Goal: Task Accomplishment & Management: Manage account settings

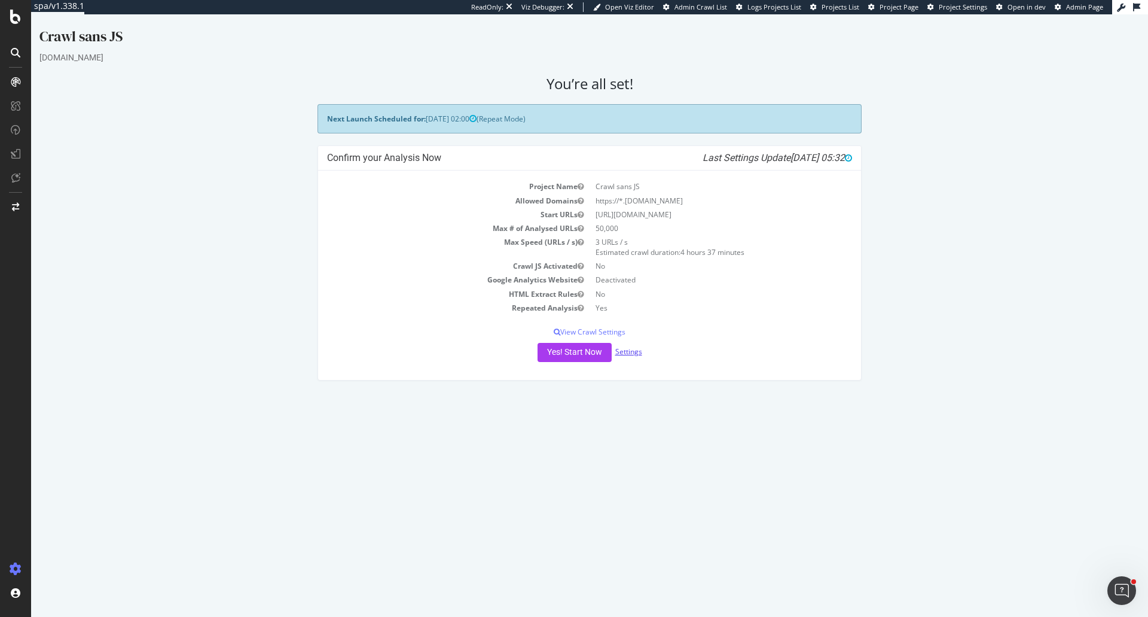
click at [630, 349] on link "Settings" at bounding box center [628, 351] width 27 height 10
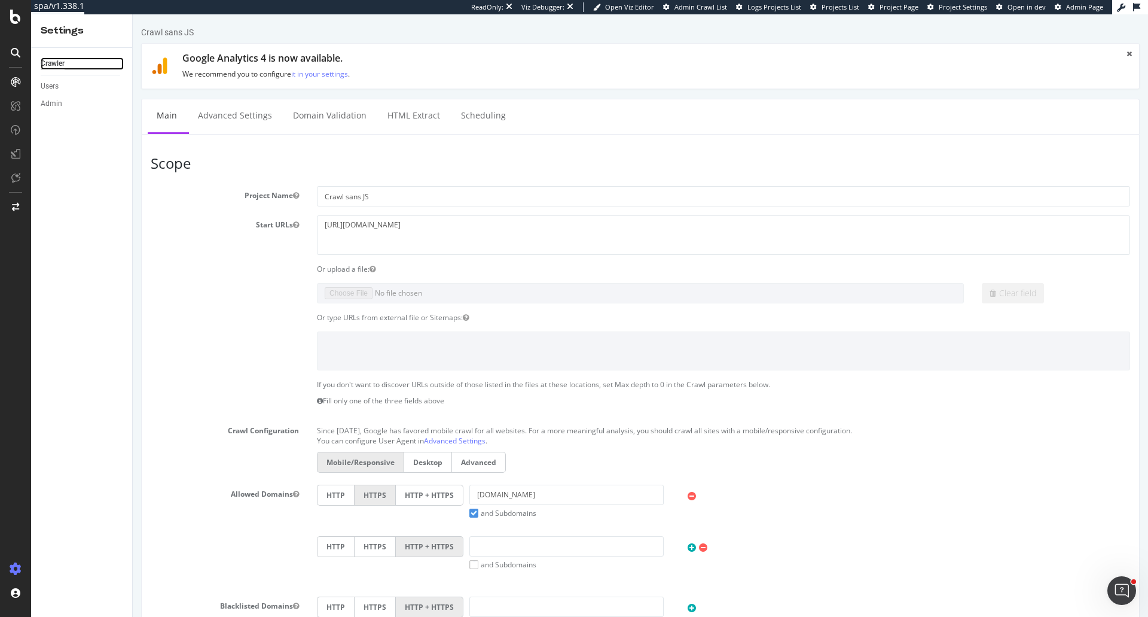
click at [60, 60] on div "Crawler" at bounding box center [53, 63] width 24 height 13
click at [13, 17] on icon at bounding box center [15, 17] width 11 height 14
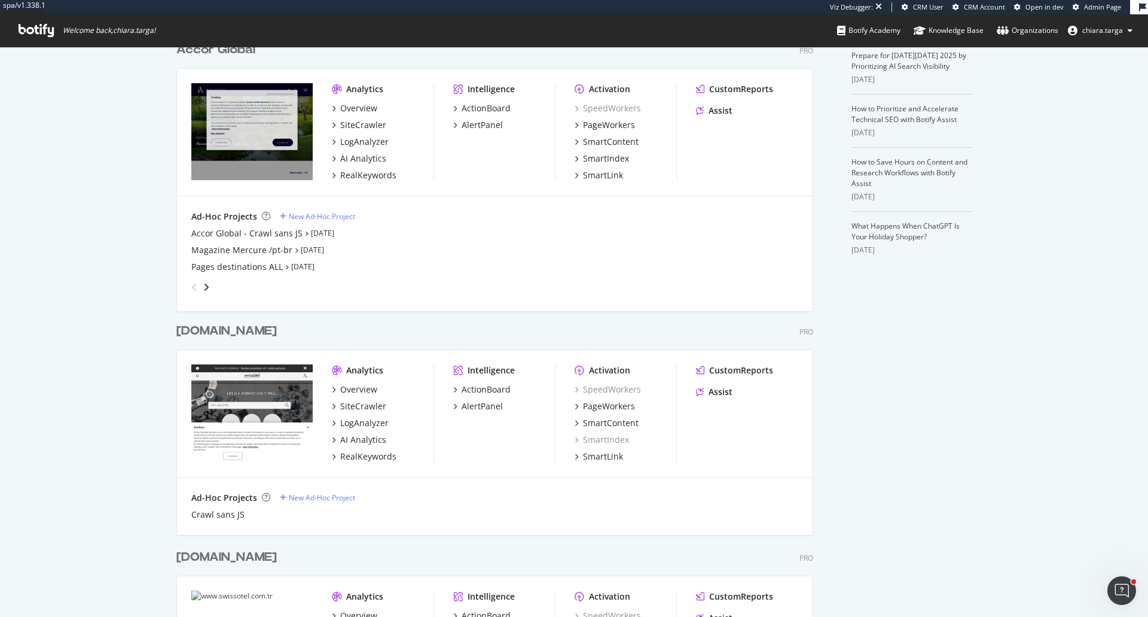
scroll to position [299, 0]
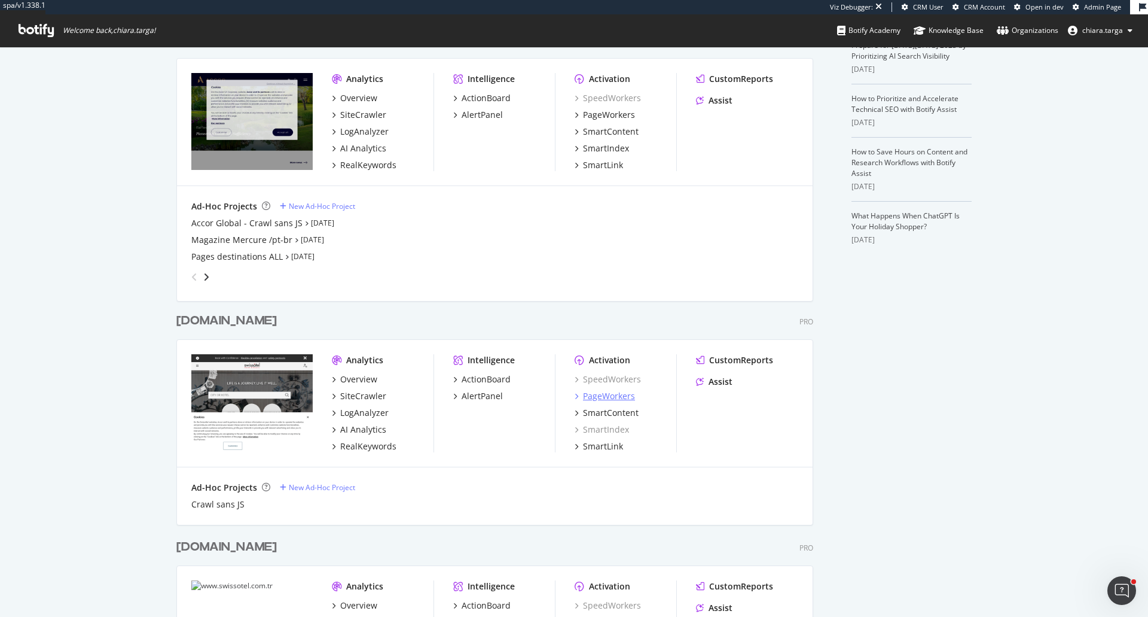
click at [613, 393] on div "PageWorkers" at bounding box center [609, 396] width 52 height 12
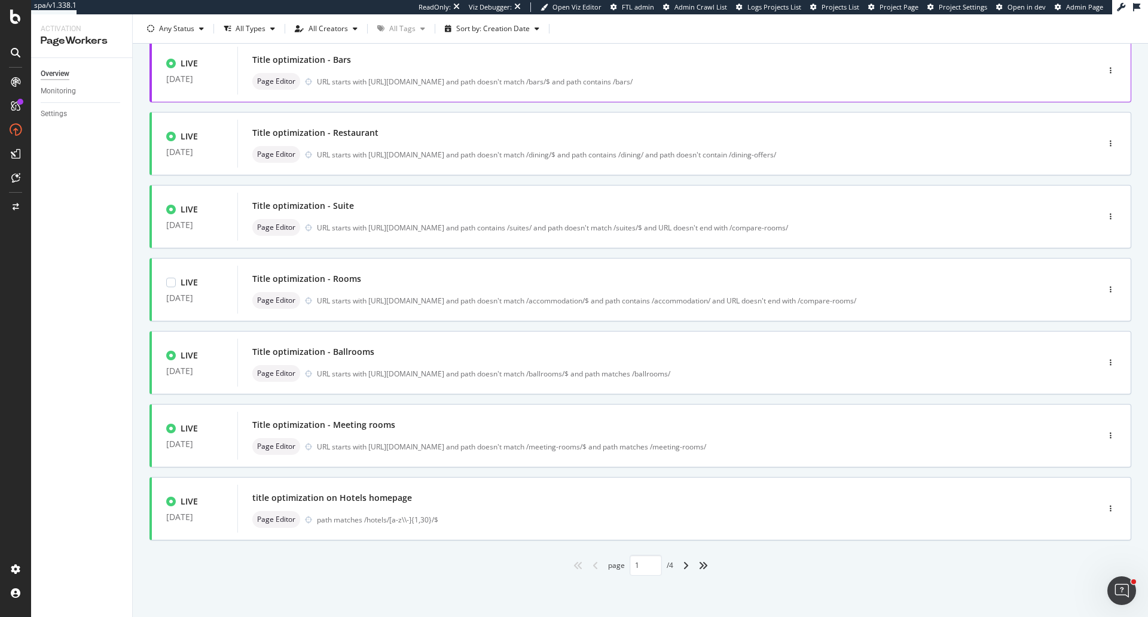
scroll to position [304, 0]
click at [678, 565] on div "angle-right" at bounding box center [686, 564] width 16 height 19
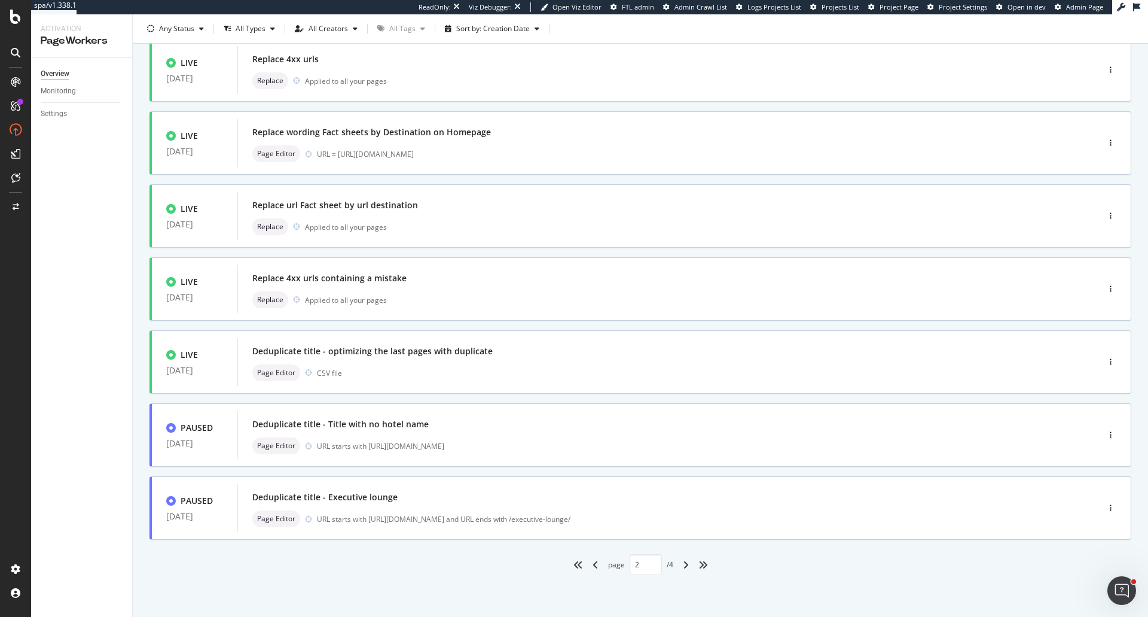
type input "2"
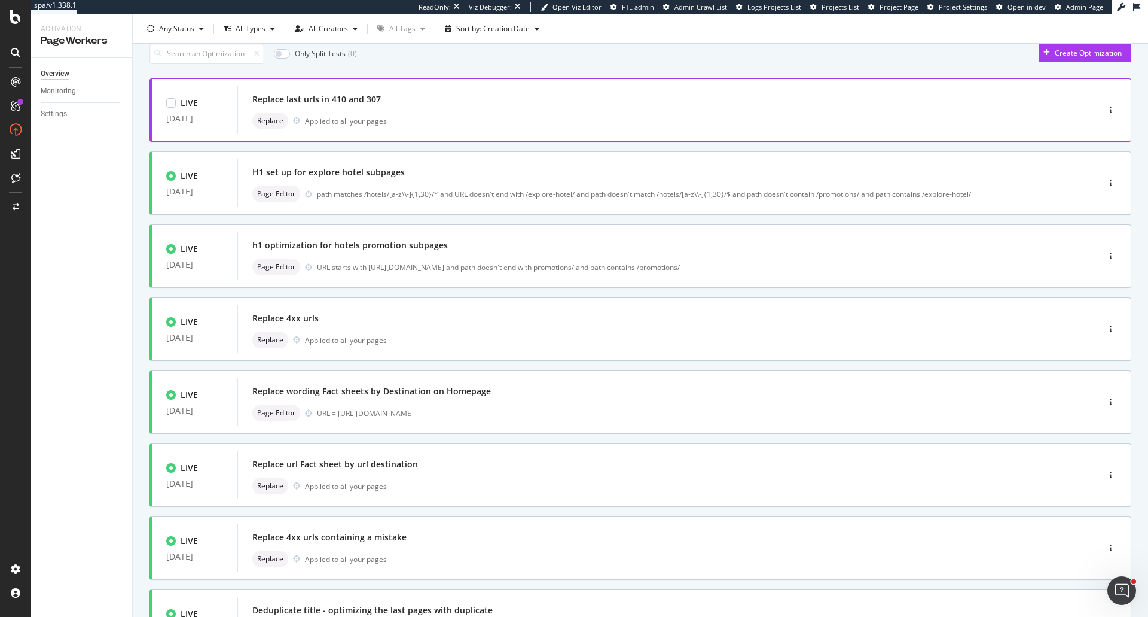
scroll to position [120, 0]
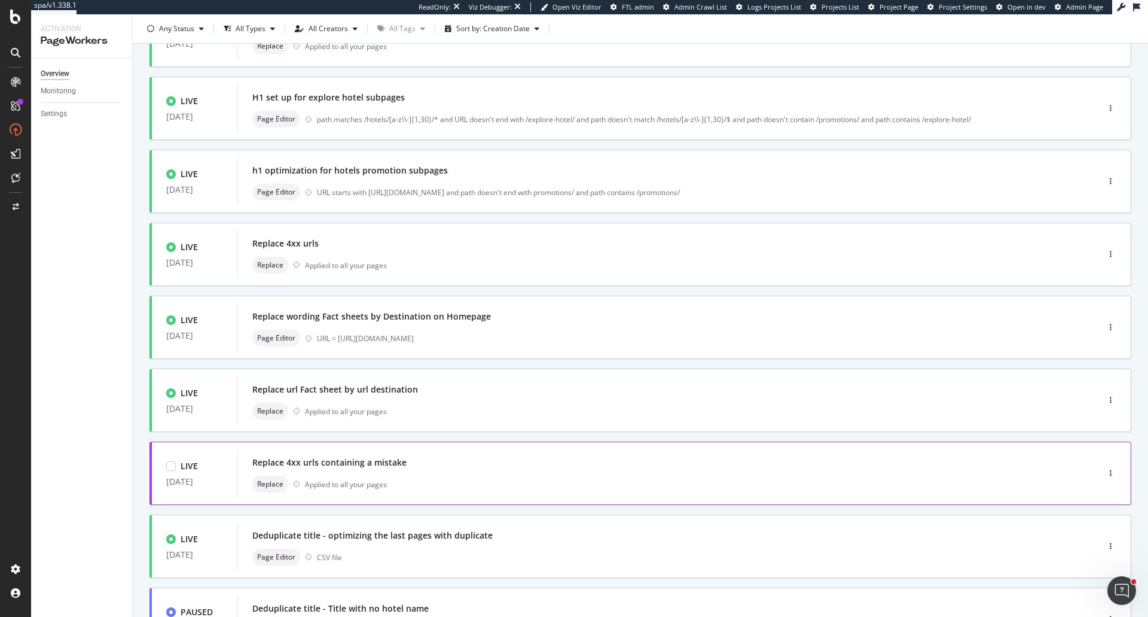
click at [456, 477] on div "Replace Applied to all your pages" at bounding box center [649, 483] width 795 height 17
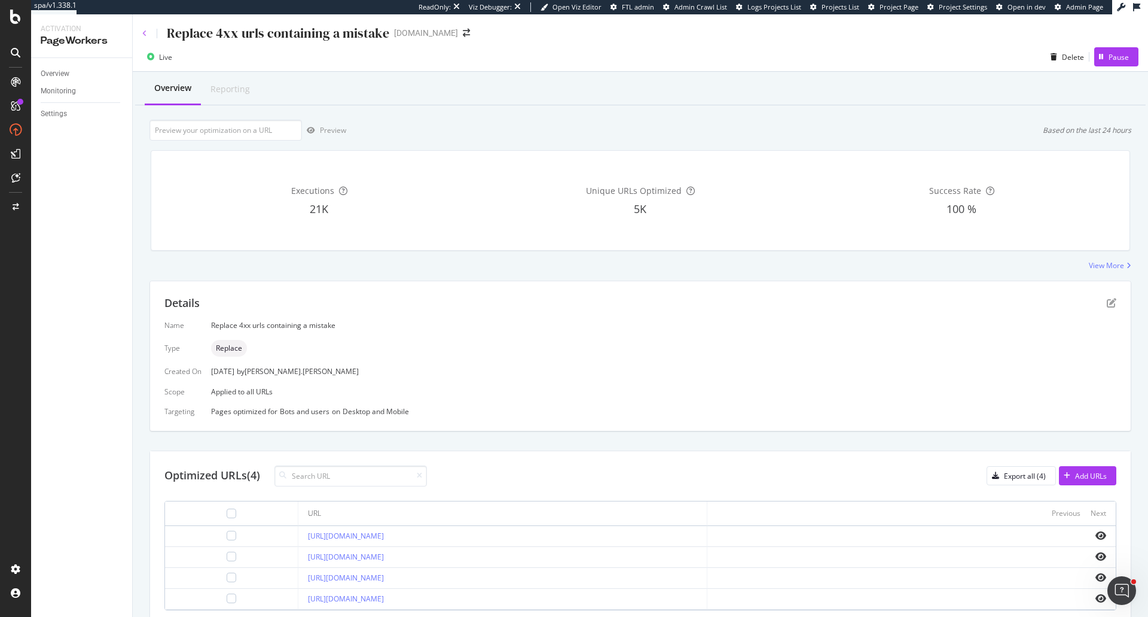
click at [144, 33] on icon at bounding box center [144, 33] width 5 height 7
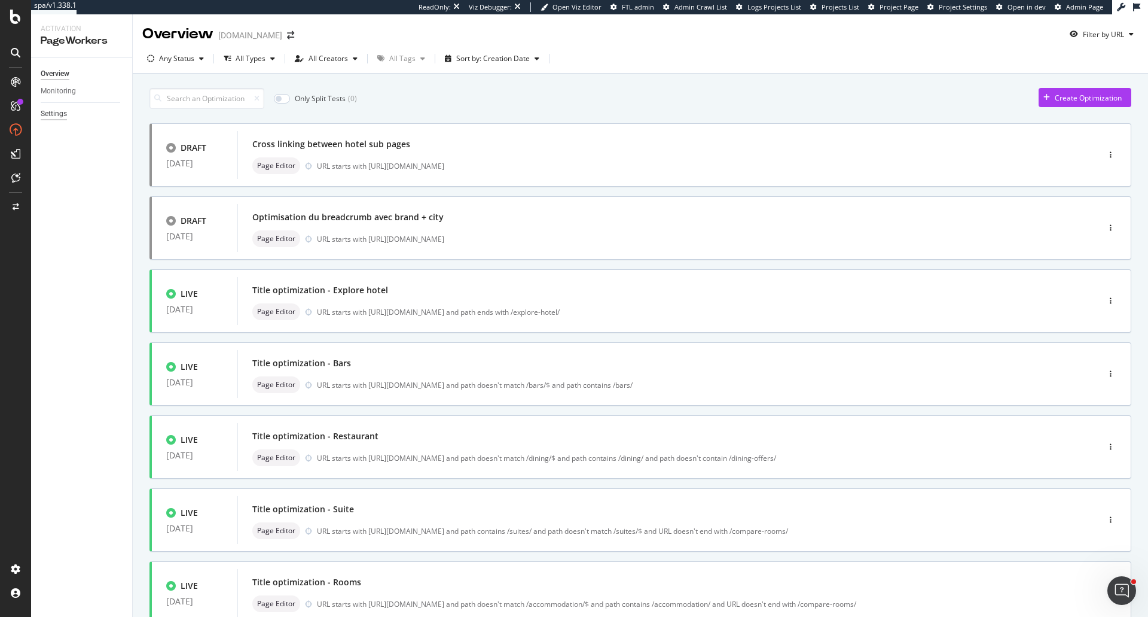
click at [65, 110] on div "Settings" at bounding box center [54, 114] width 26 height 13
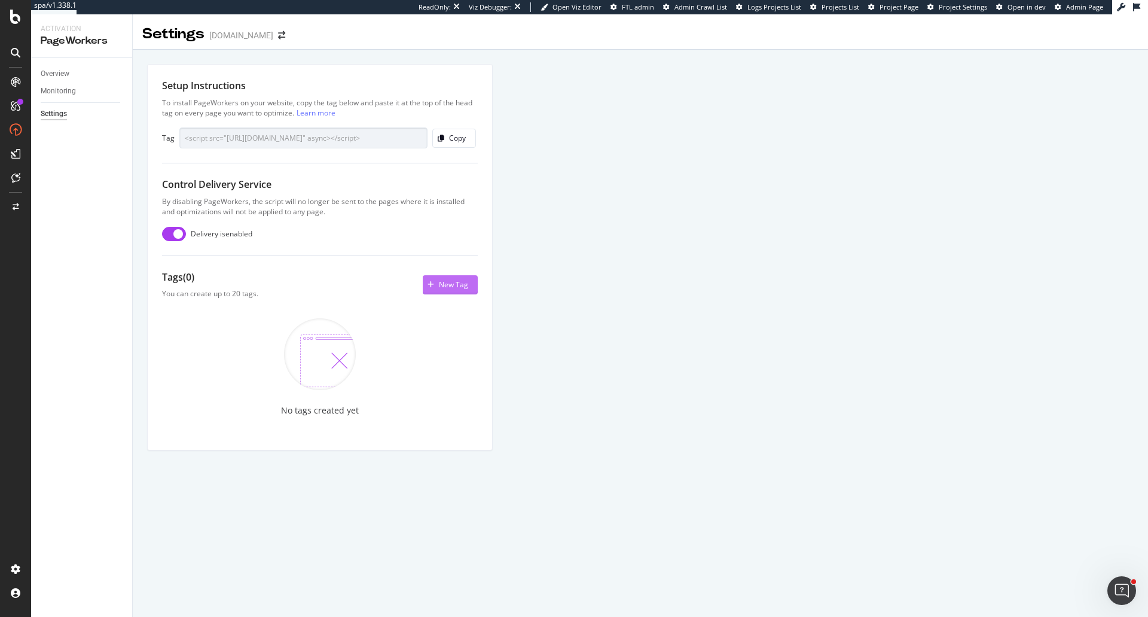
click at [444, 286] on div "New Tag" at bounding box center [453, 284] width 29 height 10
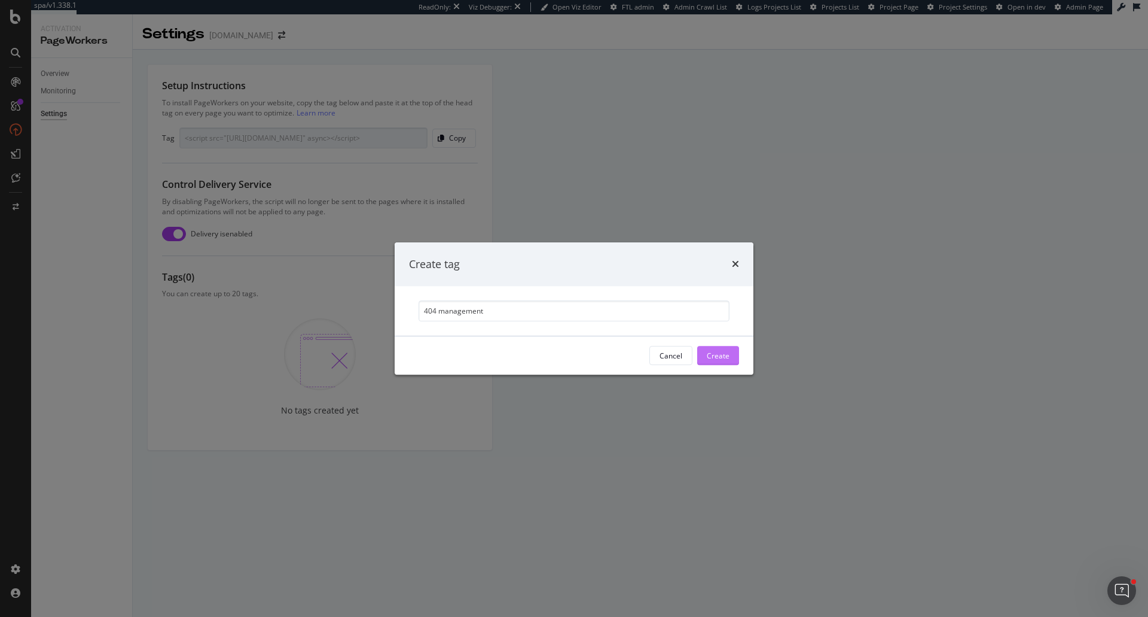
type input "404 management"
click at [737, 362] on button "Create" at bounding box center [718, 355] width 42 height 19
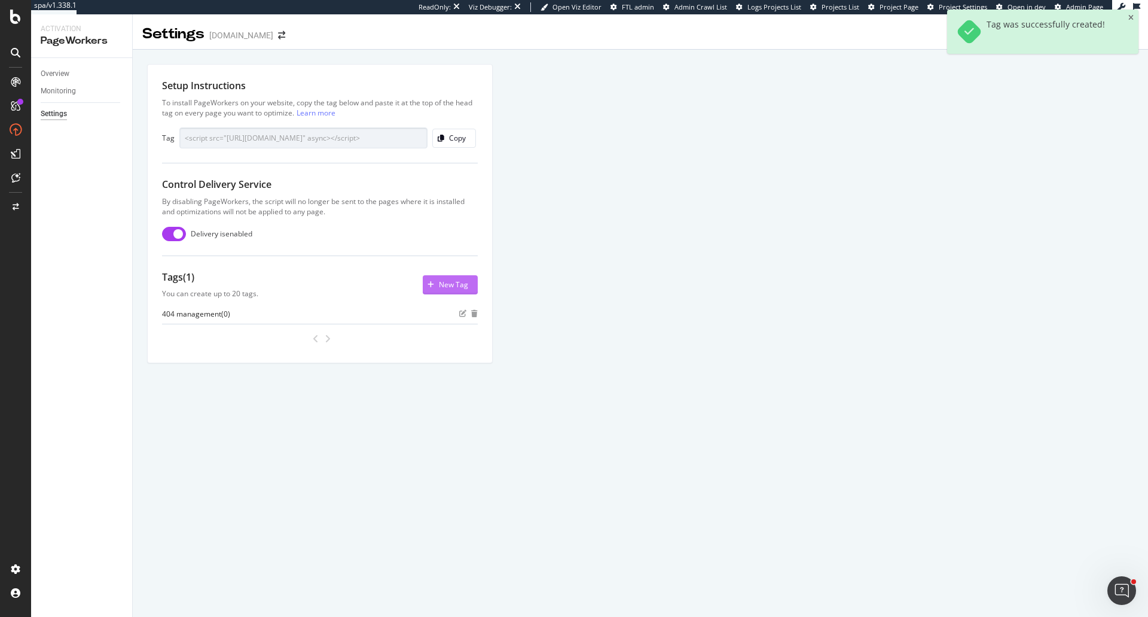
click at [451, 276] on div "New Tag" at bounding box center [445, 285] width 45 height 18
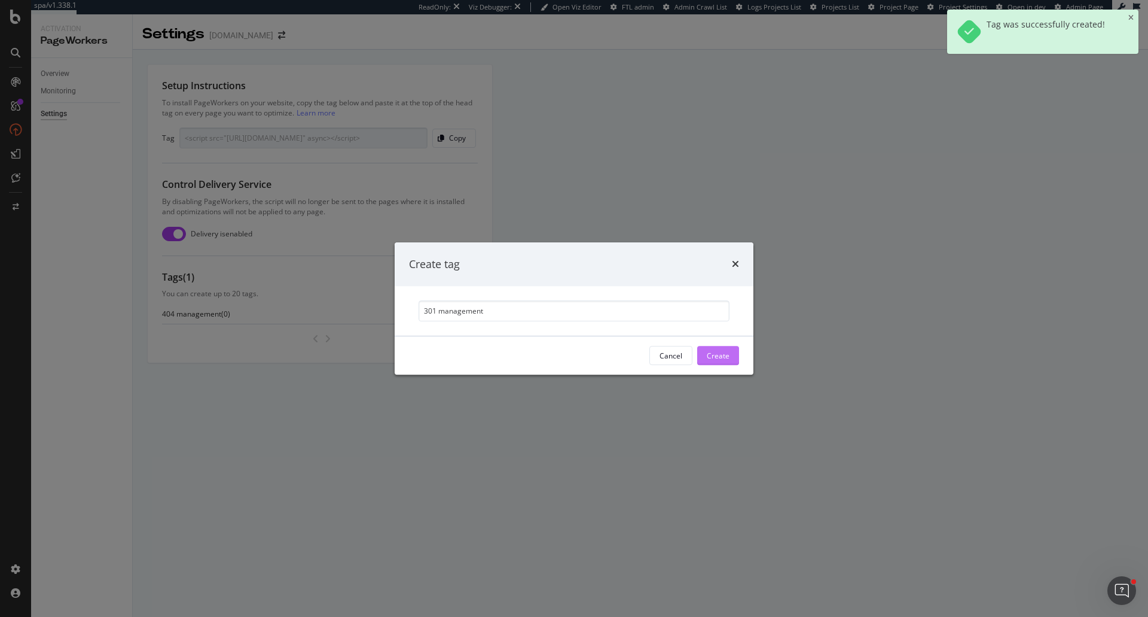
type input "301 management"
click at [711, 355] on div "Create" at bounding box center [718, 355] width 23 height 10
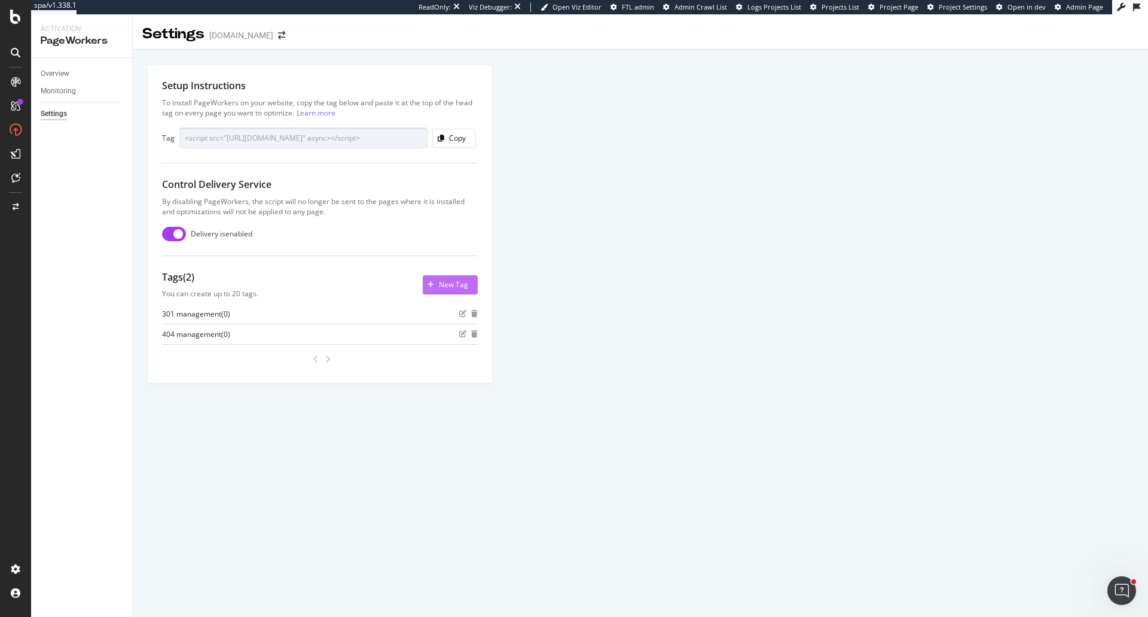
click at [453, 289] on div "New Tag" at bounding box center [453, 284] width 29 height 10
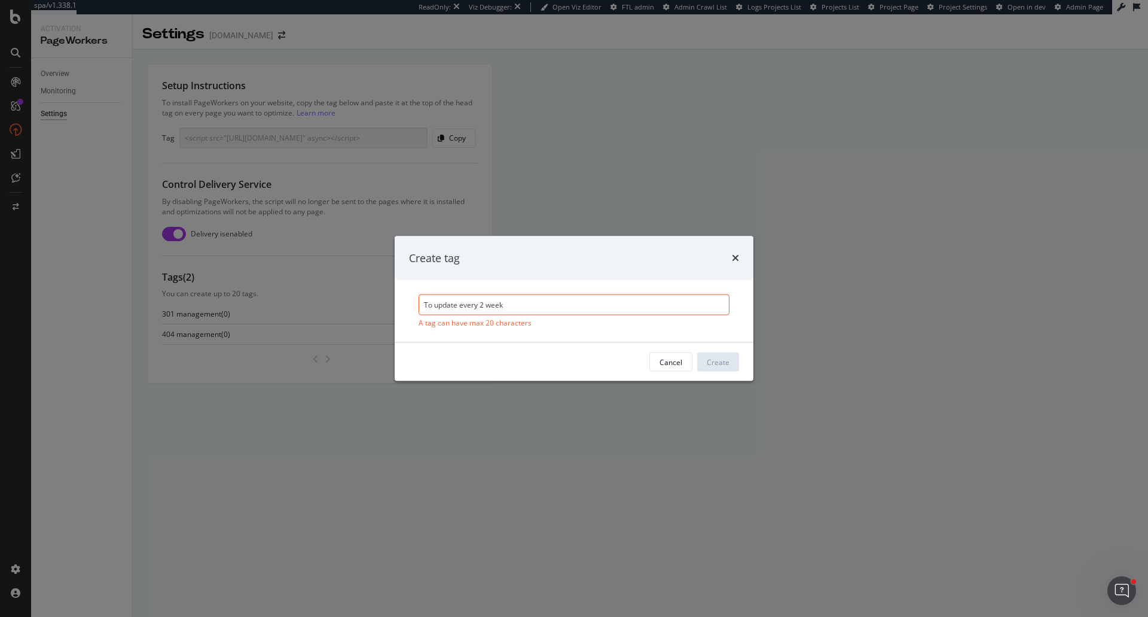
type input "To update every 2 weeks"
drag, startPoint x: 526, startPoint y: 304, endPoint x: 426, endPoint y: 304, distance: 99.3
click at [426, 304] on input "To update every 2 weeks" at bounding box center [574, 304] width 311 height 21
drag, startPoint x: 426, startPoint y: 304, endPoint x: 536, endPoint y: 306, distance: 110.0
click at [536, 306] on input "To update every 2 weeks" at bounding box center [574, 304] width 311 height 21
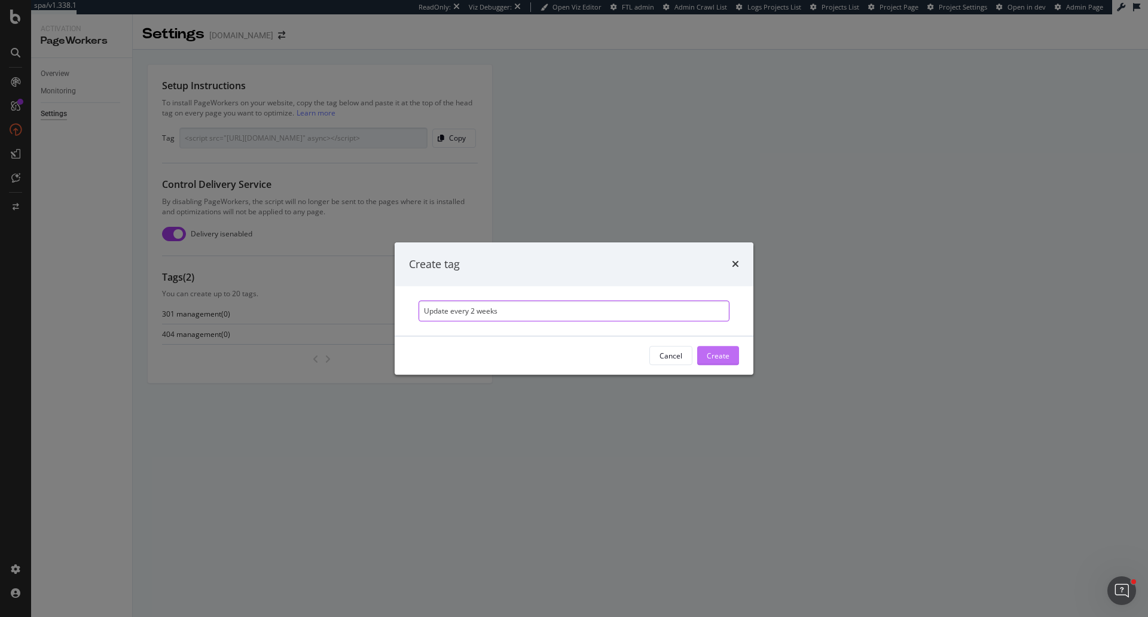
type input "Update every 2 weeks"
click at [722, 355] on div "Create" at bounding box center [718, 355] width 23 height 10
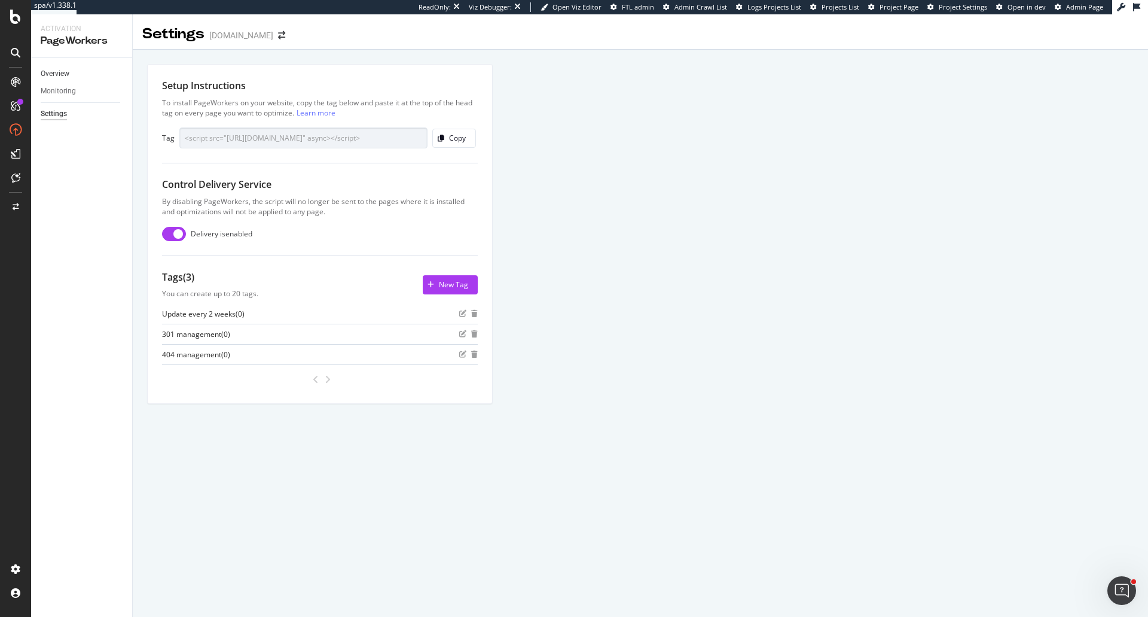
click at [70, 74] on link "Overview" at bounding box center [82, 74] width 83 height 13
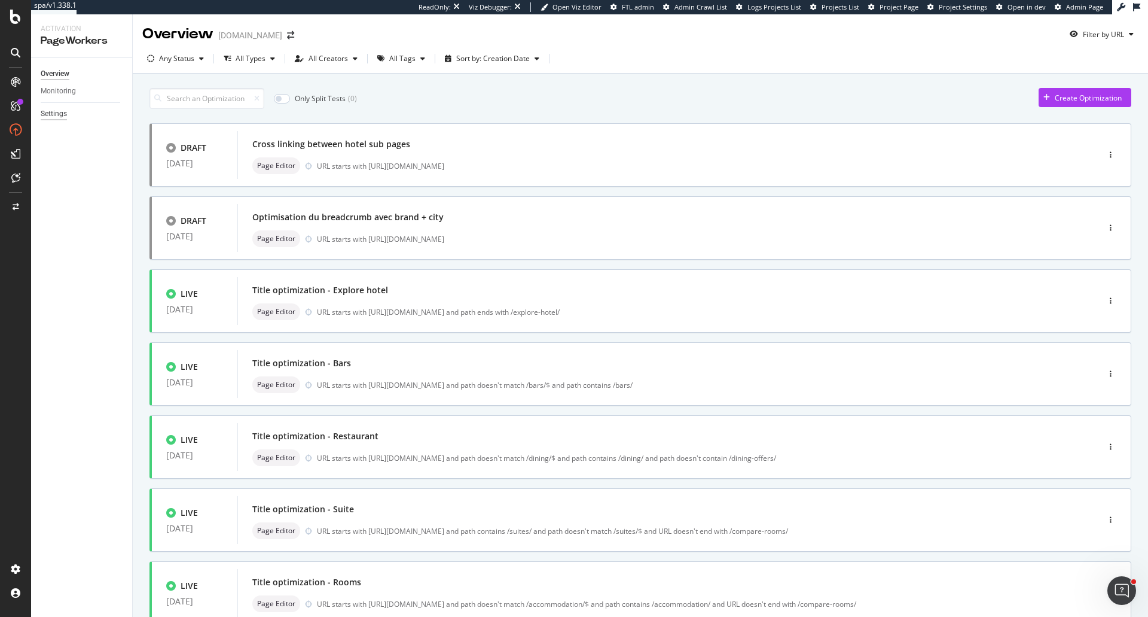
click at [48, 114] on div "Settings" at bounding box center [54, 114] width 26 height 13
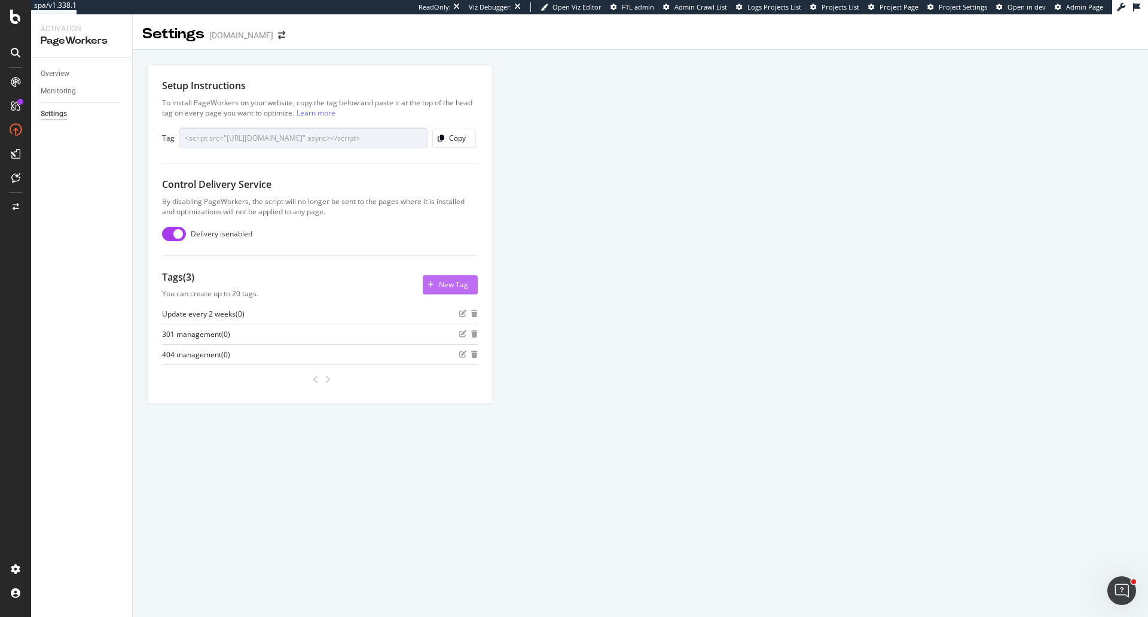
click at [461, 283] on div "New Tag" at bounding box center [453, 284] width 29 height 10
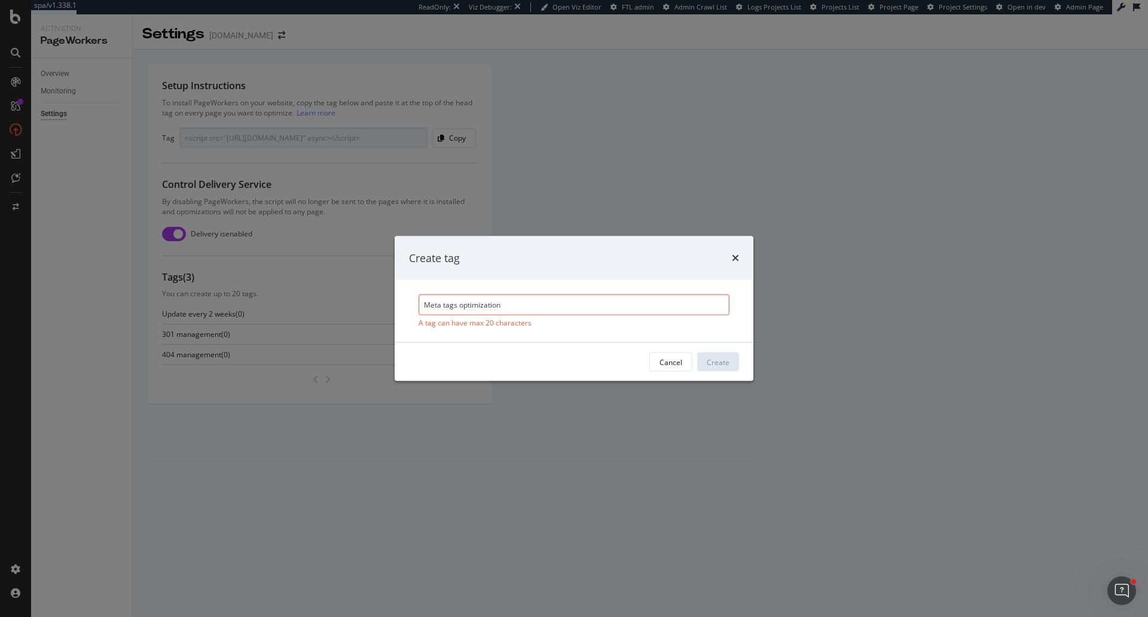
click at [472, 303] on input "Meta tags optimization" at bounding box center [574, 304] width 311 height 21
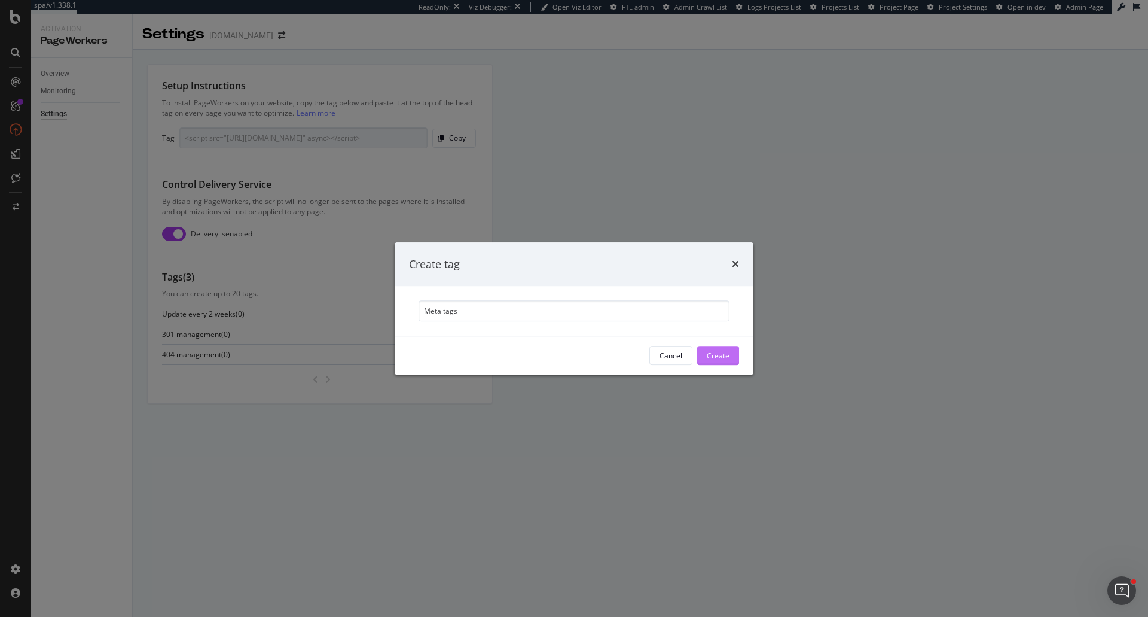
type input "Meta tags"
click at [724, 354] on div "Create" at bounding box center [718, 355] width 23 height 10
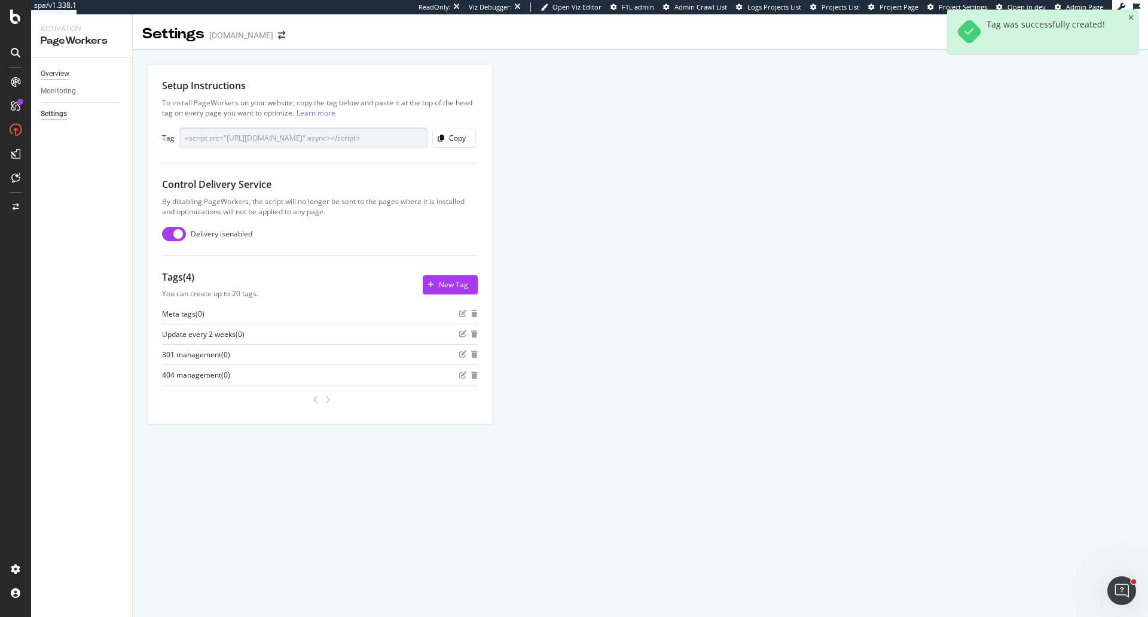
click at [63, 66] on div "Overview" at bounding box center [86, 73] width 91 height 17
click at [62, 74] on div "Overview" at bounding box center [55, 74] width 29 height 13
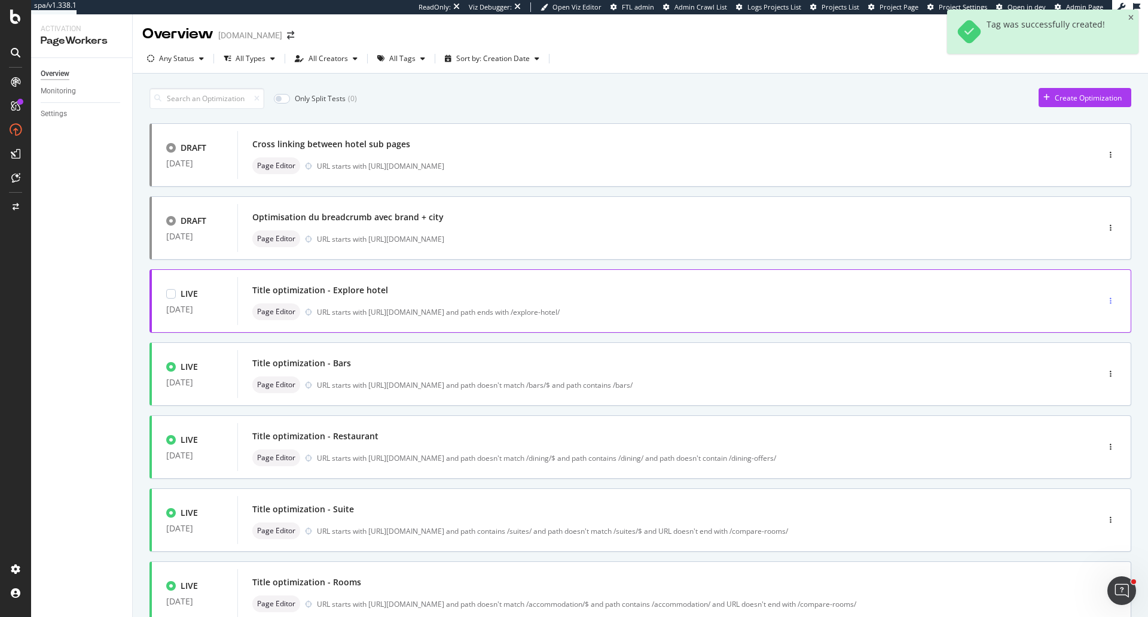
click at [1105, 307] on div "button" at bounding box center [1110, 301] width 11 height 18
click at [1091, 364] on div "Tags" at bounding box center [1086, 363] width 16 height 10
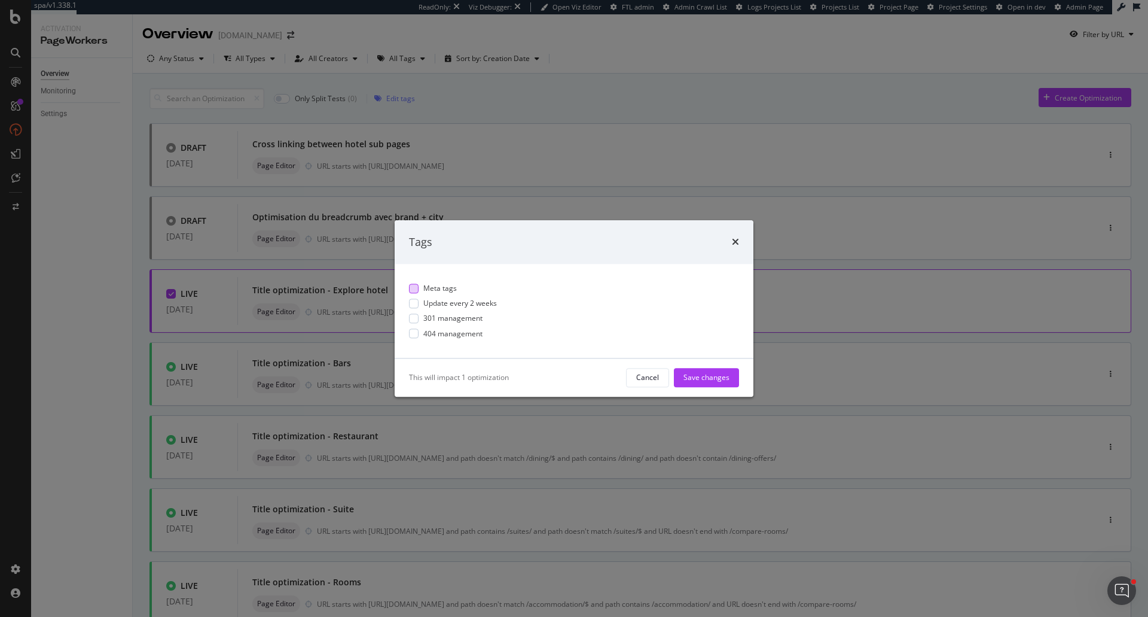
click at [446, 285] on span "Meta tags" at bounding box center [439, 288] width 33 height 10
click at [700, 373] on div "Save changes" at bounding box center [706, 378] width 46 height 10
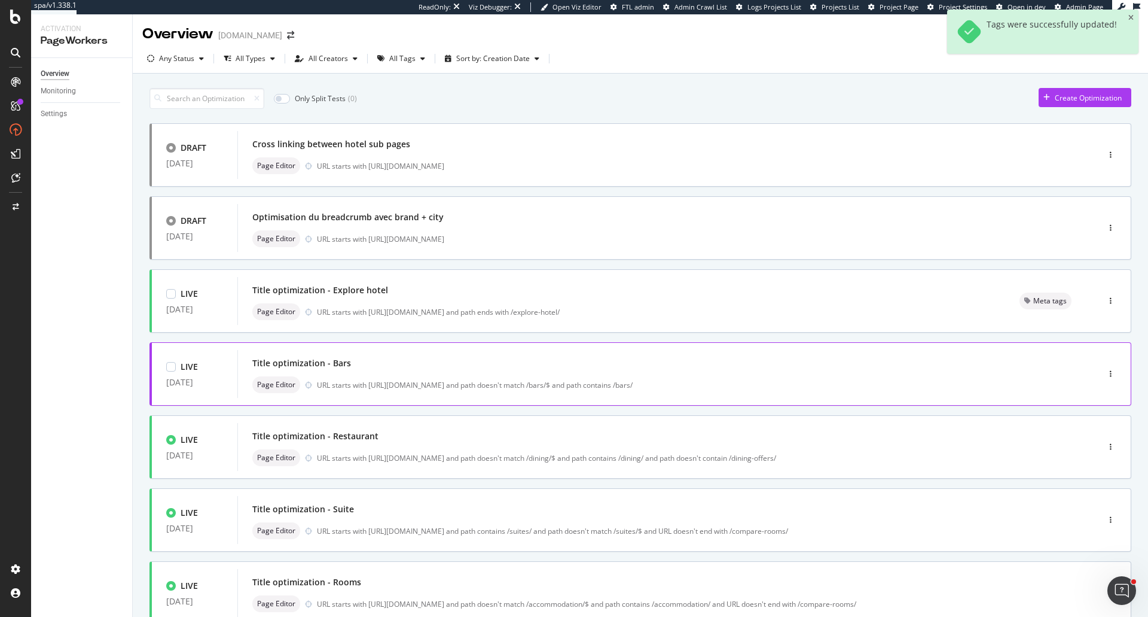
click at [1109, 374] on div at bounding box center [1111, 374] width 40 height 24
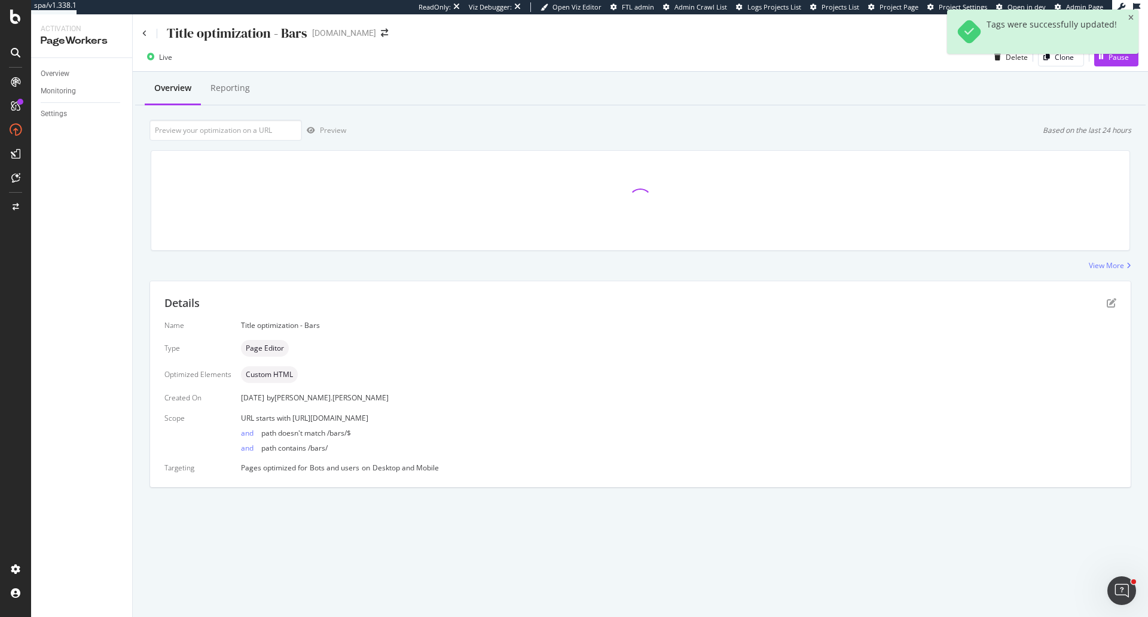
click at [147, 39] on div "Title optimization - Bars" at bounding box center [224, 33] width 165 height 19
drag, startPoint x: 147, startPoint y: 35, endPoint x: 244, endPoint y: 10, distance: 100.7
click at [147, 35] on icon at bounding box center [144, 33] width 5 height 7
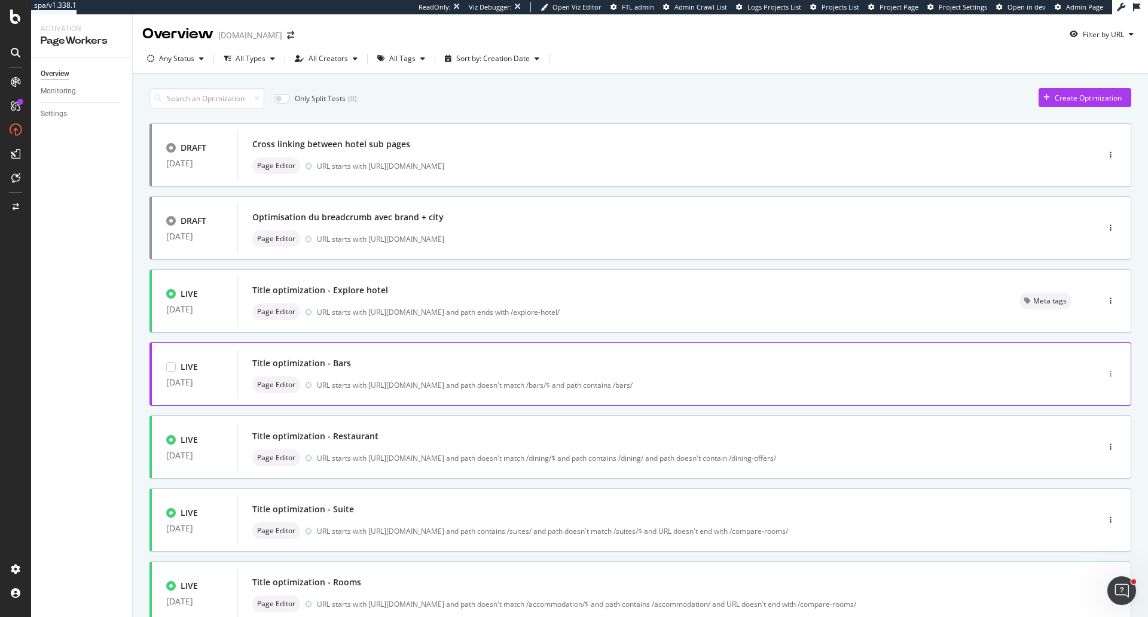
click at [1105, 372] on div "button" at bounding box center [1110, 373] width 11 height 7
click at [1094, 438] on div "Tags" at bounding box center [1082, 435] width 56 height 15
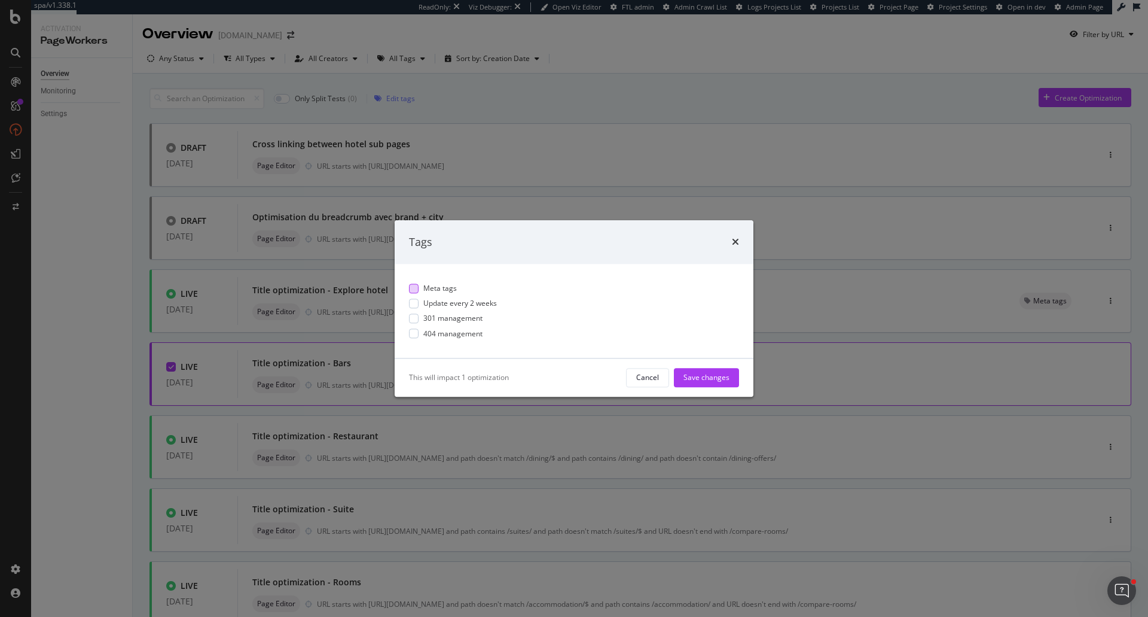
click at [425, 291] on span "Meta tags" at bounding box center [439, 288] width 33 height 10
click at [712, 378] on div "Save changes" at bounding box center [706, 378] width 46 height 10
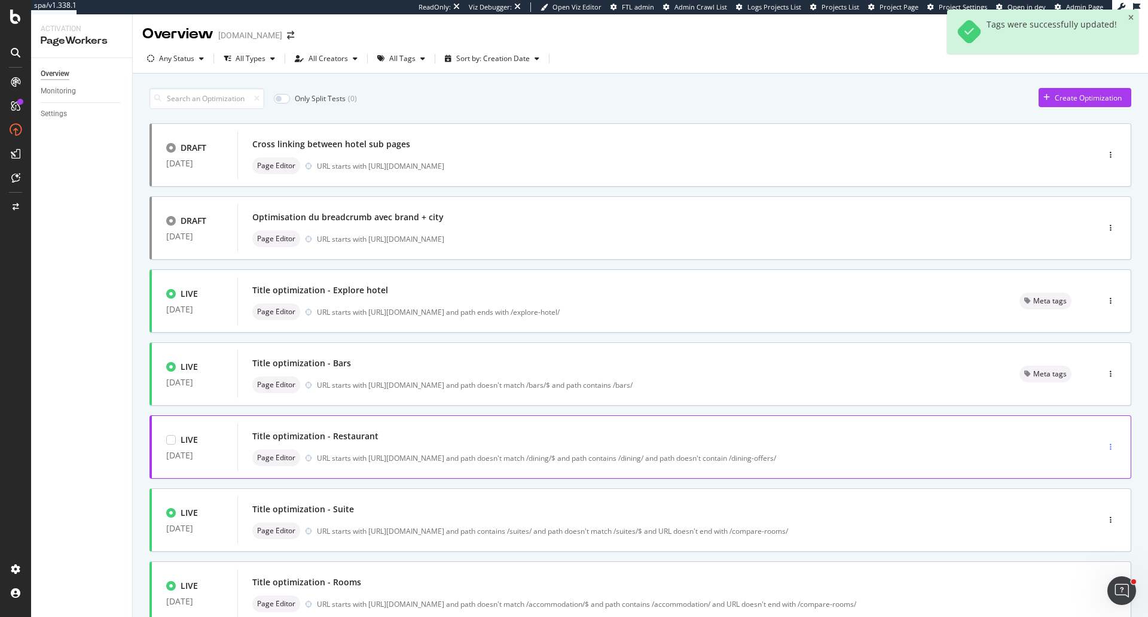
click at [1105, 448] on div "button" at bounding box center [1110, 446] width 11 height 7
click at [1097, 509] on div "Tags" at bounding box center [1082, 508] width 56 height 15
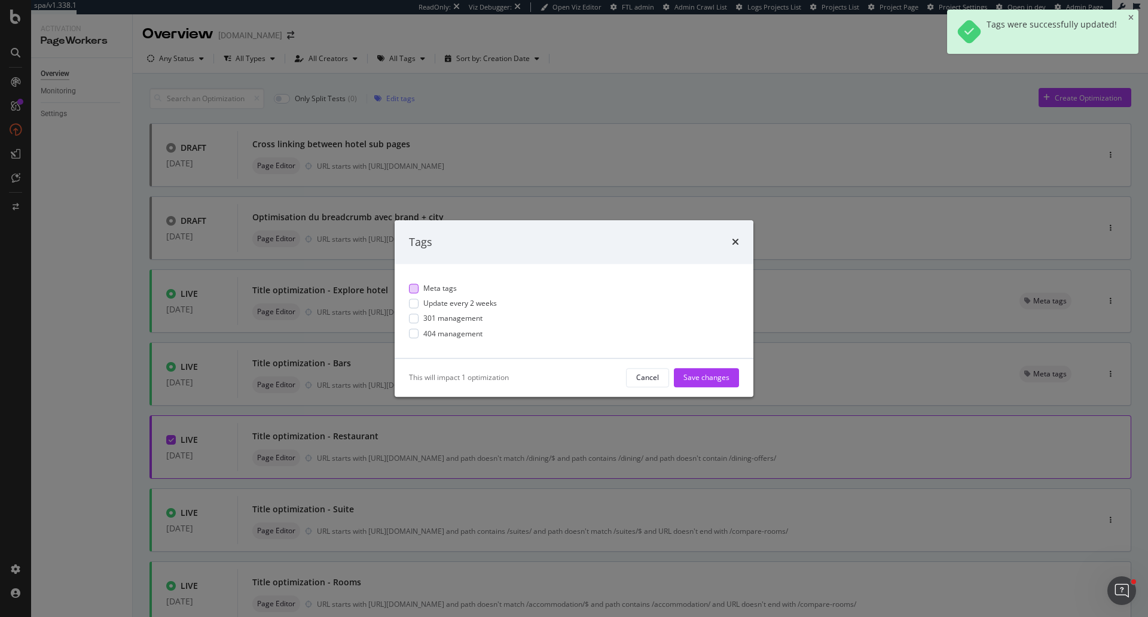
click at [442, 286] on span "Meta tags" at bounding box center [439, 288] width 33 height 10
click at [697, 380] on div "Save changes" at bounding box center [706, 378] width 46 height 10
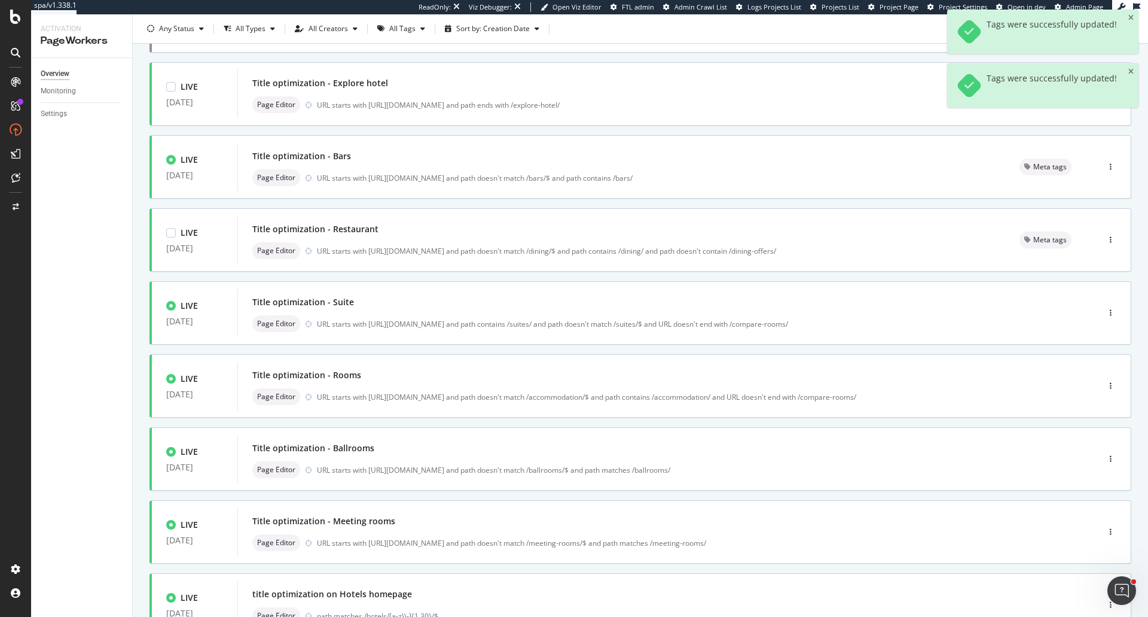
scroll to position [239, 0]
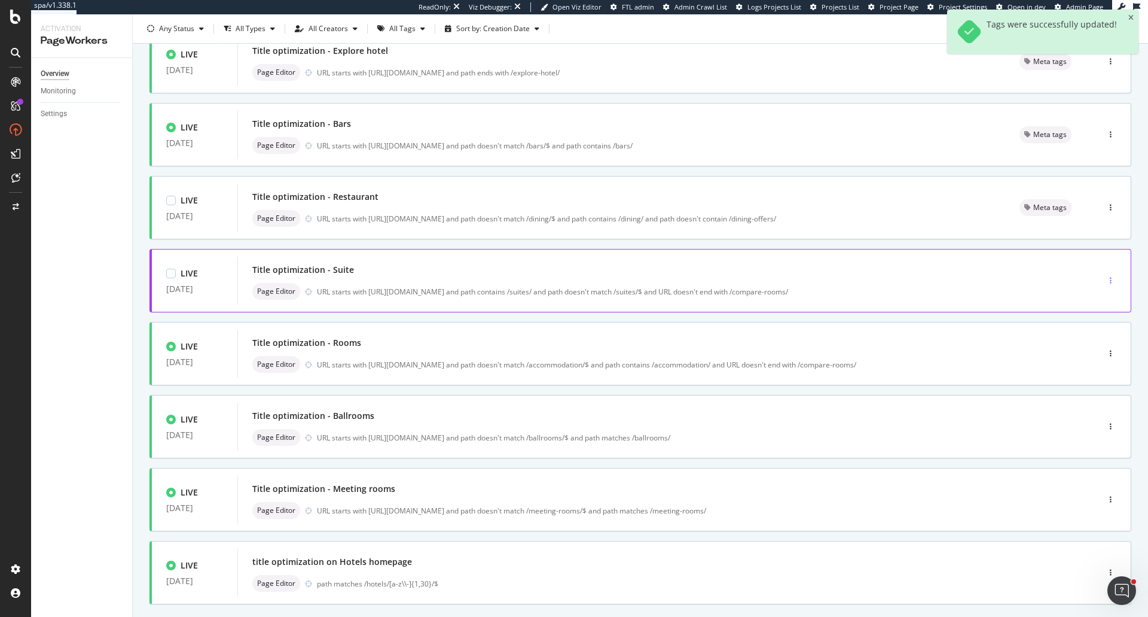
click at [1105, 276] on div "button" at bounding box center [1110, 280] width 11 height 18
click at [1079, 337] on div "Tags" at bounding box center [1086, 342] width 16 height 10
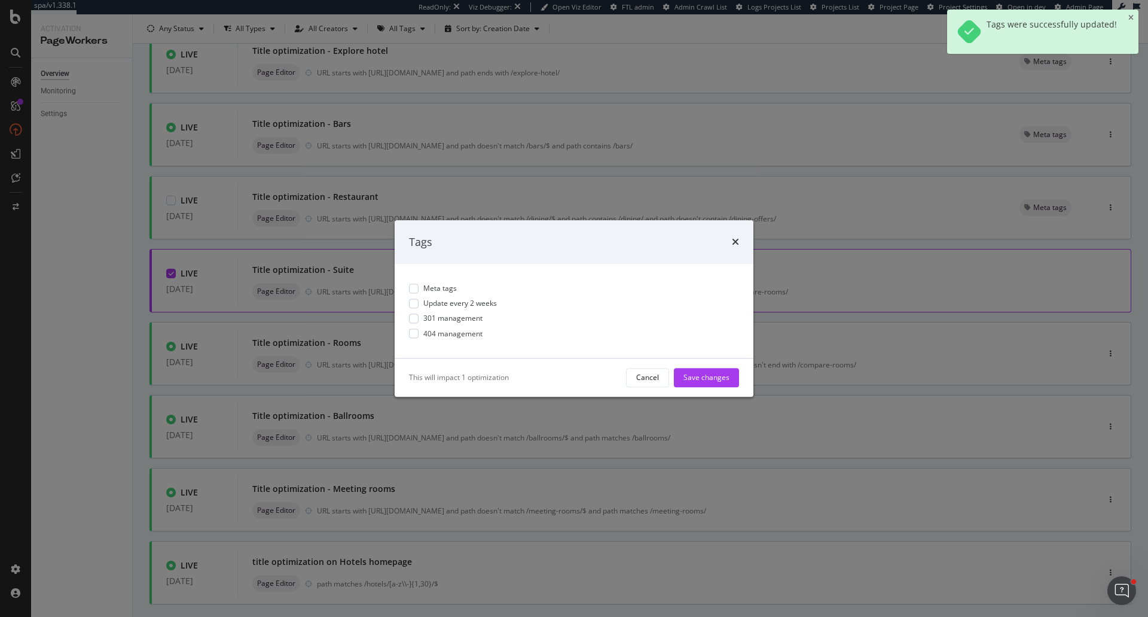
scroll to position [0, 0]
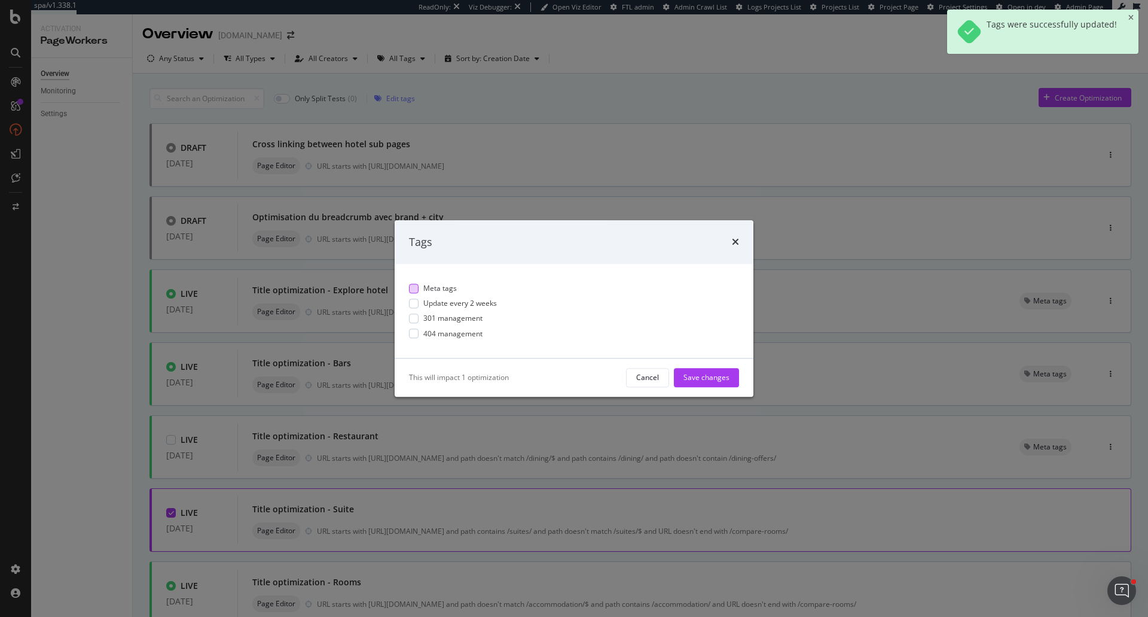
click at [434, 291] on span "Meta tags" at bounding box center [439, 288] width 33 height 10
click at [701, 380] on div "Save changes" at bounding box center [706, 378] width 46 height 10
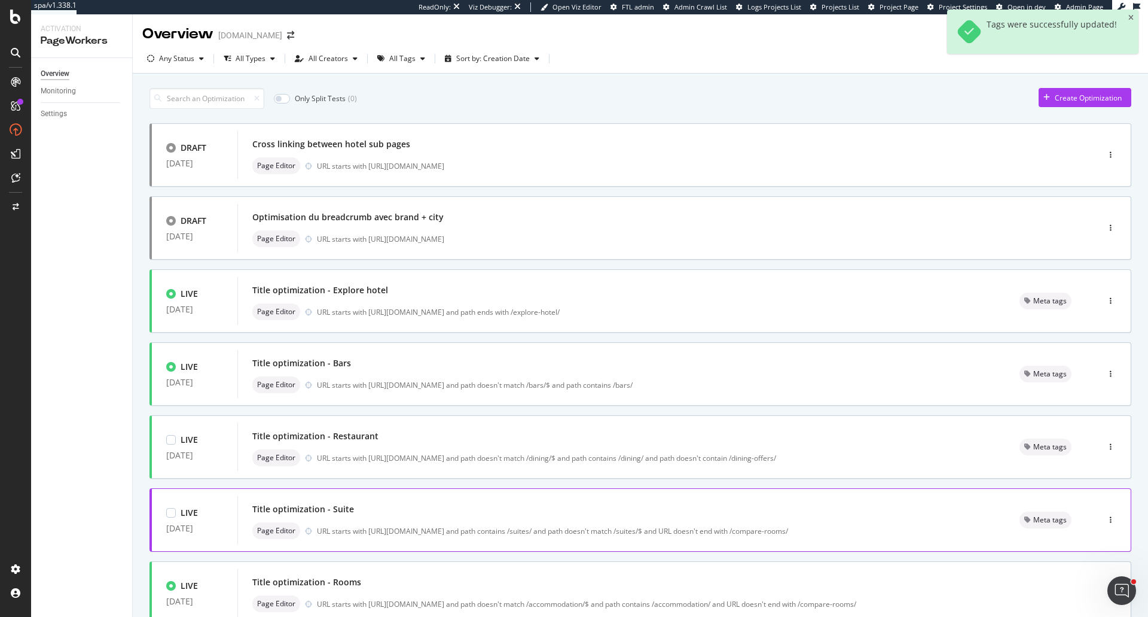
scroll to position [304, 0]
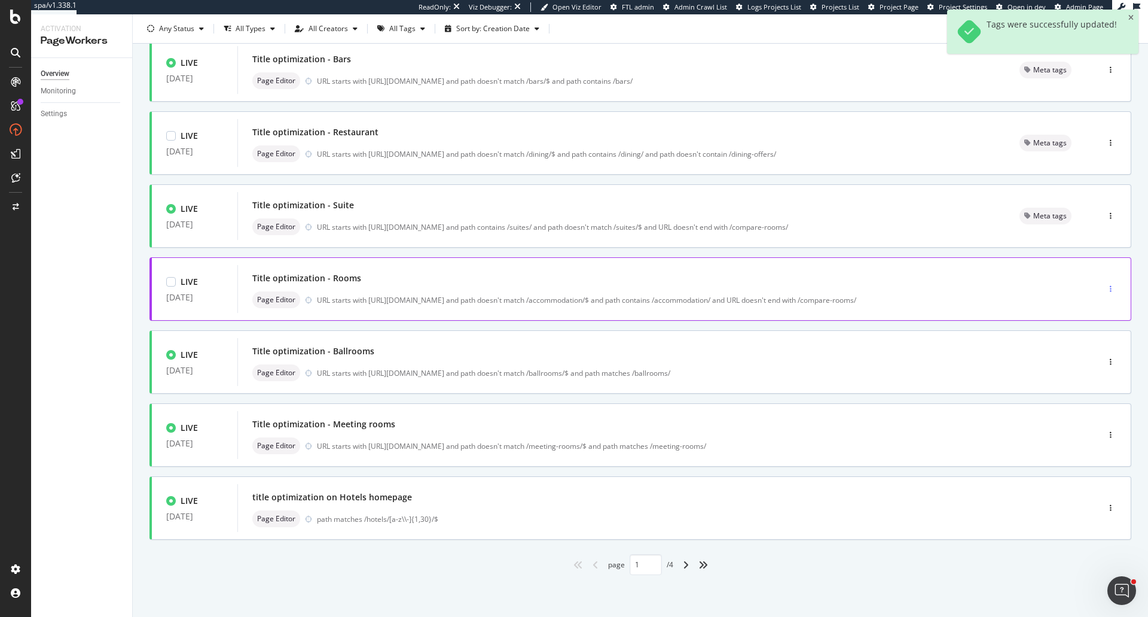
click at [1105, 289] on div "button" at bounding box center [1110, 288] width 11 height 7
click at [1090, 348] on div "Tags" at bounding box center [1086, 351] width 16 height 10
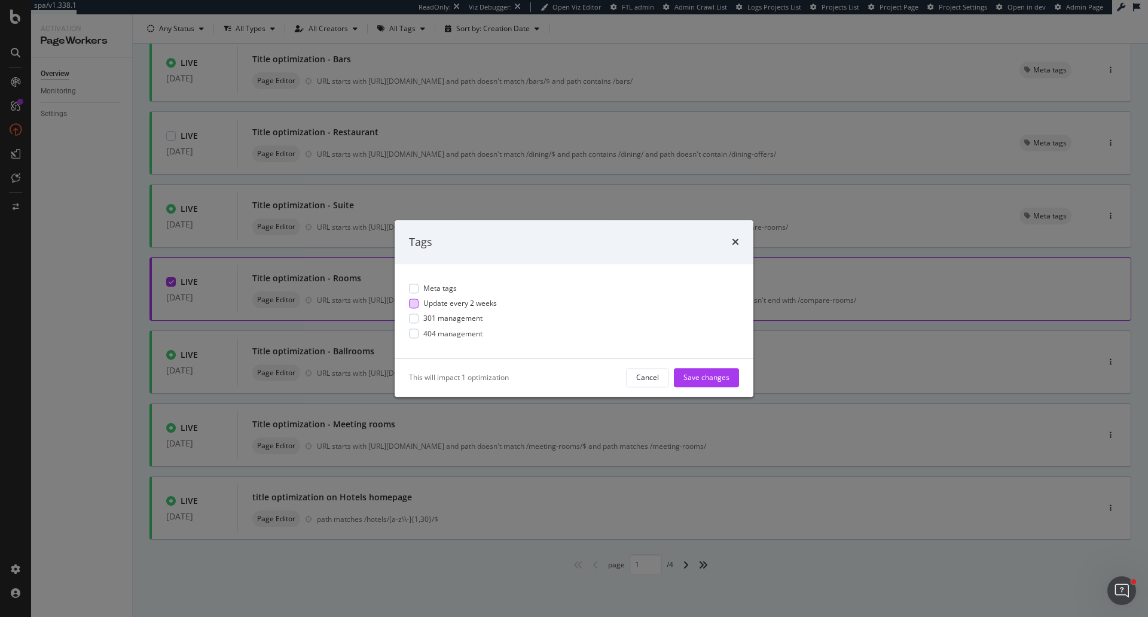
scroll to position [0, 0]
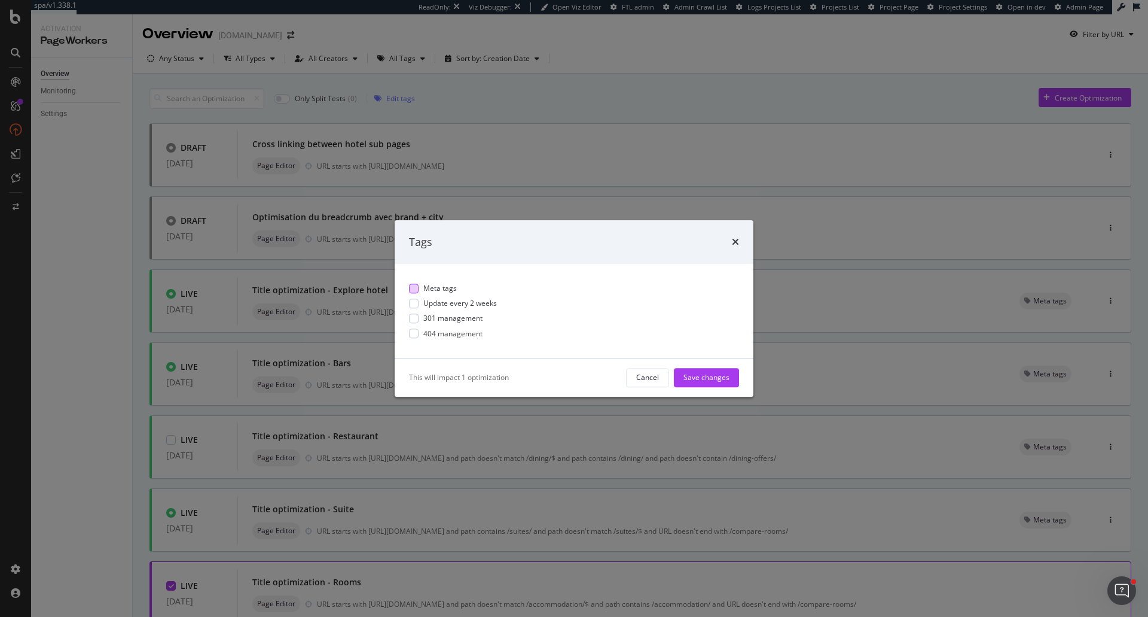
click at [452, 289] on span "Meta tags" at bounding box center [439, 288] width 33 height 10
click at [695, 375] on div "Save changes" at bounding box center [706, 378] width 46 height 10
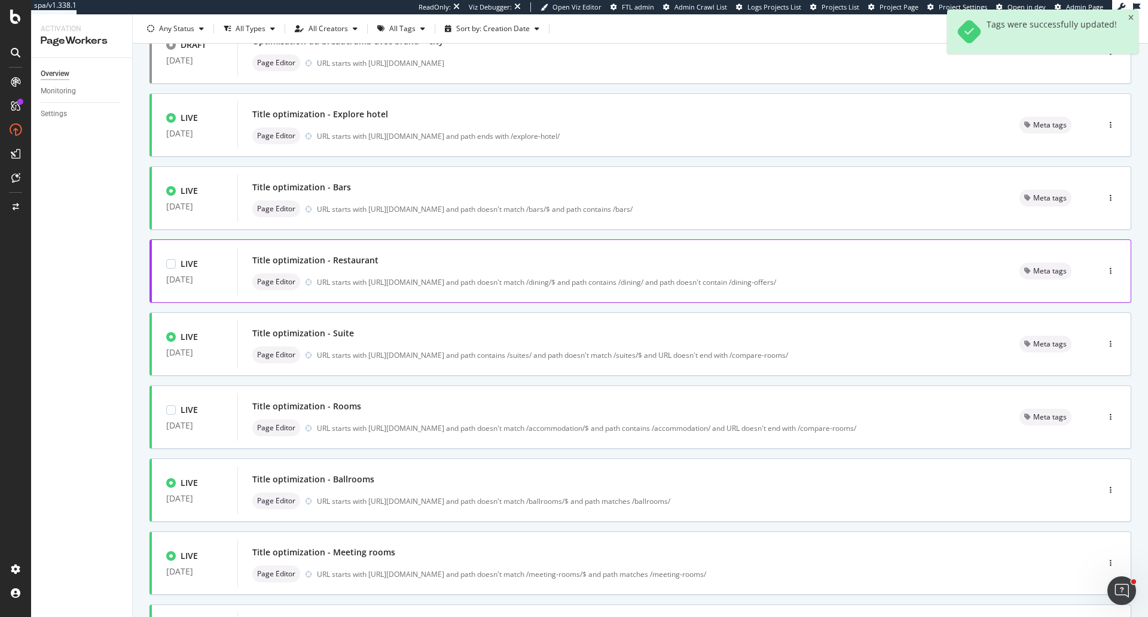
scroll to position [239, 0]
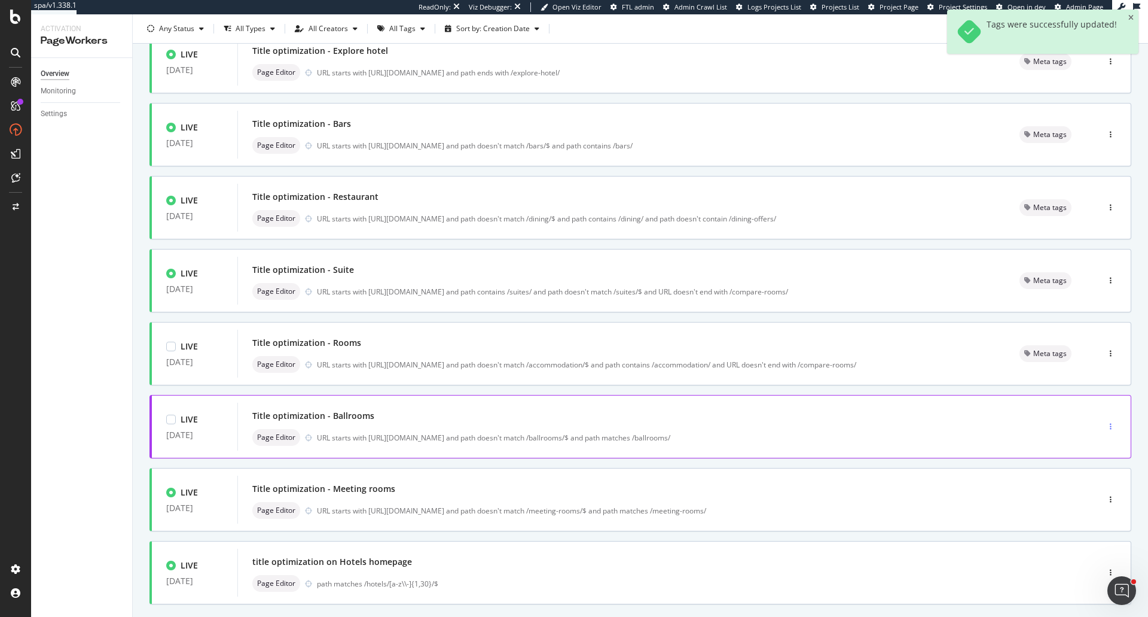
click at [1110, 423] on icon "button" at bounding box center [1111, 426] width 2 height 7
click at [1086, 490] on div "Tags" at bounding box center [1086, 488] width 16 height 10
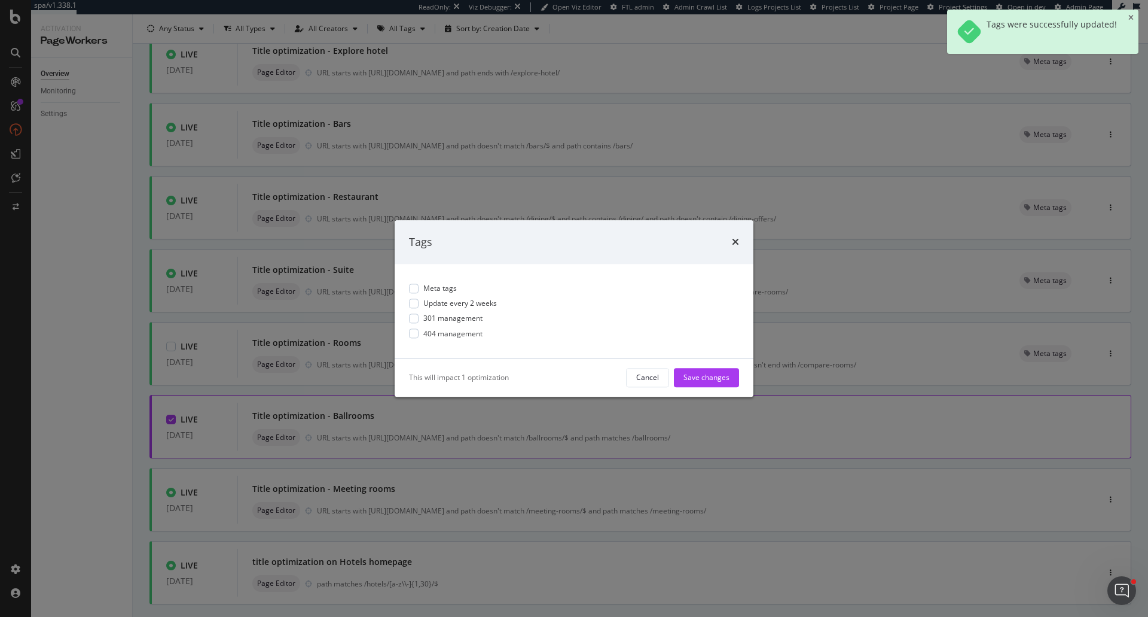
scroll to position [0, 0]
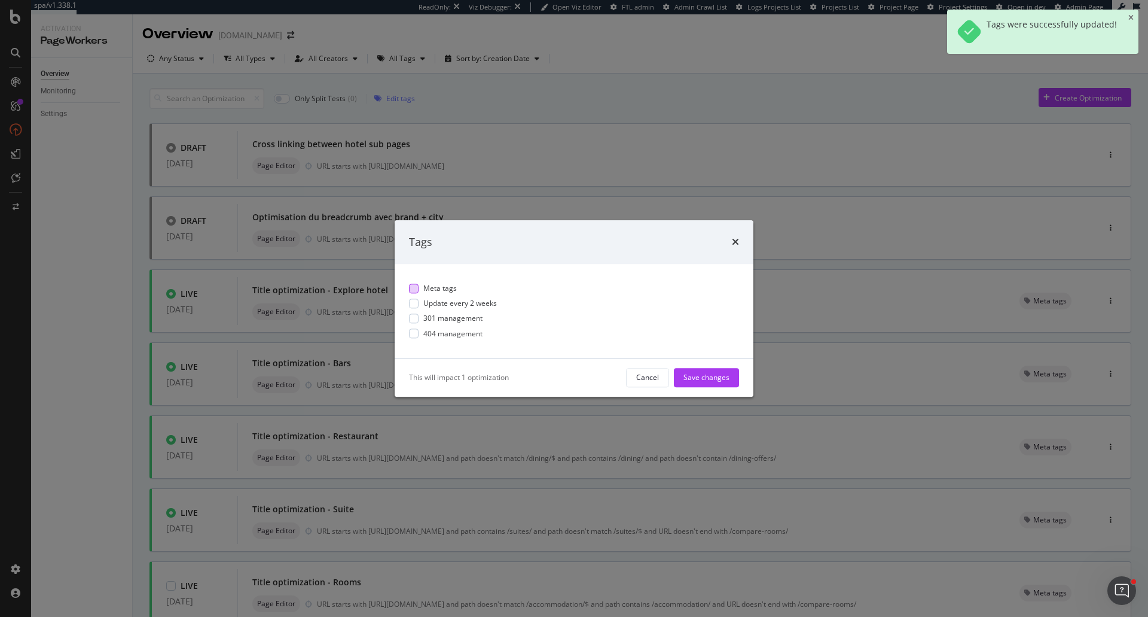
click at [447, 286] on span "Meta tags" at bounding box center [439, 288] width 33 height 10
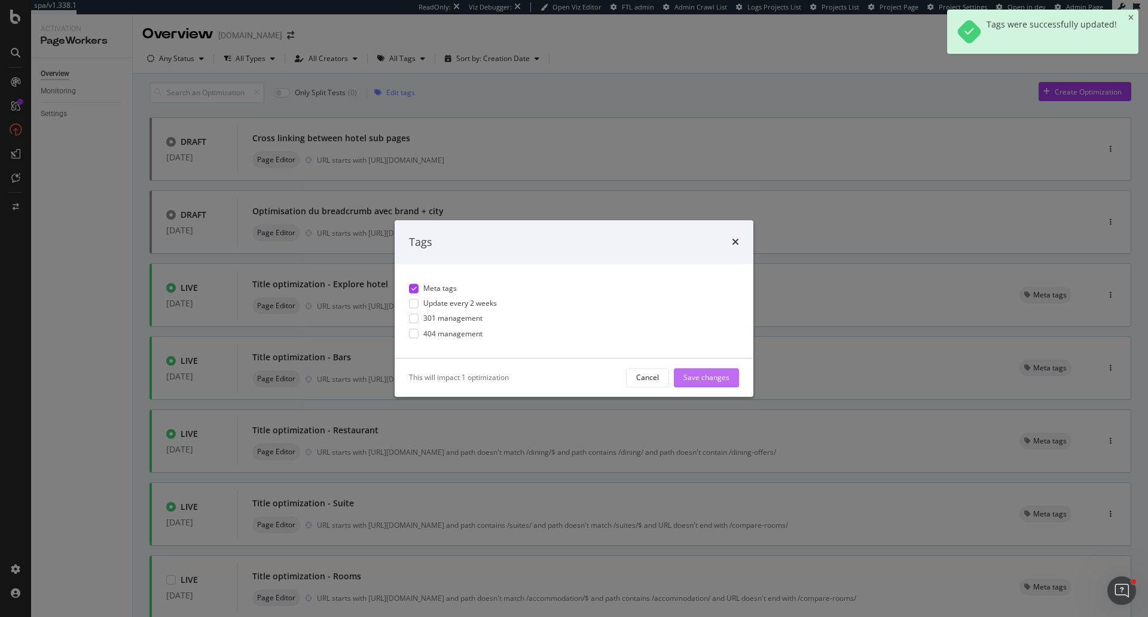
click at [721, 371] on div "Save changes" at bounding box center [706, 377] width 46 height 18
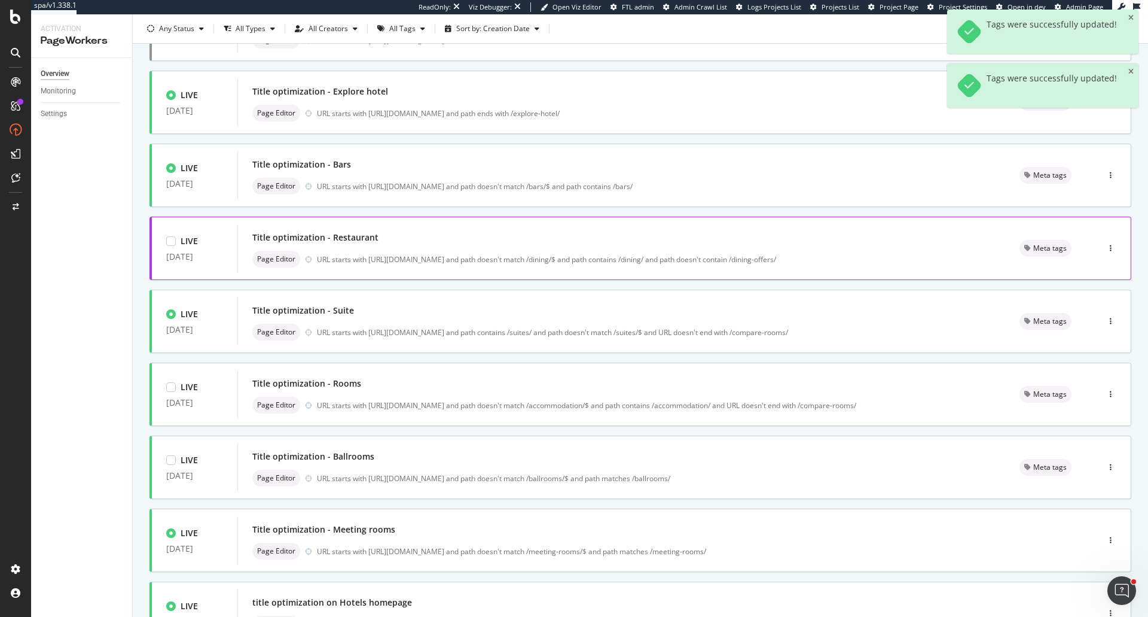
scroll to position [304, 0]
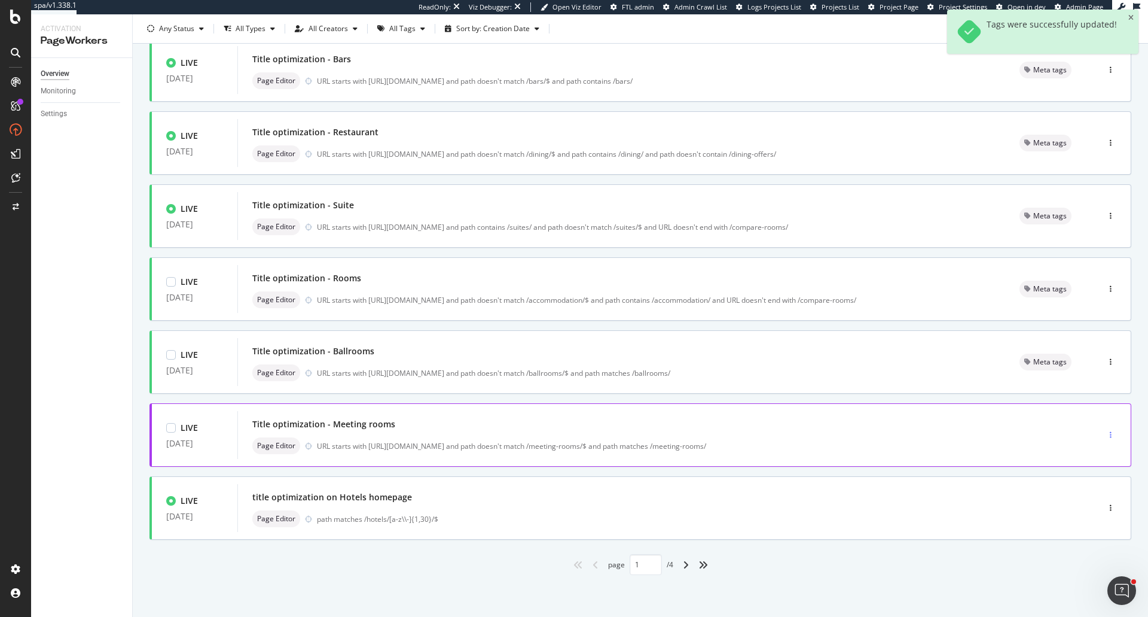
click at [1105, 429] on div "button" at bounding box center [1110, 435] width 11 height 18
click at [1092, 493] on div "Tags" at bounding box center [1086, 497] width 16 height 10
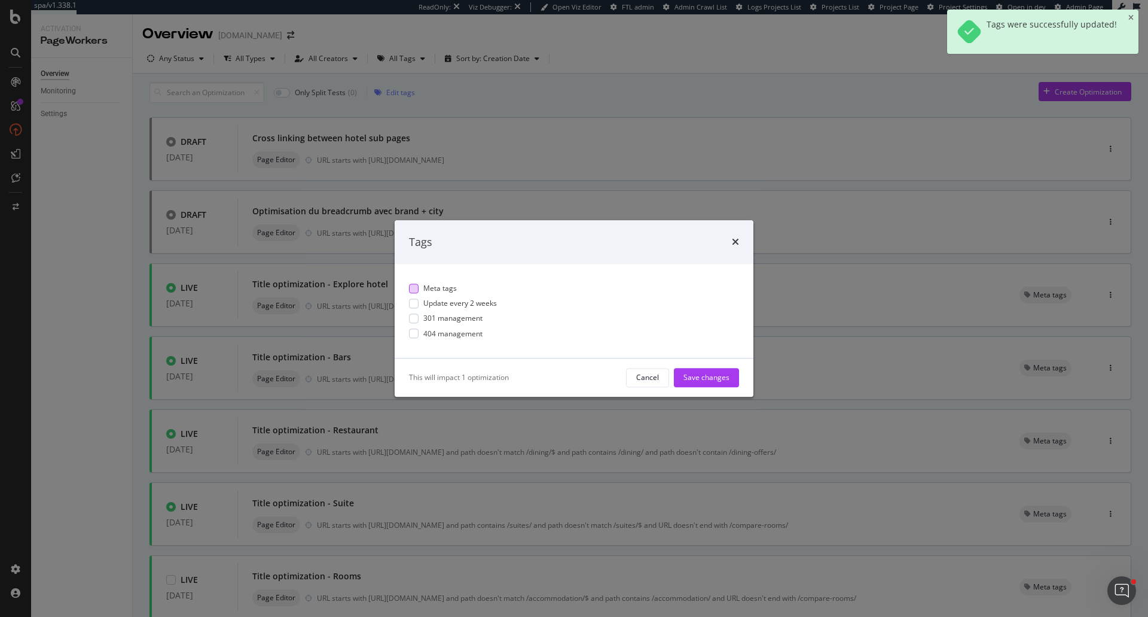
click at [438, 291] on span "Meta tags" at bounding box center [439, 288] width 33 height 10
click at [700, 373] on div "Save changes" at bounding box center [706, 378] width 46 height 10
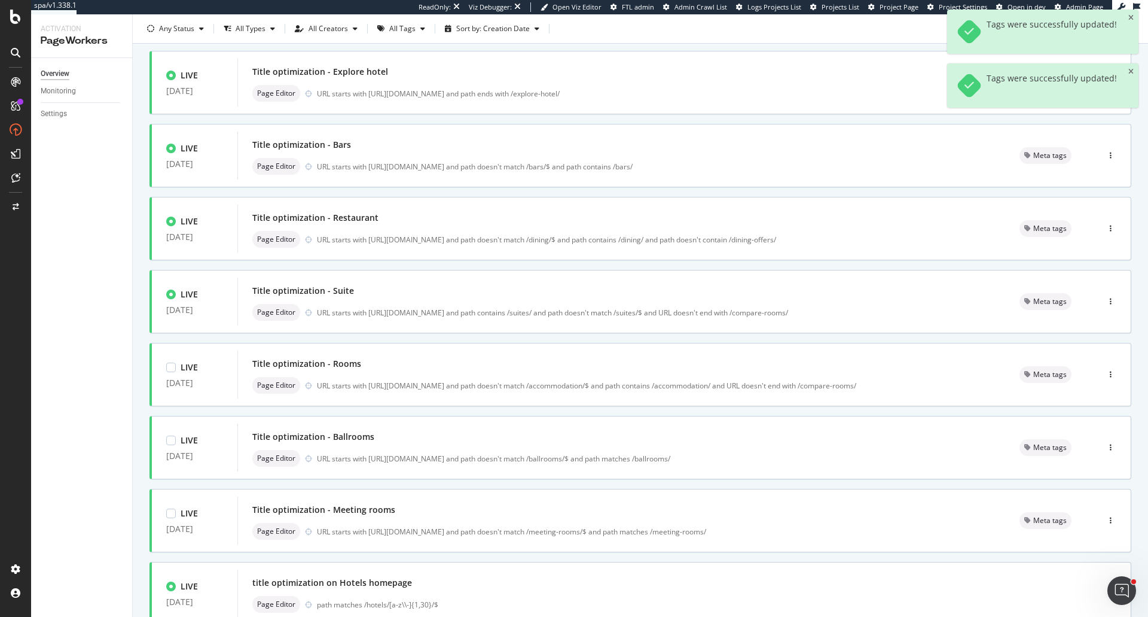
scroll to position [299, 0]
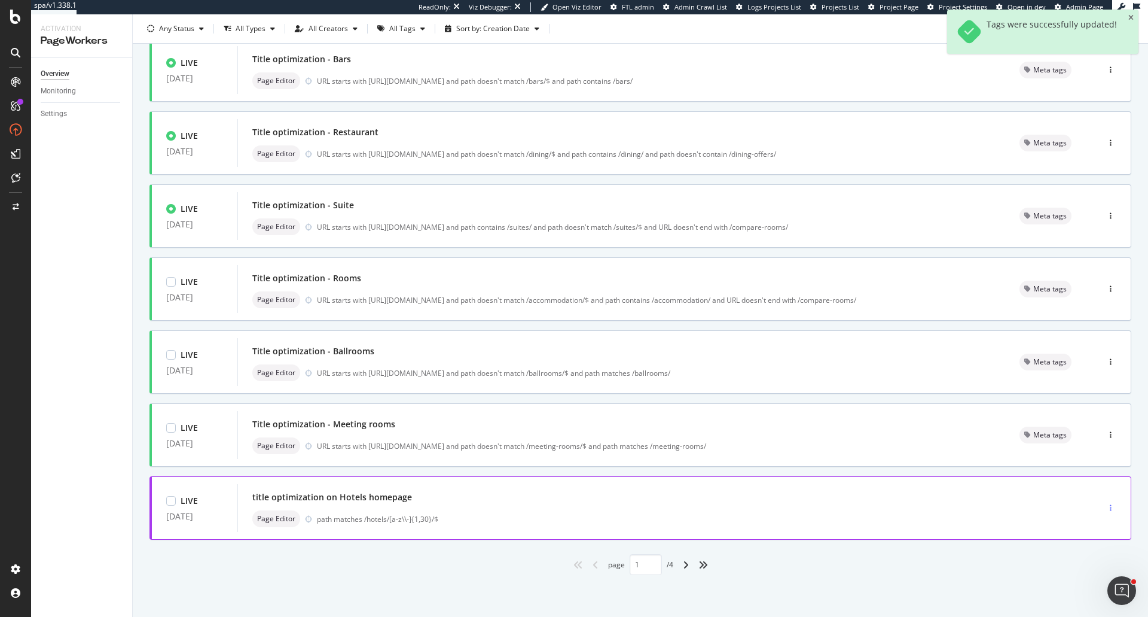
click at [1105, 508] on div "button" at bounding box center [1110, 508] width 11 height 18
click at [1084, 448] on div "Tags" at bounding box center [1086, 450] width 16 height 10
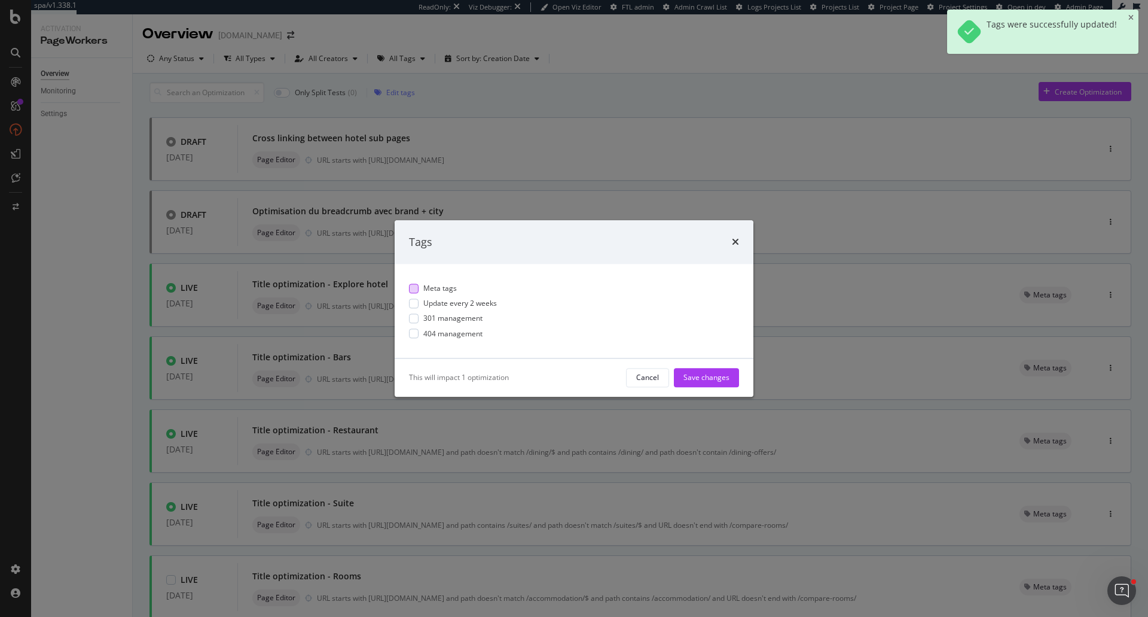
click at [434, 284] on span "Meta tags" at bounding box center [439, 288] width 33 height 10
click at [694, 375] on div "Save changes" at bounding box center [706, 378] width 46 height 10
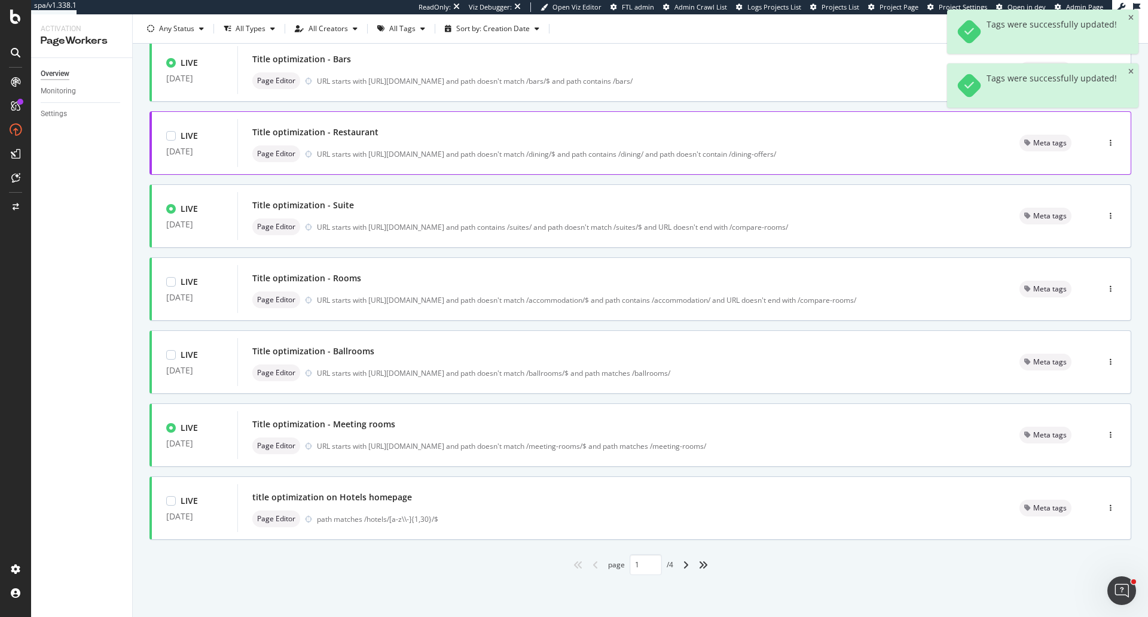
scroll to position [304, 0]
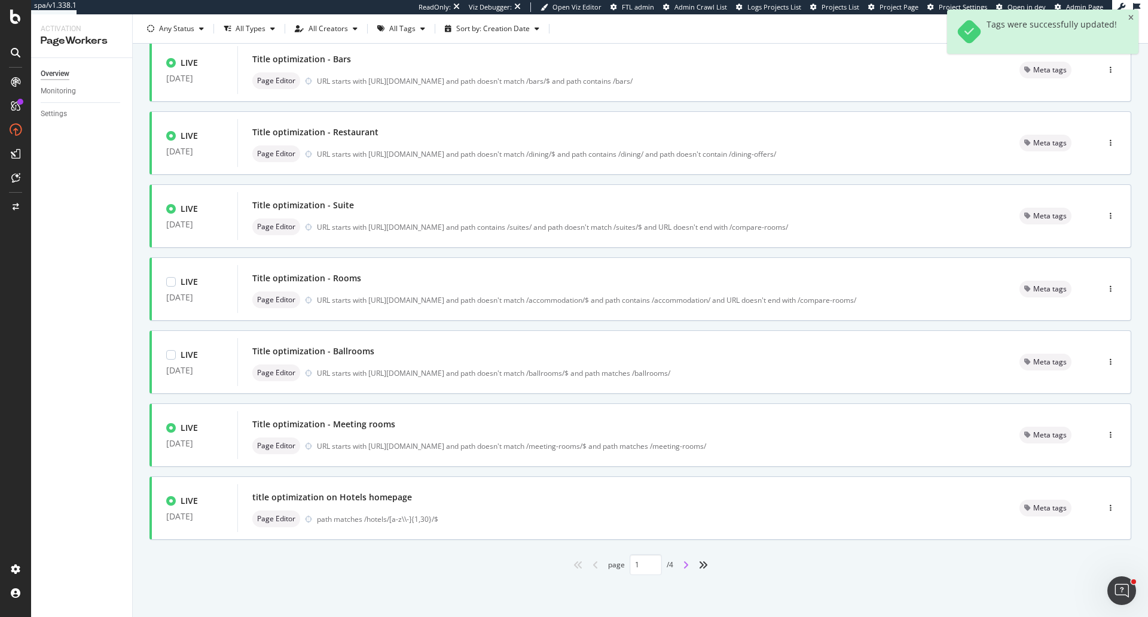
click at [683, 564] on icon "angle-right" at bounding box center [686, 565] width 6 height 10
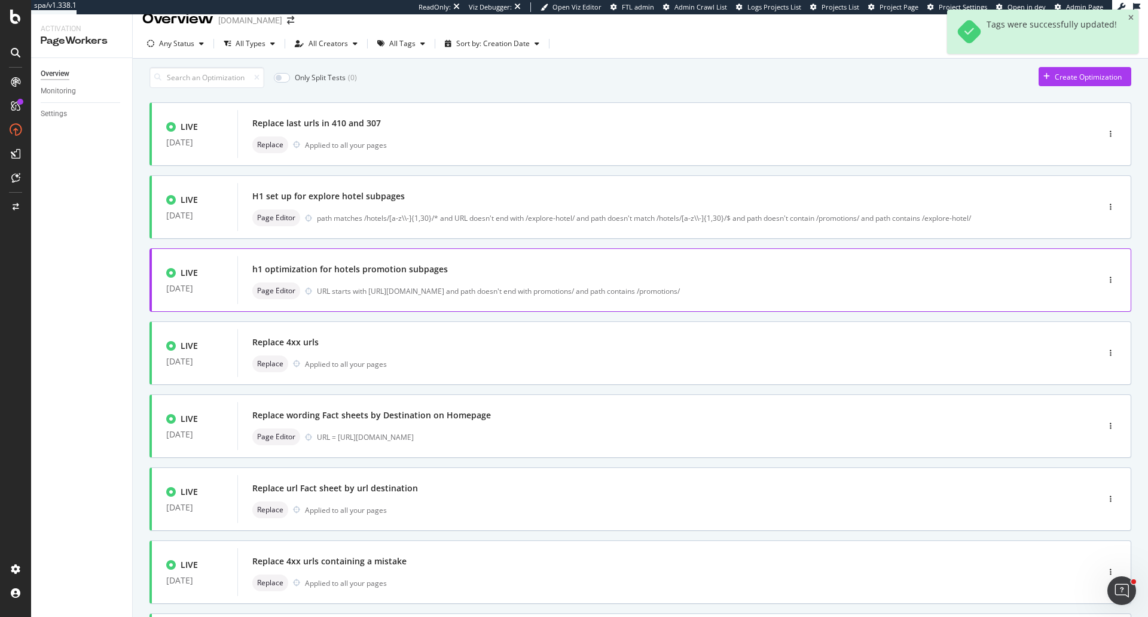
scroll to position [0, 0]
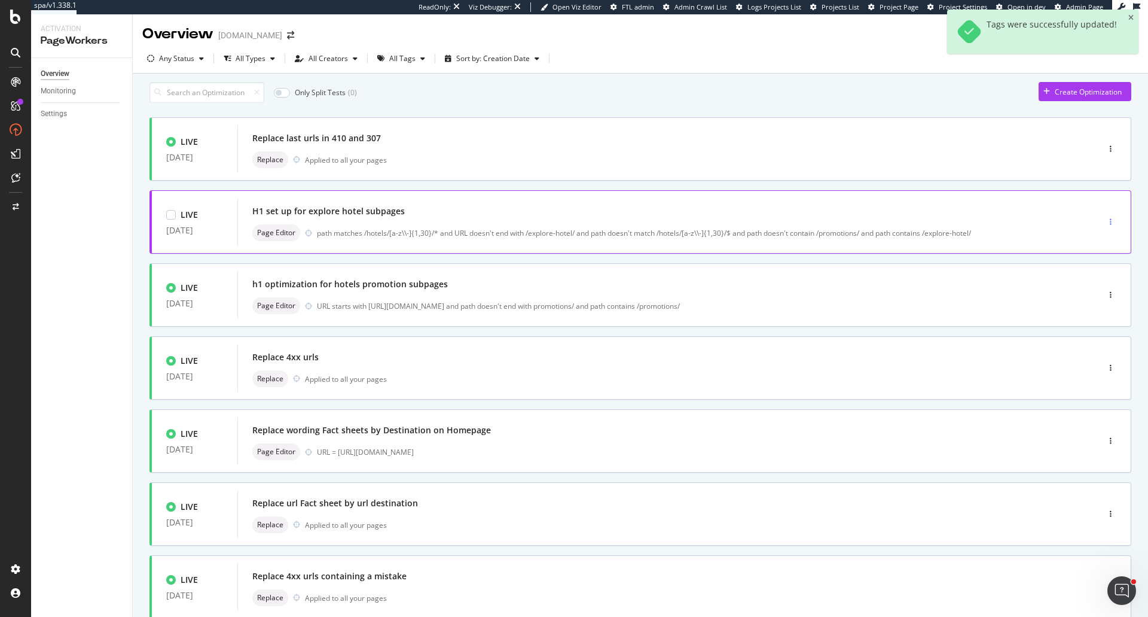
click at [1105, 225] on div "button" at bounding box center [1110, 221] width 11 height 7
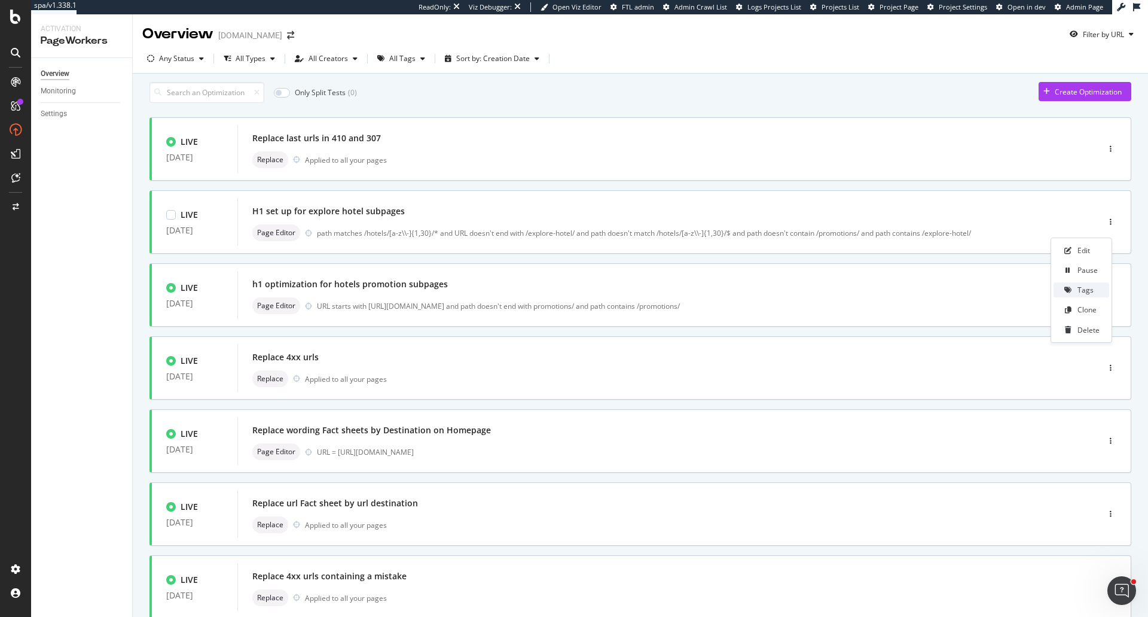
click at [1093, 286] on div "Tags" at bounding box center [1086, 290] width 16 height 10
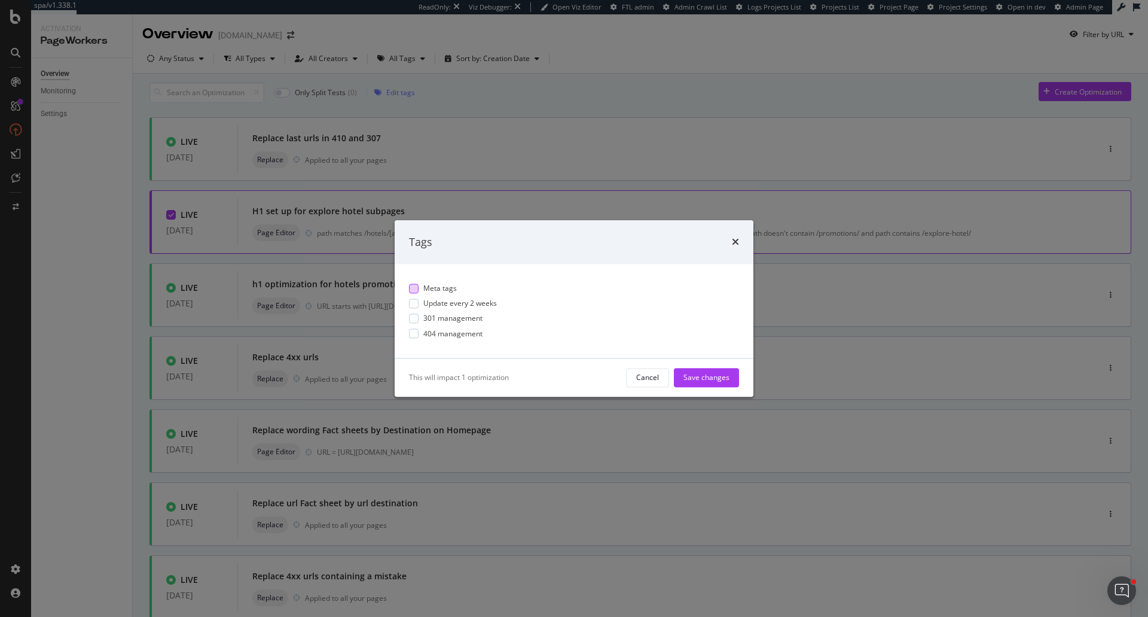
click at [450, 288] on span "Meta tags" at bounding box center [439, 288] width 33 height 10
click at [705, 375] on div "Save changes" at bounding box center [706, 378] width 46 height 10
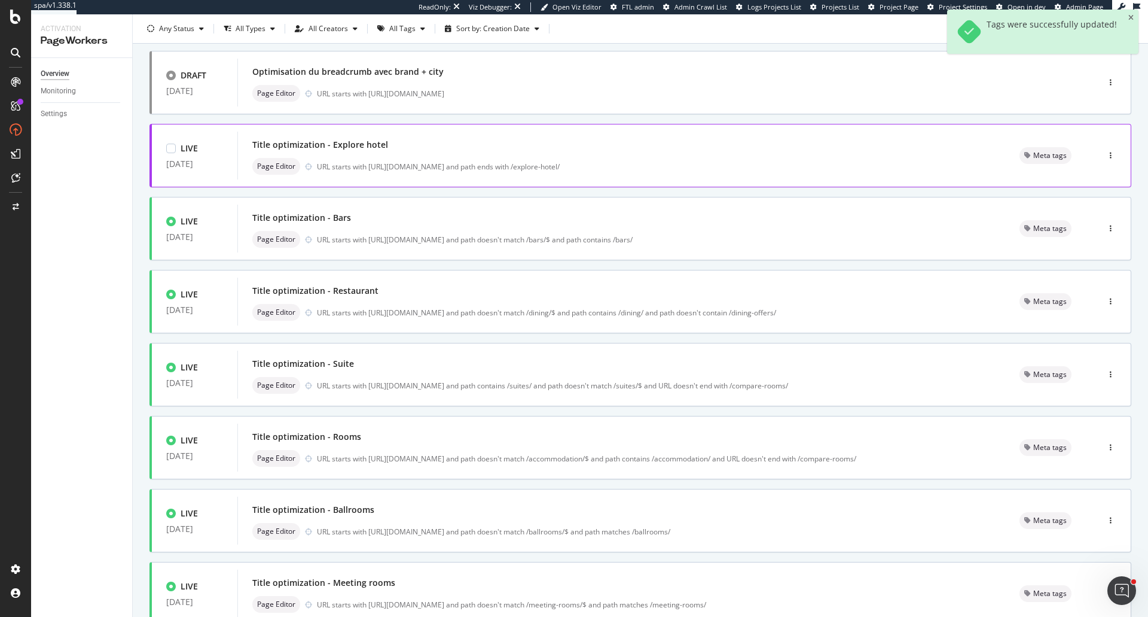
scroll to position [304, 0]
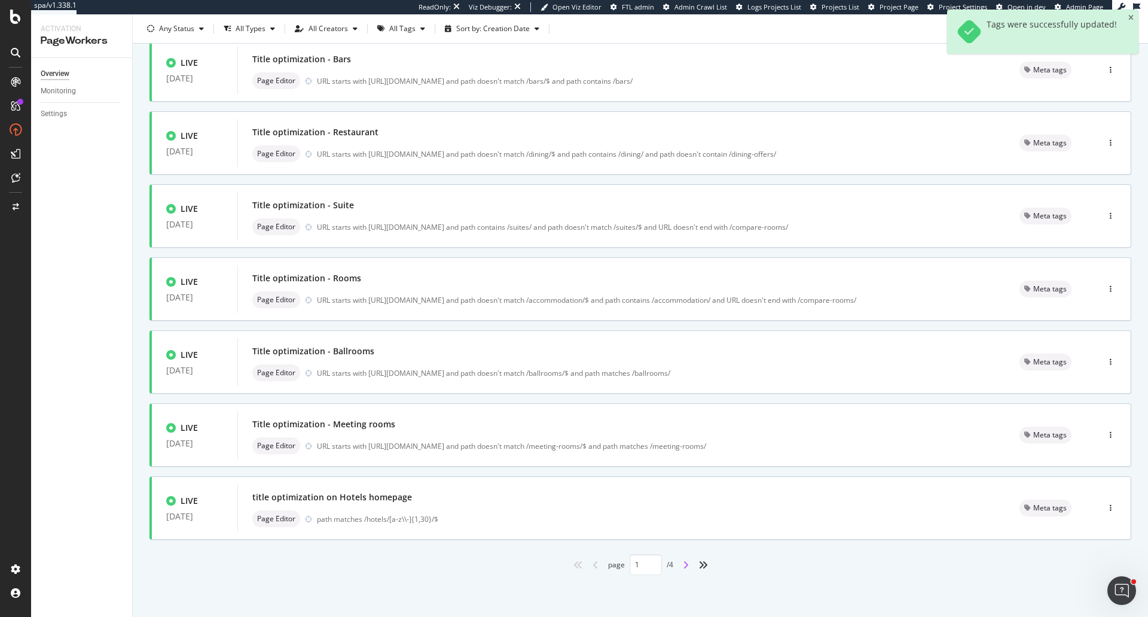
click at [683, 567] on icon "angle-right" at bounding box center [686, 565] width 6 height 10
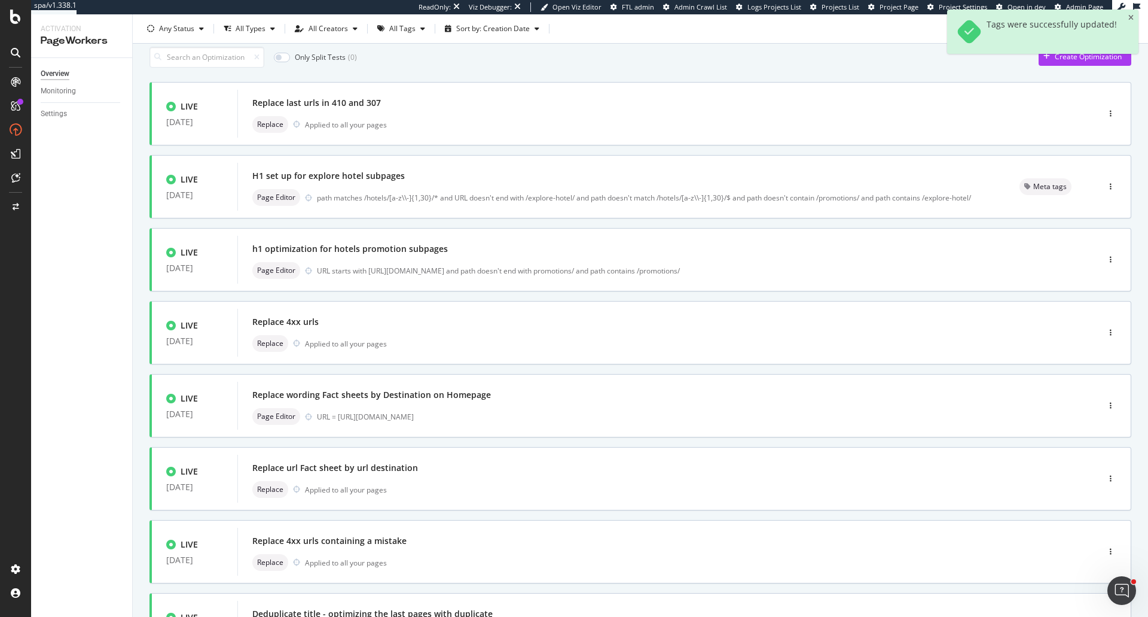
scroll to position [0, 0]
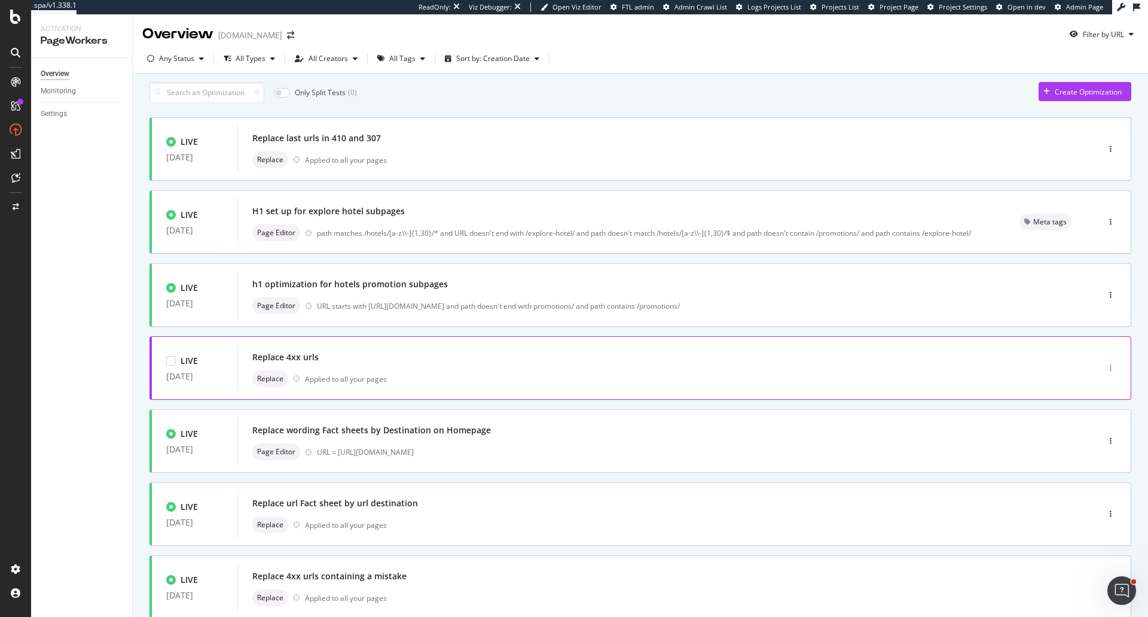
click at [1105, 371] on div "button" at bounding box center [1110, 367] width 11 height 7
click at [1089, 429] on div "Tags" at bounding box center [1082, 435] width 56 height 15
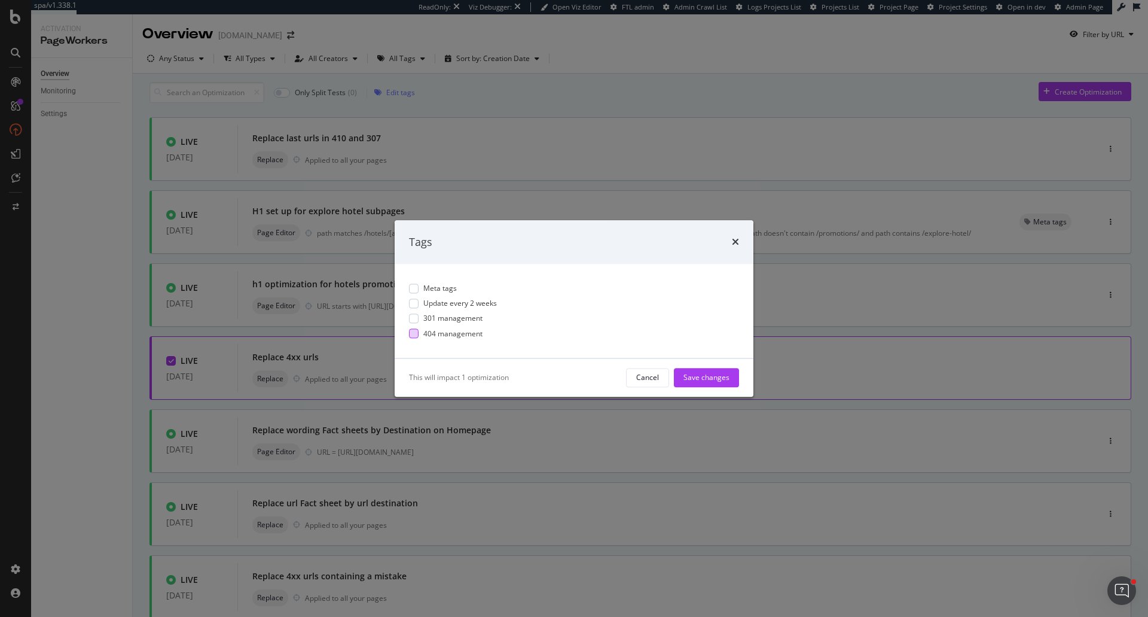
click at [457, 329] on span "404 management" at bounding box center [452, 333] width 59 height 10
click at [696, 375] on div "Save changes" at bounding box center [706, 378] width 46 height 10
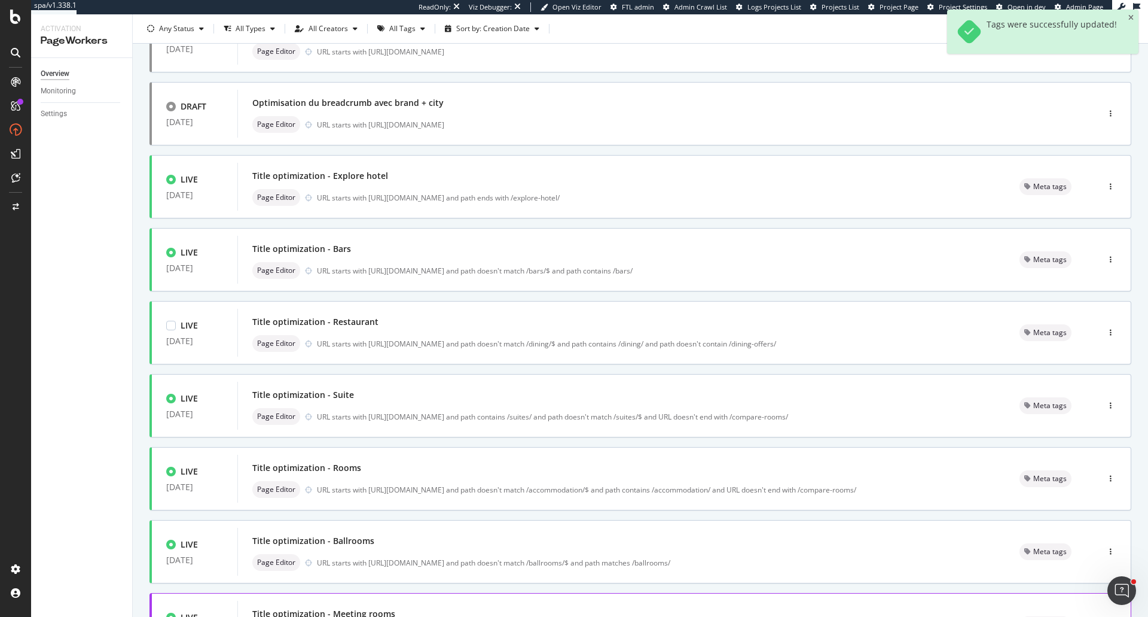
scroll to position [304, 0]
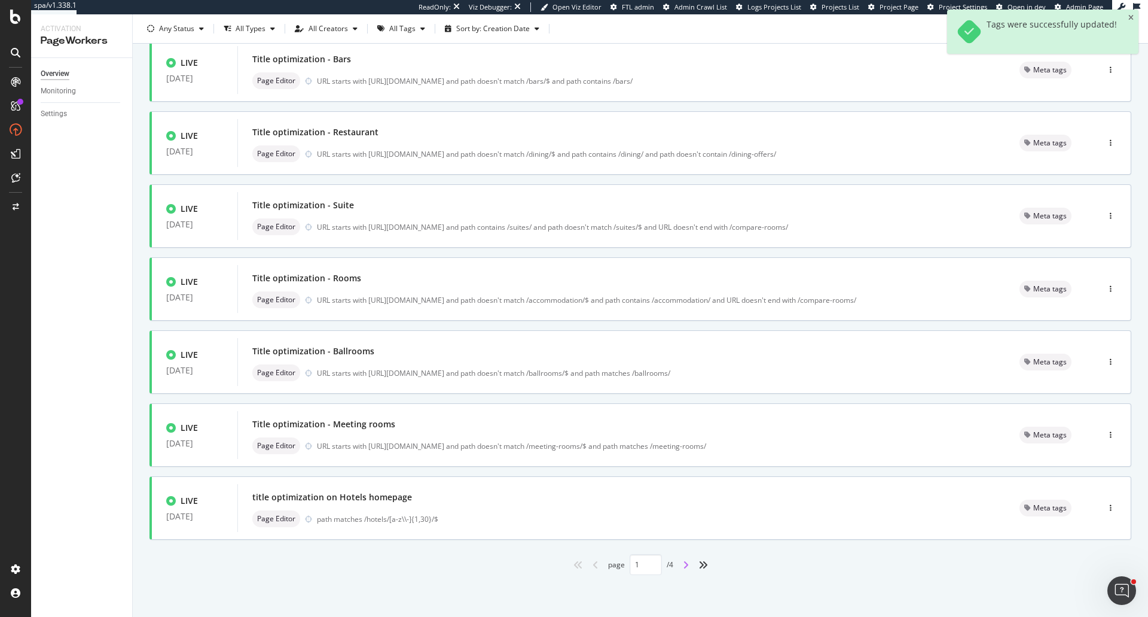
click at [683, 567] on icon "angle-right" at bounding box center [686, 565] width 6 height 10
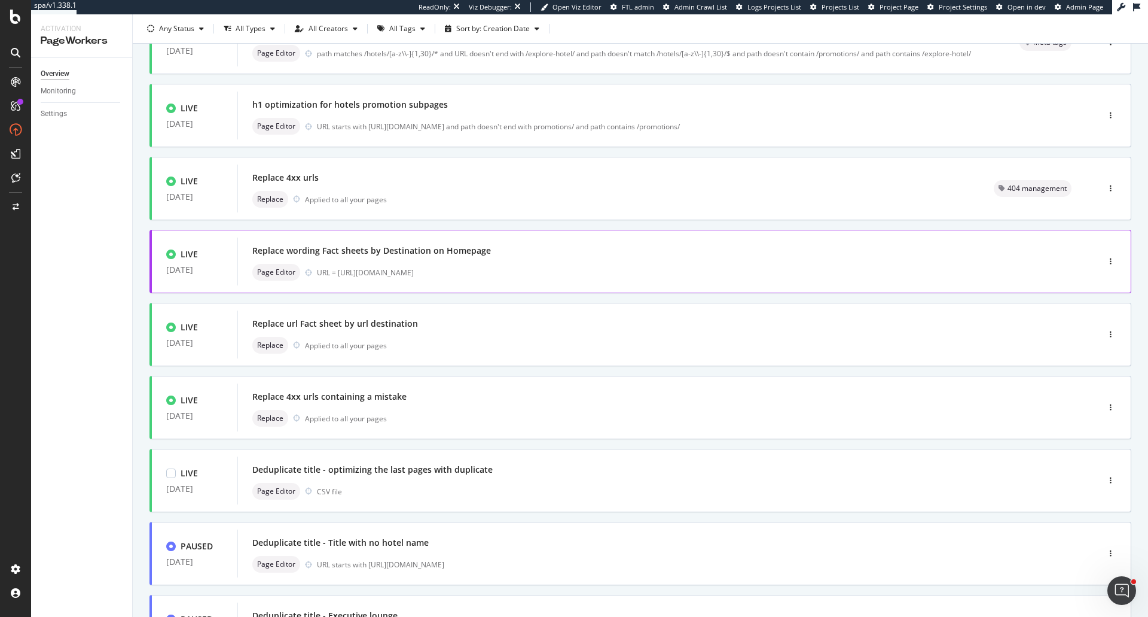
scroll to position [239, 0]
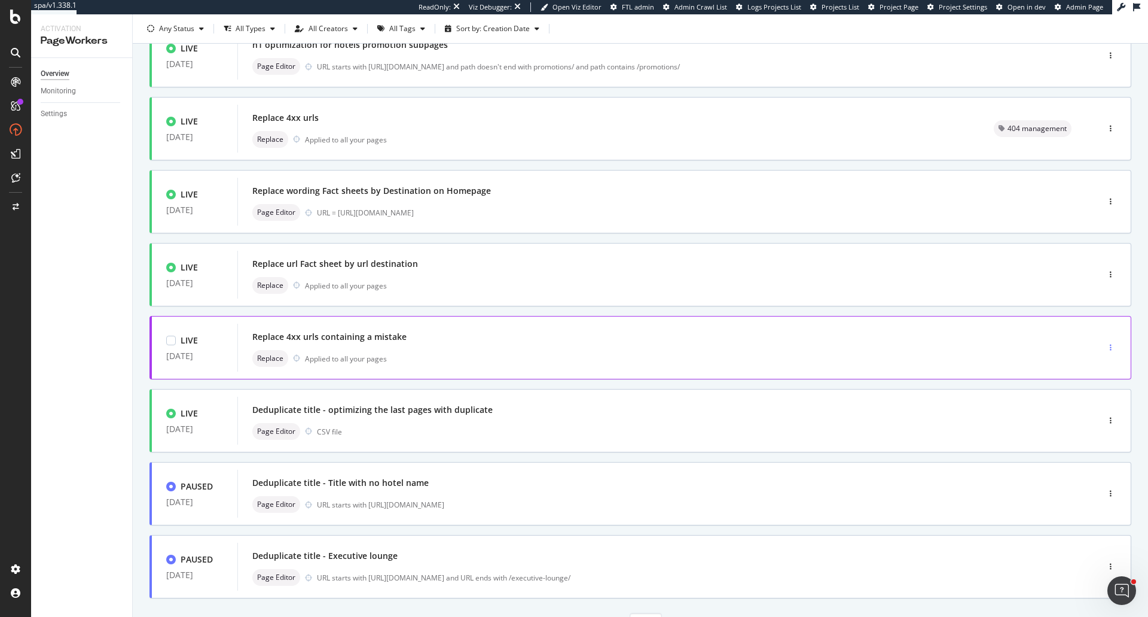
click at [1105, 351] on div "button" at bounding box center [1110, 347] width 11 height 7
click at [1097, 417] on div "Tags" at bounding box center [1082, 415] width 56 height 15
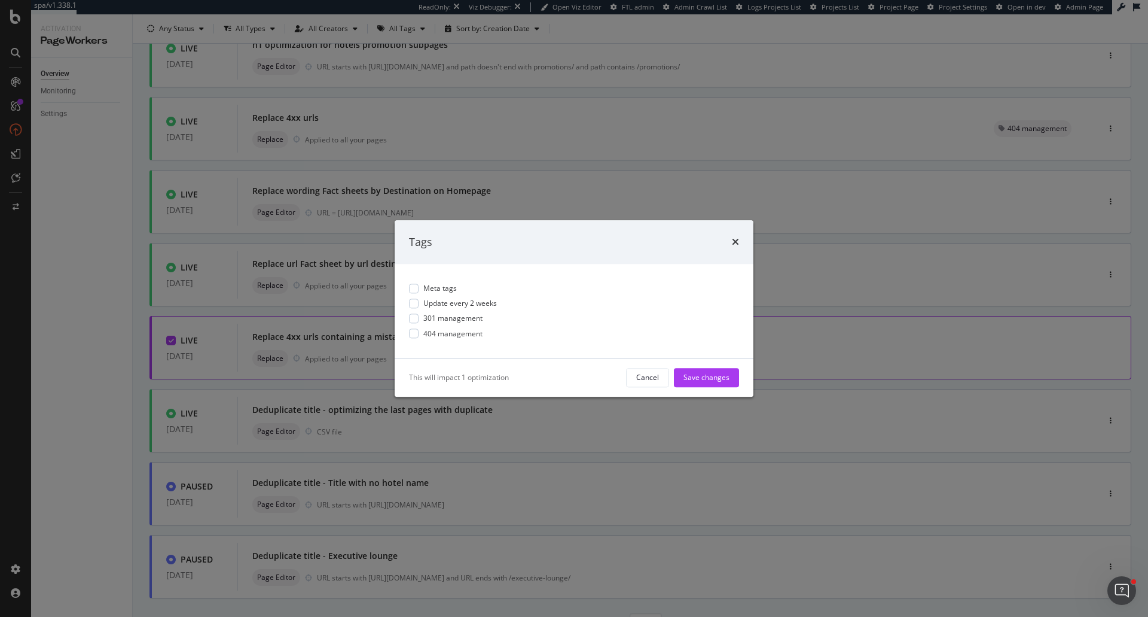
scroll to position [0, 0]
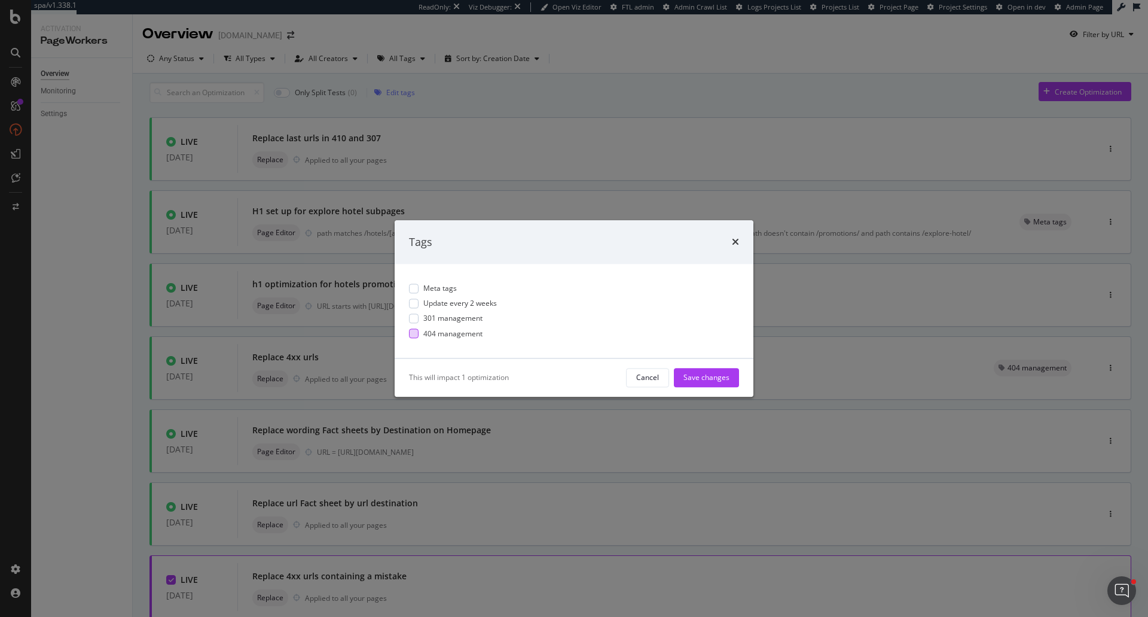
click at [453, 331] on span "404 management" at bounding box center [452, 333] width 59 height 10
click at [715, 387] on div "This will impact 1 optimization Cancel Save changes" at bounding box center [574, 377] width 359 height 38
click at [715, 382] on div "Save changes" at bounding box center [706, 378] width 46 height 10
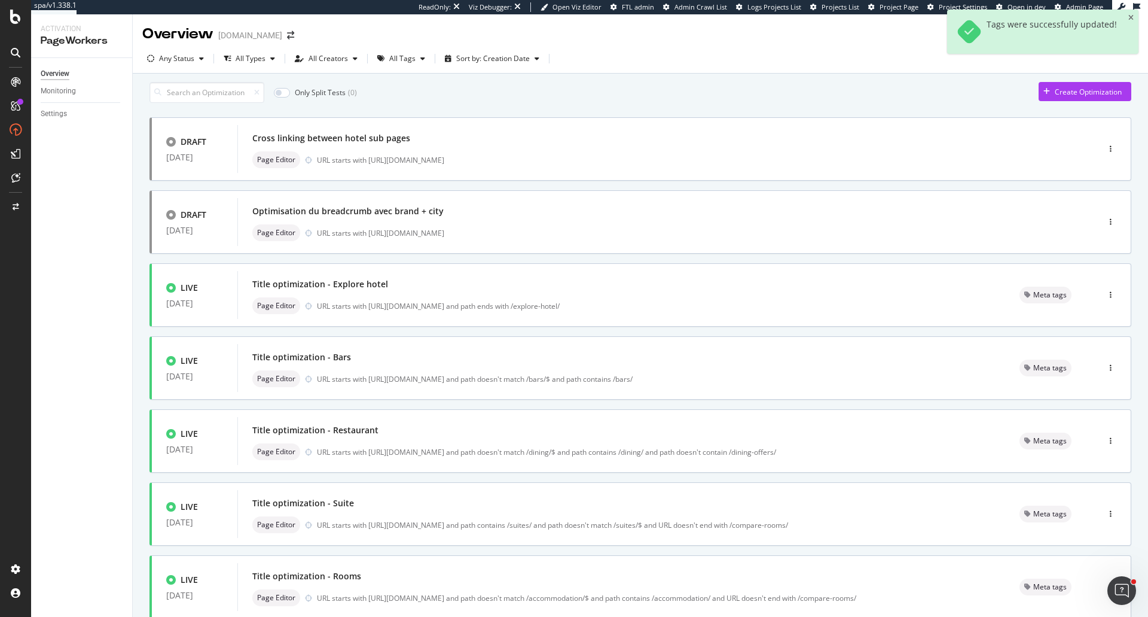
scroll to position [304, 0]
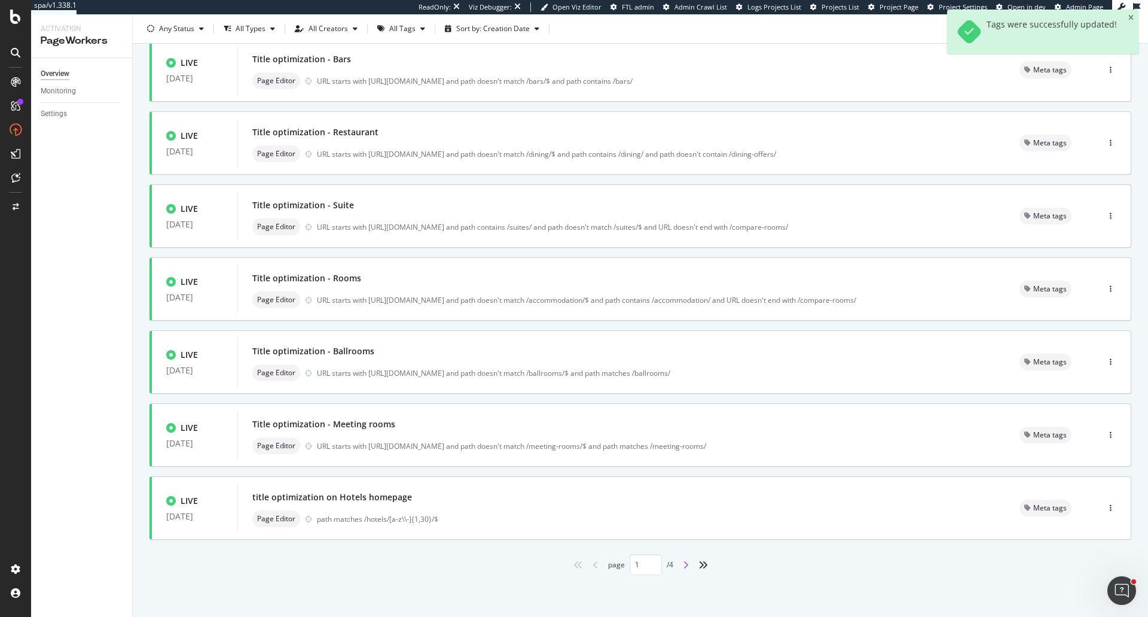
click at [683, 568] on icon "angle-right" at bounding box center [686, 565] width 6 height 10
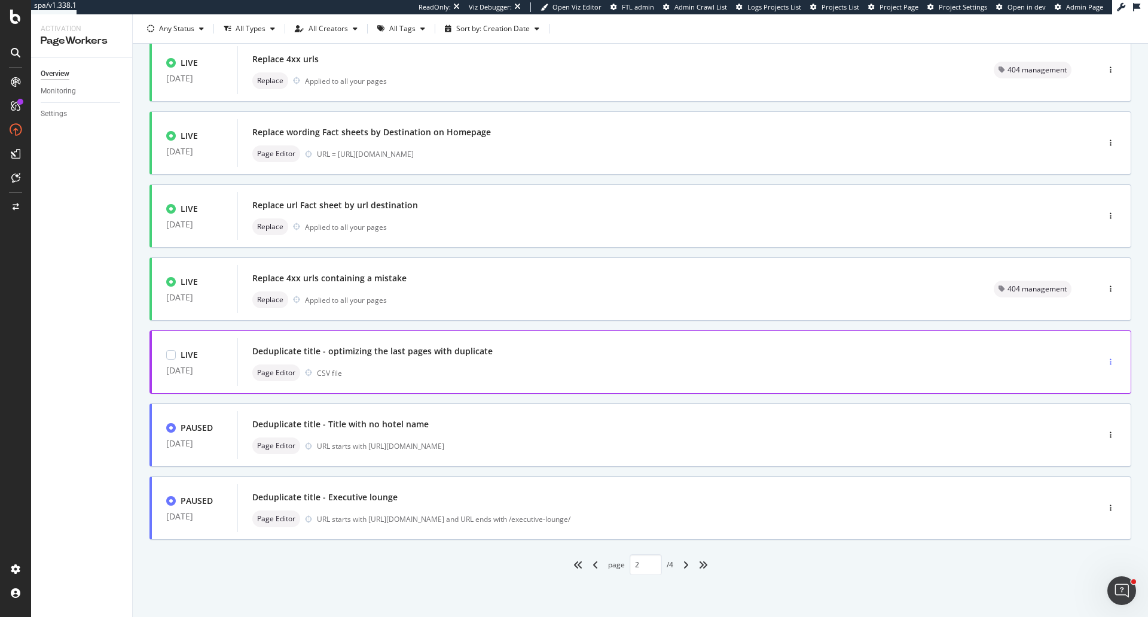
click at [1105, 361] on div "button" at bounding box center [1110, 361] width 11 height 7
click at [1085, 428] on div "Tags" at bounding box center [1086, 424] width 16 height 10
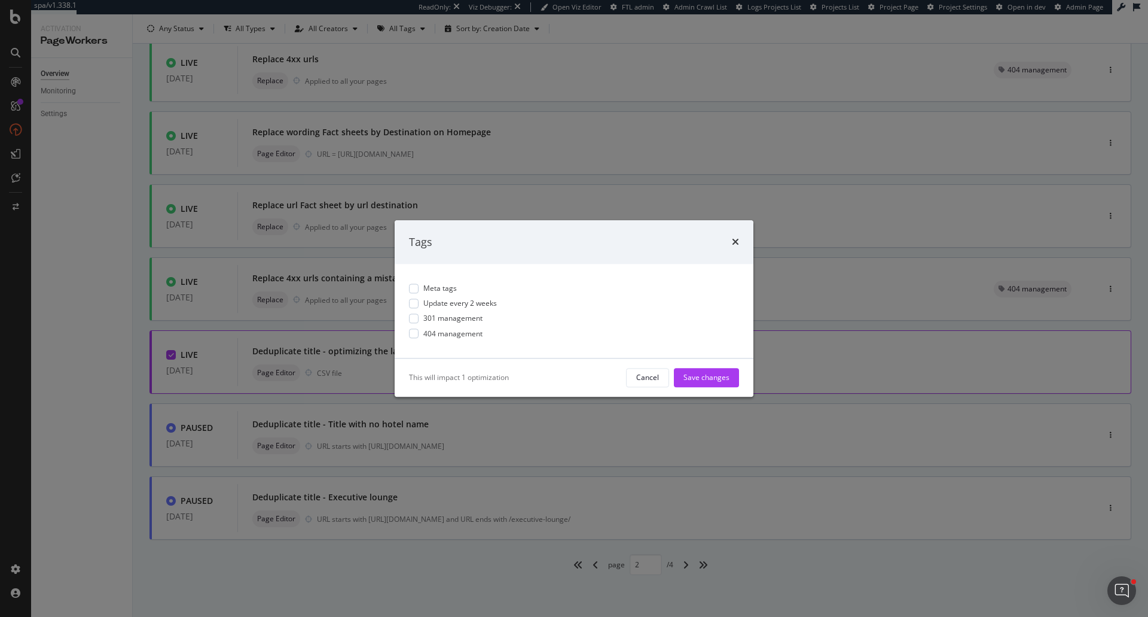
scroll to position [0, 0]
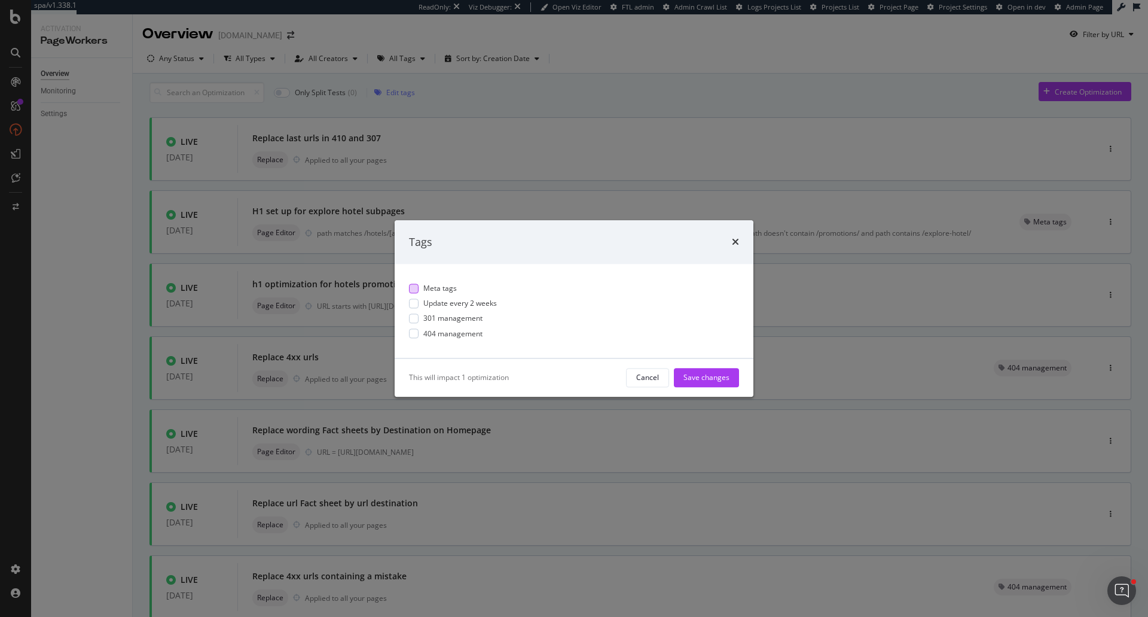
click at [426, 289] on span "Meta tags" at bounding box center [439, 288] width 33 height 10
click at [703, 377] on div "Save changes" at bounding box center [706, 378] width 46 height 10
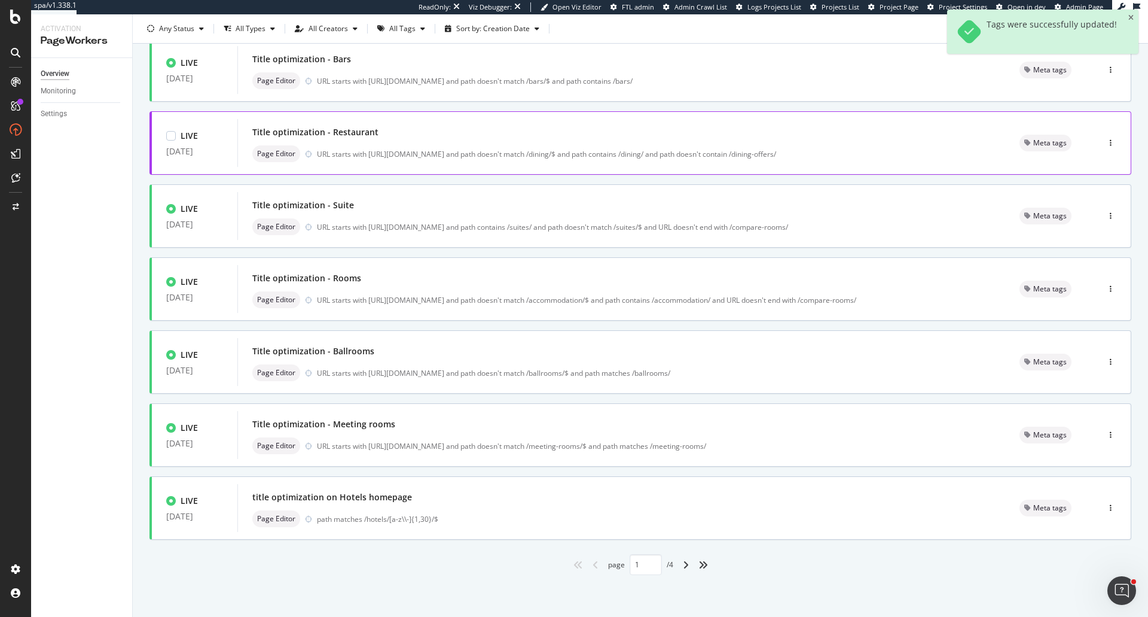
scroll to position [304, 0]
click at [698, 568] on icon "angles-right" at bounding box center [703, 565] width 10 height 10
type input "4"
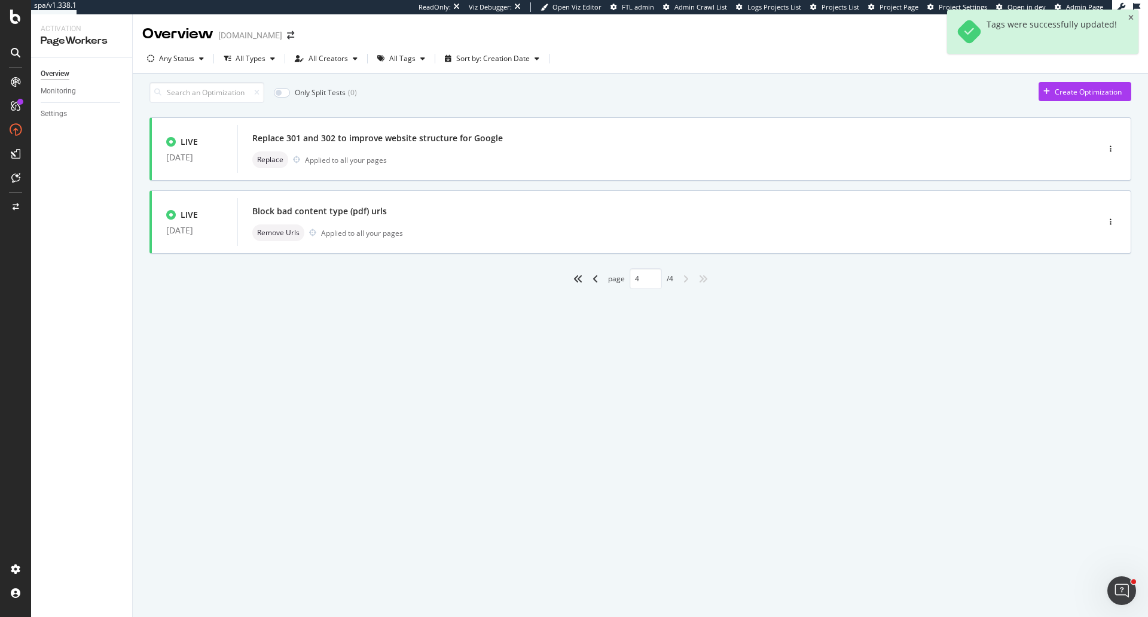
scroll to position [0, 0]
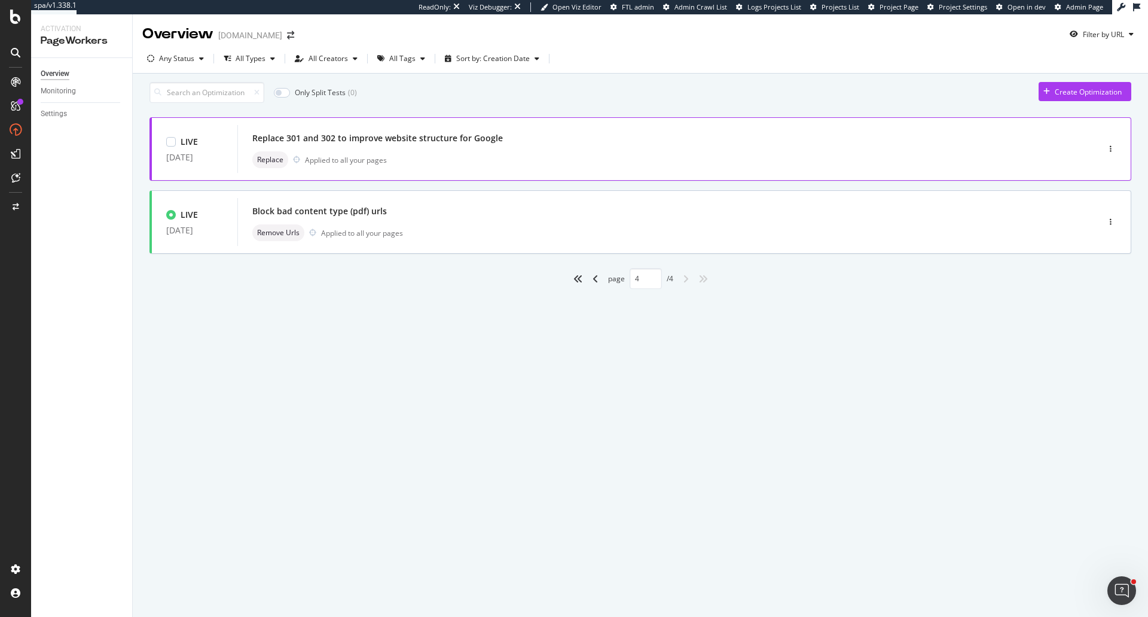
click at [512, 163] on div "Replace Applied to all your pages" at bounding box center [649, 159] width 795 height 17
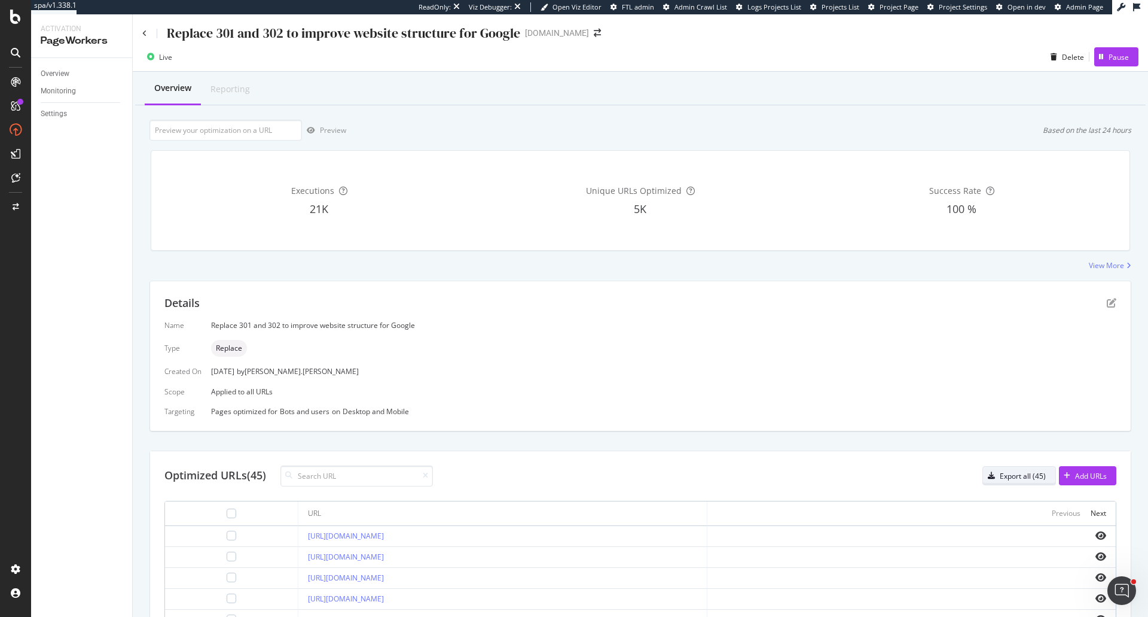
click at [1016, 479] on div "Export all (45)" at bounding box center [1023, 476] width 46 height 10
click at [144, 25] on div "Replace 301 and 302 to improve website structure for Google" at bounding box center [331, 33] width 378 height 19
click at [144, 30] on icon at bounding box center [144, 33] width 5 height 7
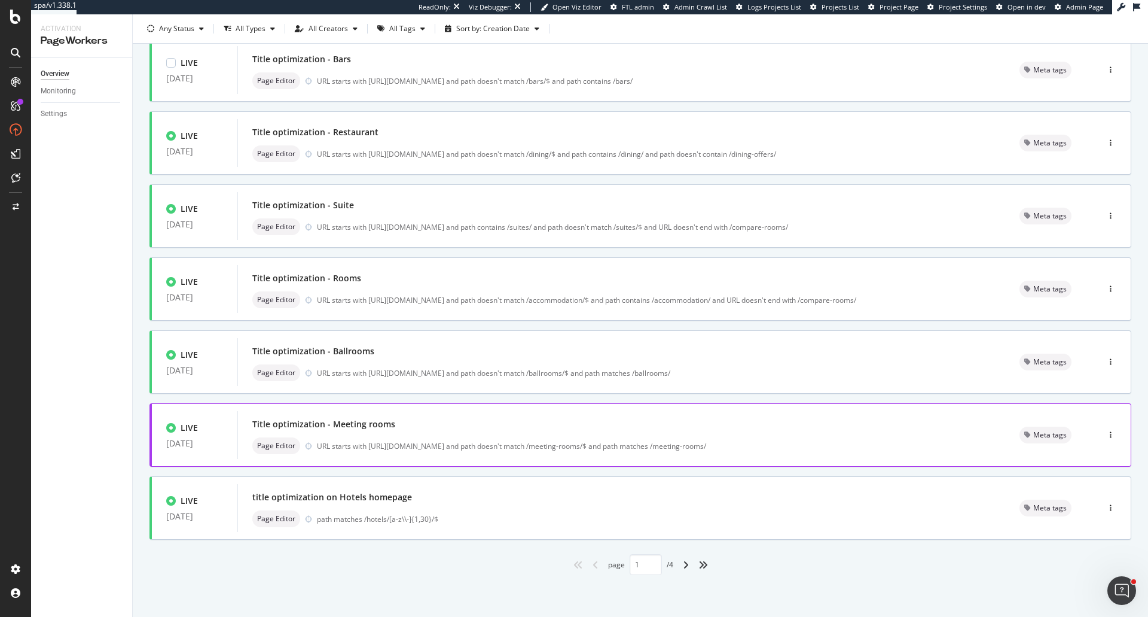
scroll to position [304, 0]
click at [706, 566] on div "angles-right" at bounding box center [703, 564] width 19 height 19
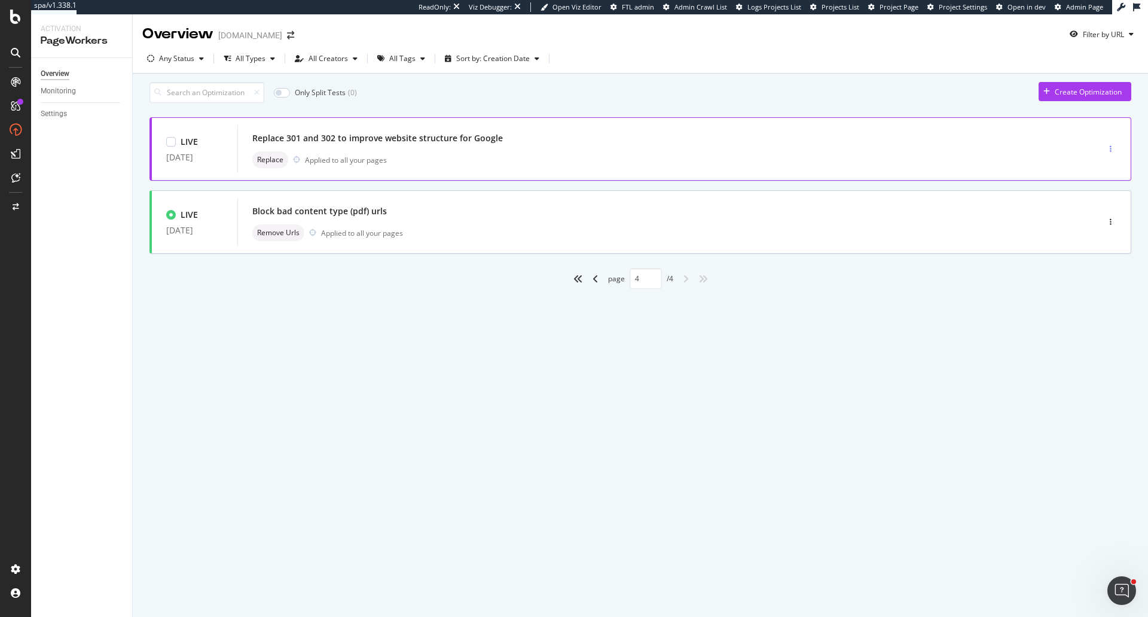
click at [1110, 152] on icon "button" at bounding box center [1111, 148] width 2 height 7
click at [1103, 215] on div "Tags" at bounding box center [1091, 216] width 56 height 15
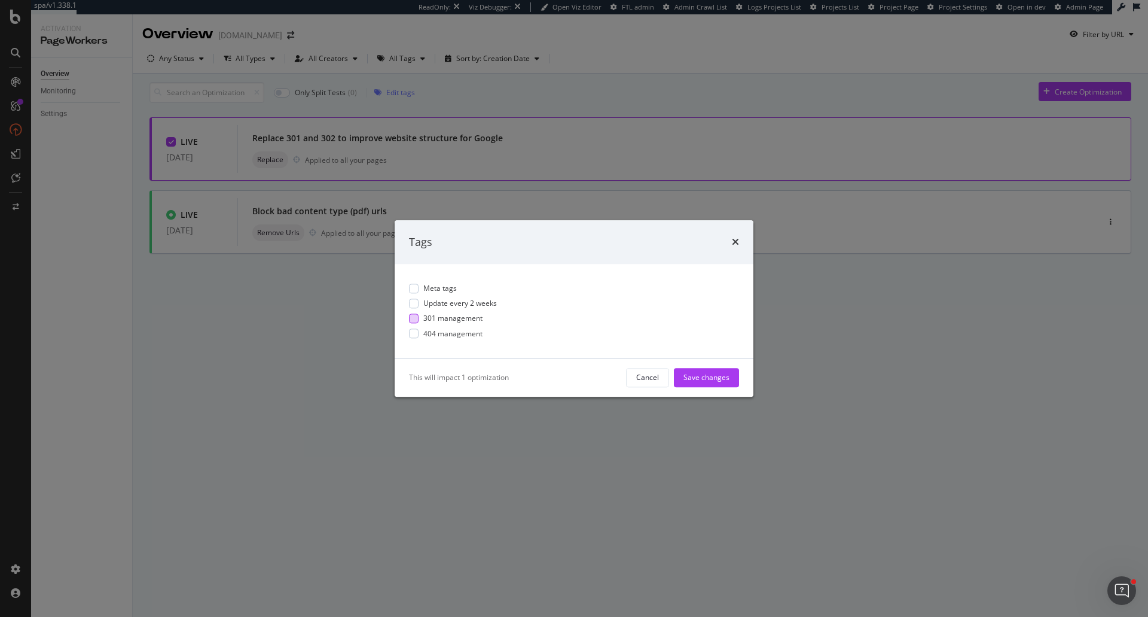
click at [457, 321] on span "301 management" at bounding box center [452, 318] width 59 height 10
click at [697, 375] on div "Save changes" at bounding box center [706, 378] width 46 height 10
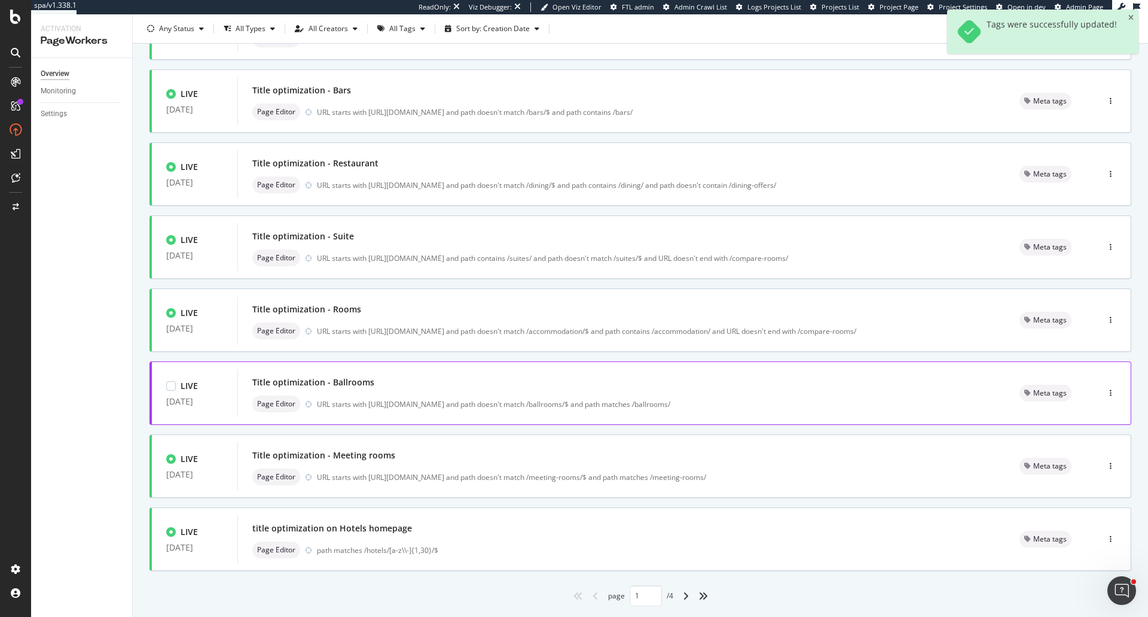
scroll to position [304, 0]
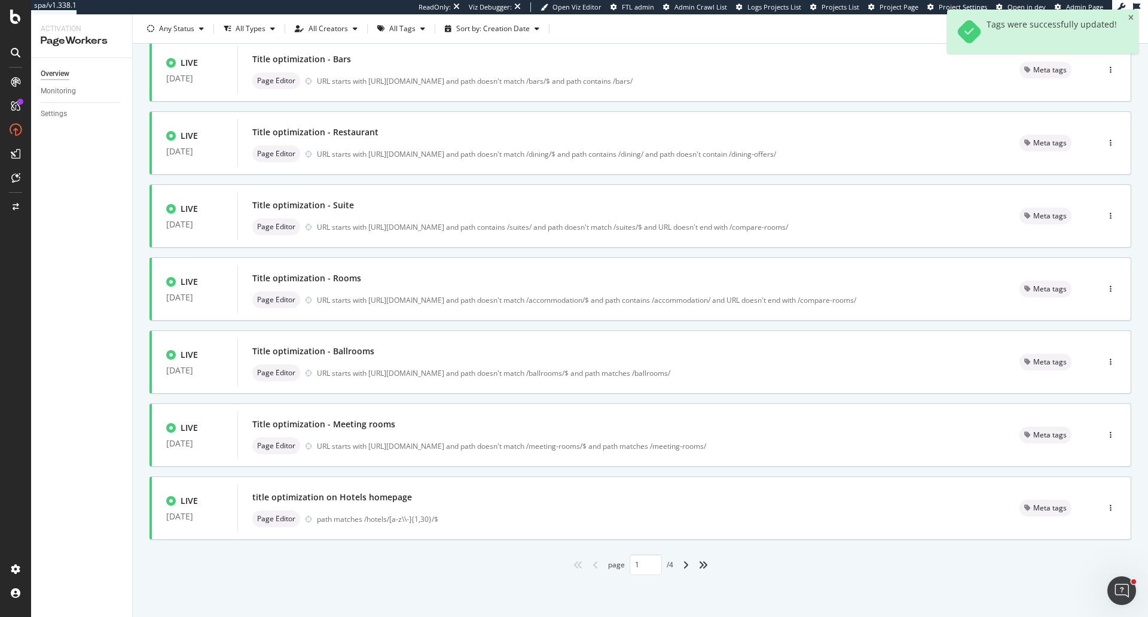
click at [705, 565] on div "angles-right" at bounding box center [703, 564] width 19 height 19
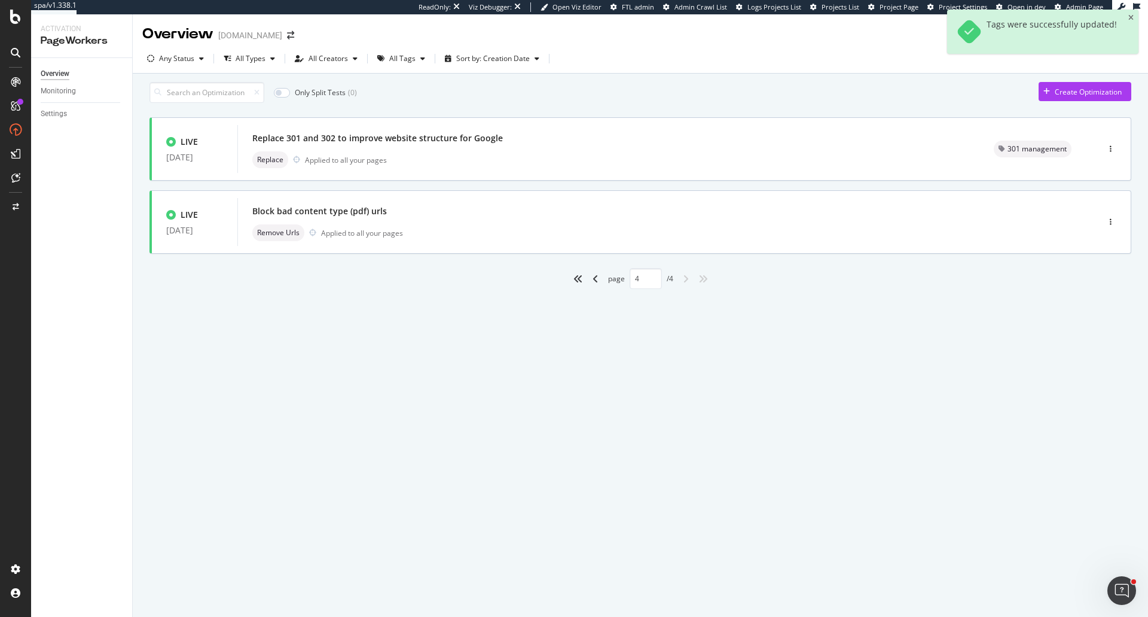
scroll to position [0, 0]
click at [595, 283] on icon "angle-left" at bounding box center [596, 279] width 6 height 10
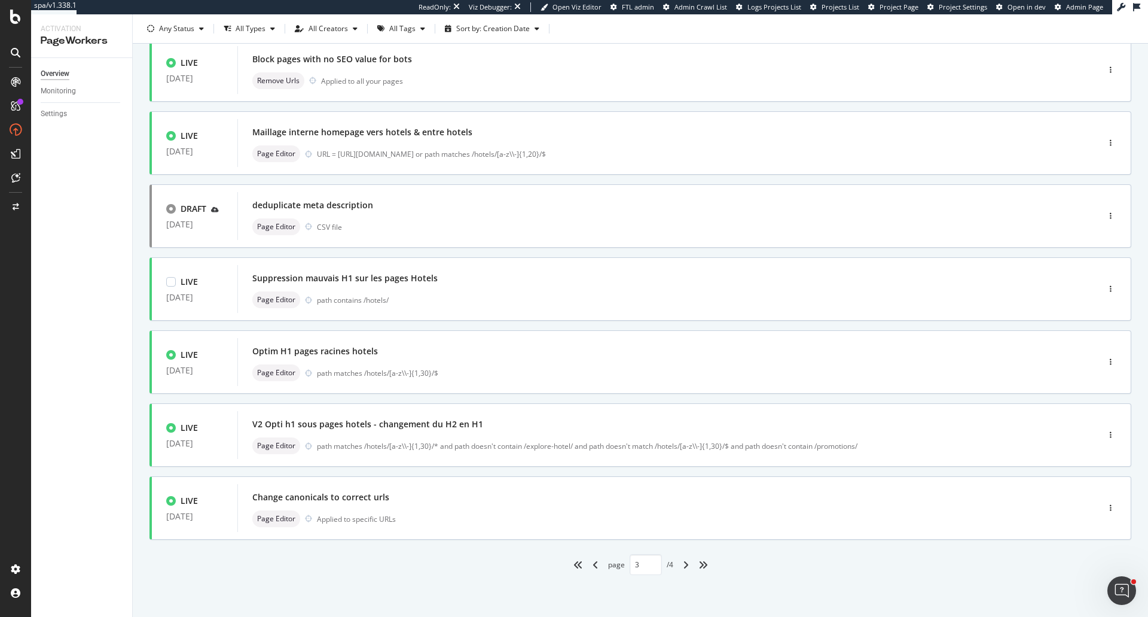
scroll to position [304, 0]
click at [1106, 360] on div "button" at bounding box center [1110, 361] width 11 height 7
click at [1087, 425] on div "Tags" at bounding box center [1086, 424] width 16 height 10
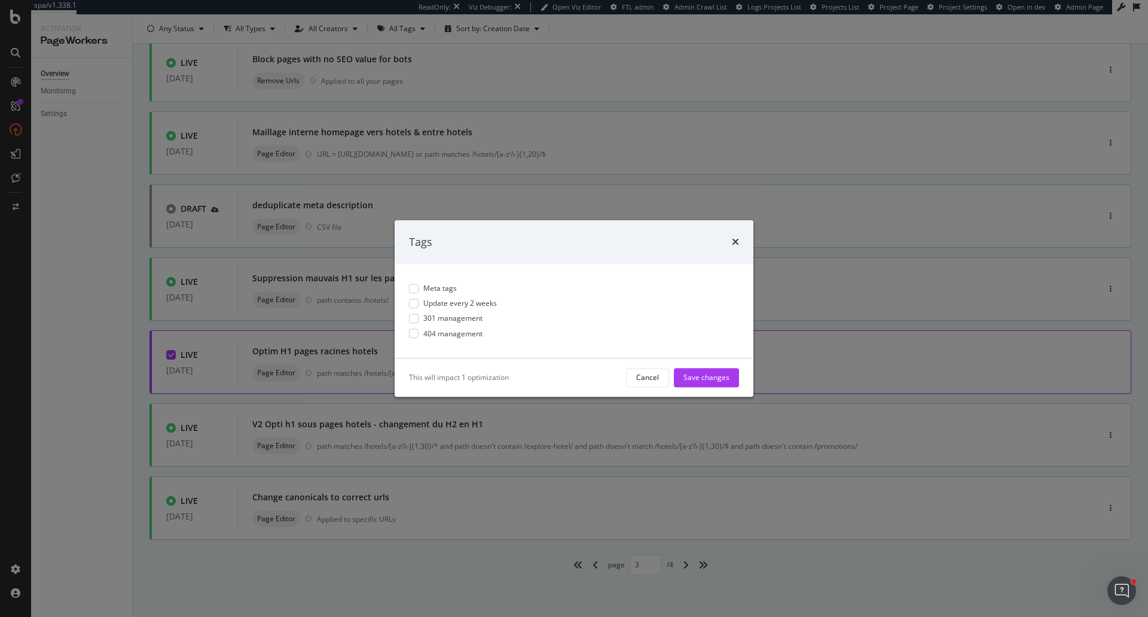
scroll to position [0, 0]
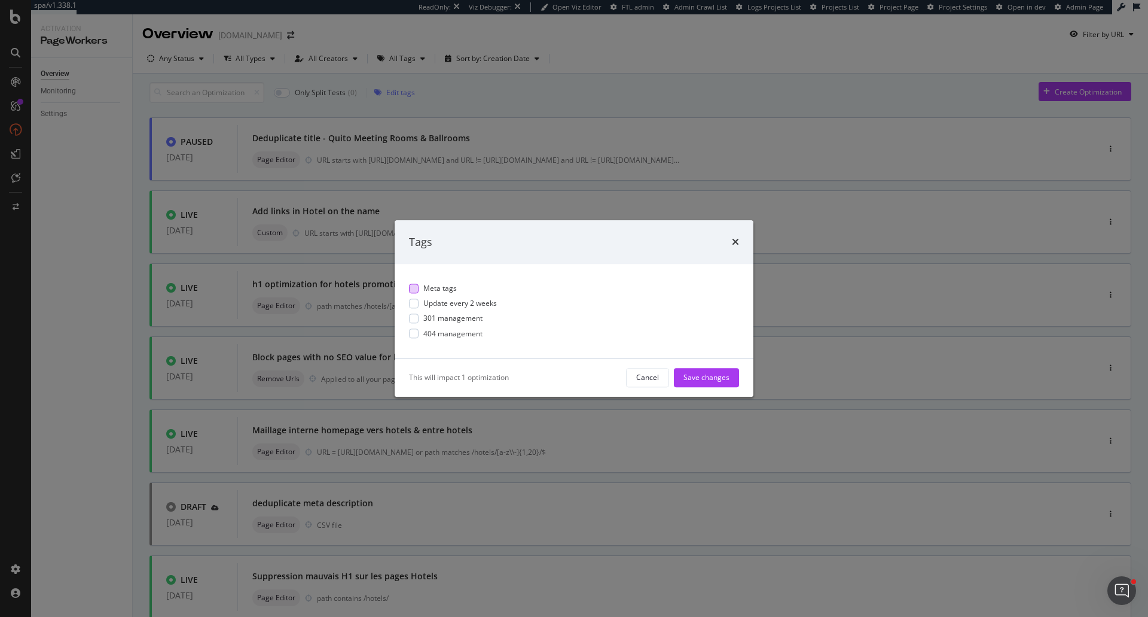
click at [444, 292] on span "Meta tags" at bounding box center [439, 288] width 33 height 10
click at [699, 379] on div "Save changes" at bounding box center [706, 378] width 46 height 10
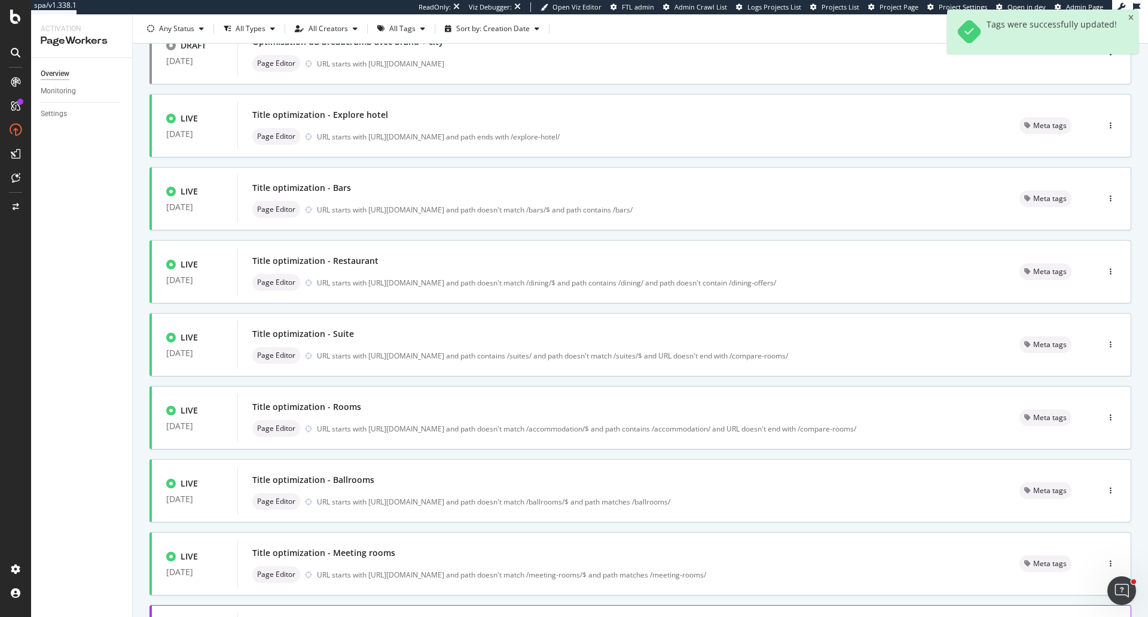
scroll to position [304, 0]
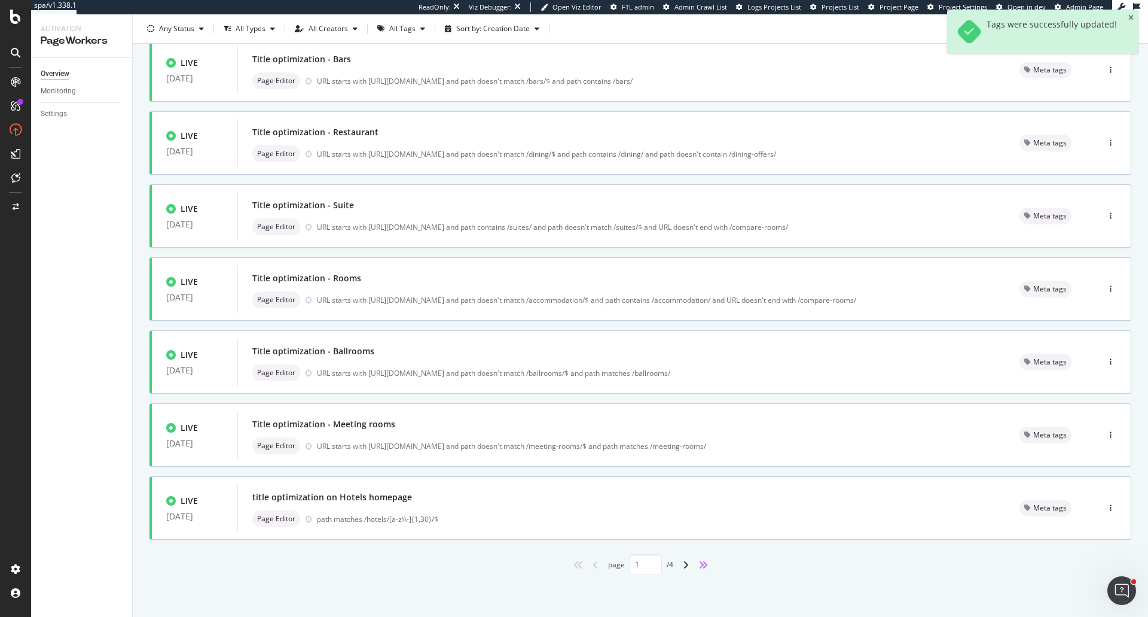
click at [701, 566] on icon "angles-right" at bounding box center [703, 565] width 10 height 10
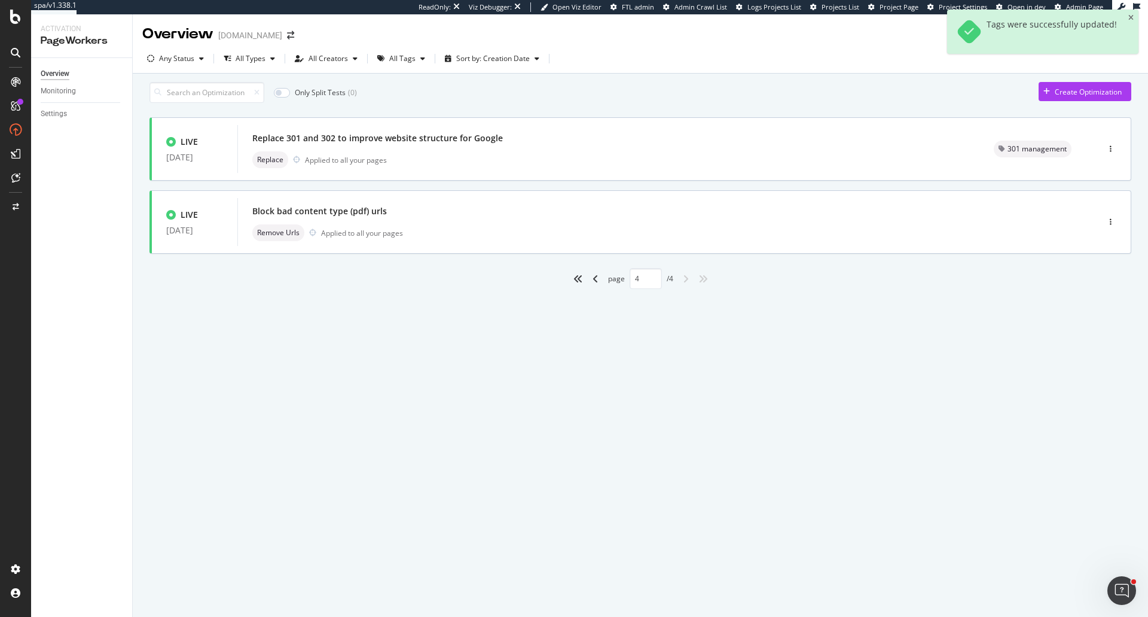
scroll to position [0, 0]
click at [594, 283] on icon "angle-left" at bounding box center [596, 279] width 6 height 10
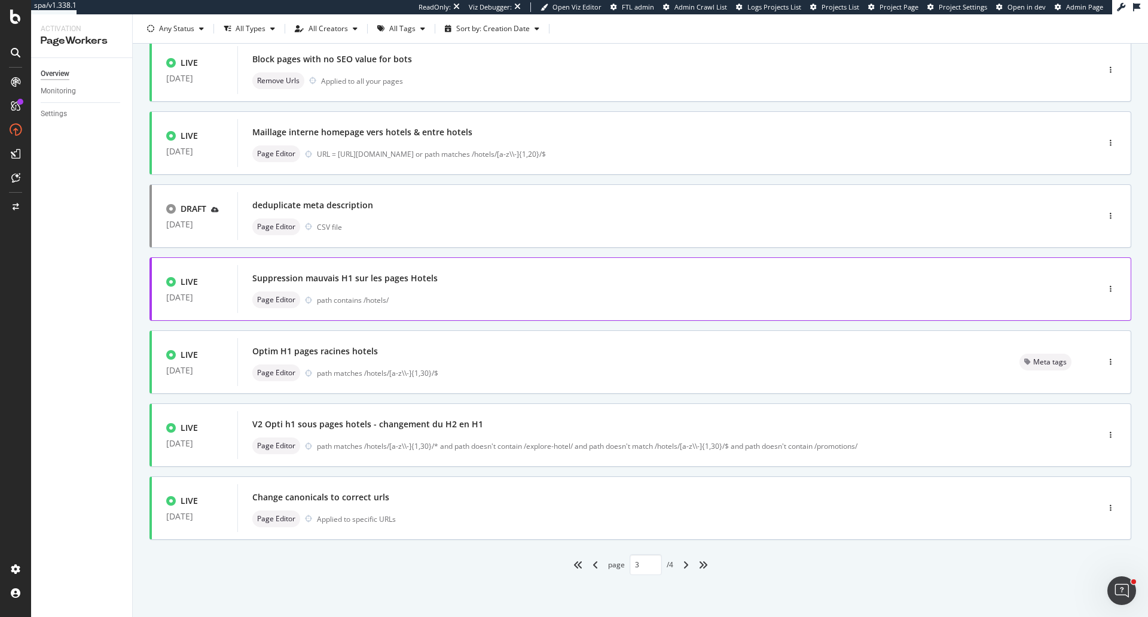
scroll to position [304, 0]
click at [593, 569] on icon "angle-left" at bounding box center [596, 565] width 6 height 10
type input "2"
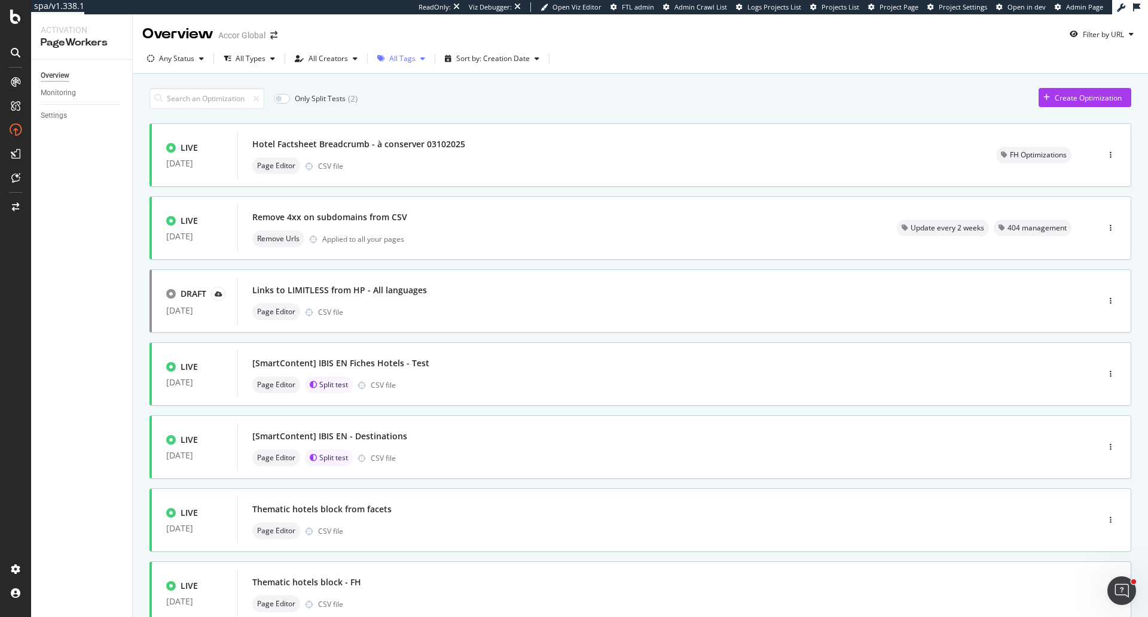
click at [390, 56] on div "All Tags" at bounding box center [402, 58] width 26 height 7
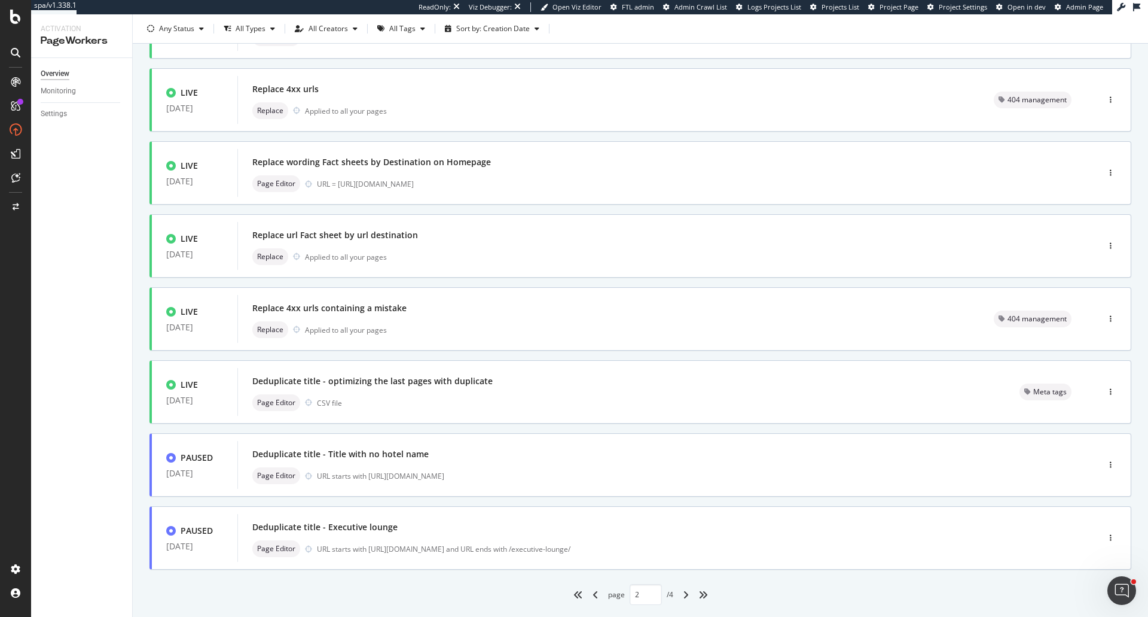
scroll to position [244, 0]
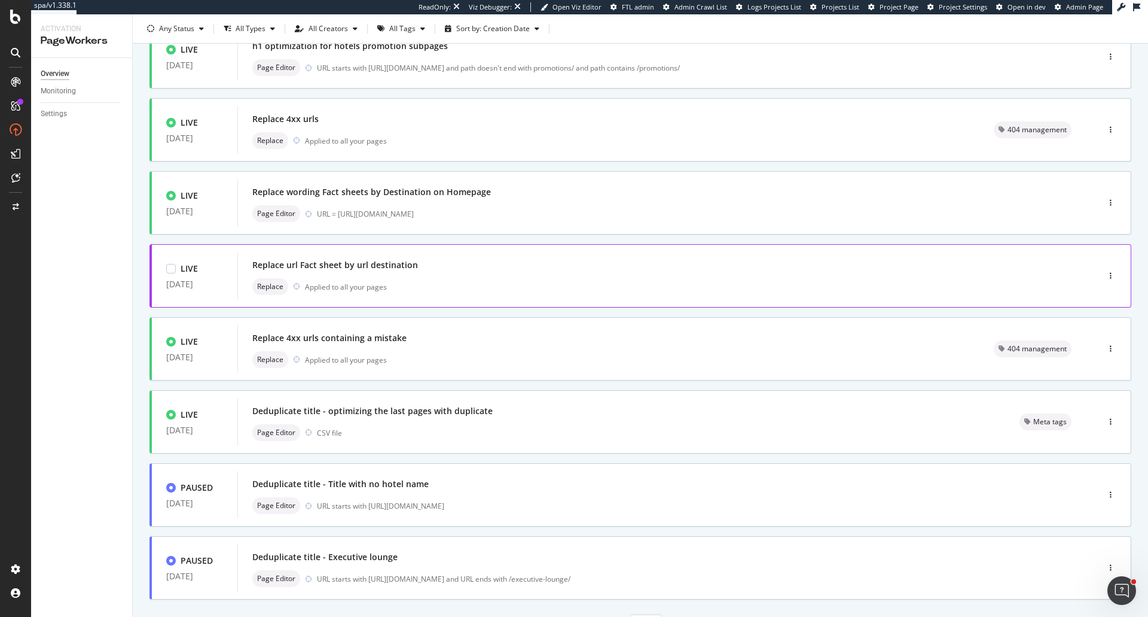
click at [445, 279] on div "Replace Applied to all your pages" at bounding box center [649, 286] width 795 height 17
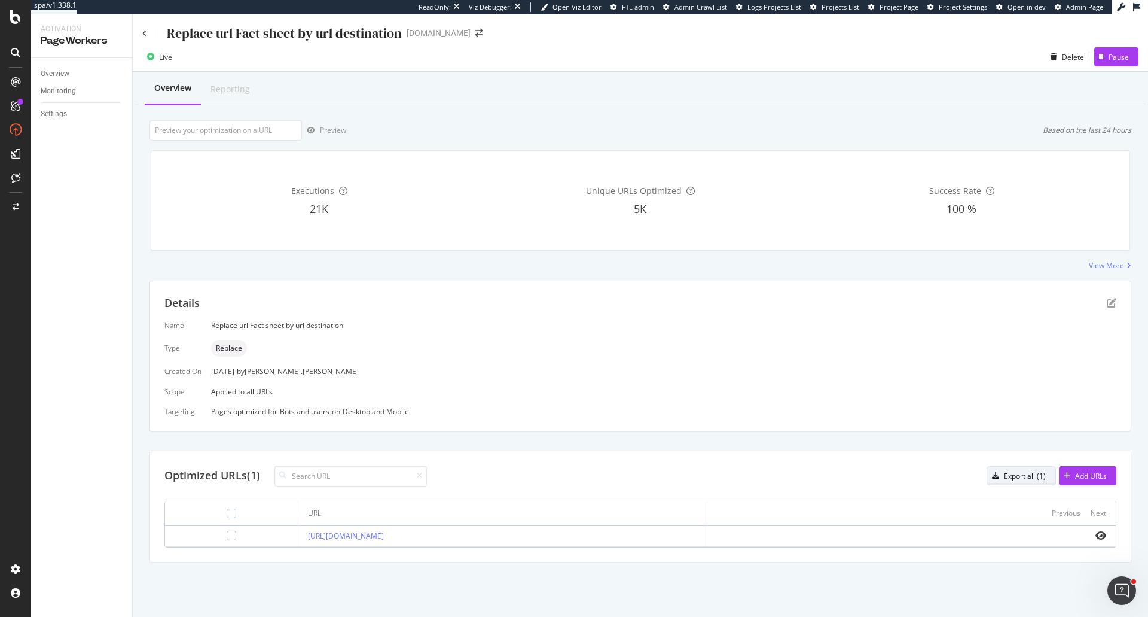
click at [1037, 476] on div "Export all (1)" at bounding box center [1025, 476] width 42 height 10
click at [144, 32] on icon at bounding box center [144, 33] width 5 height 7
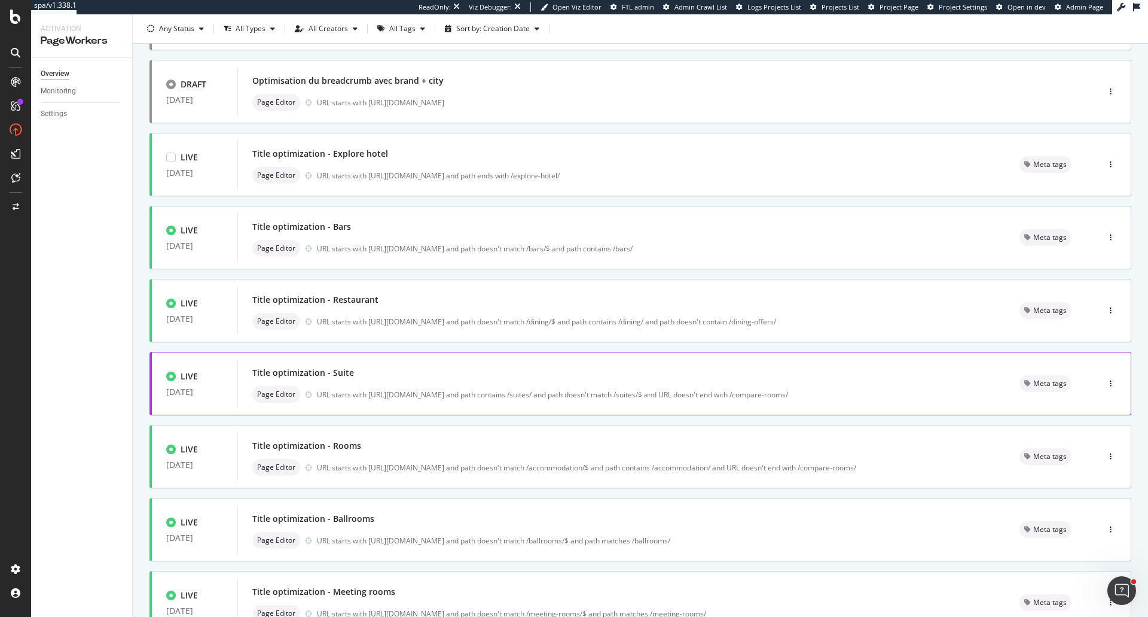
scroll to position [304, 0]
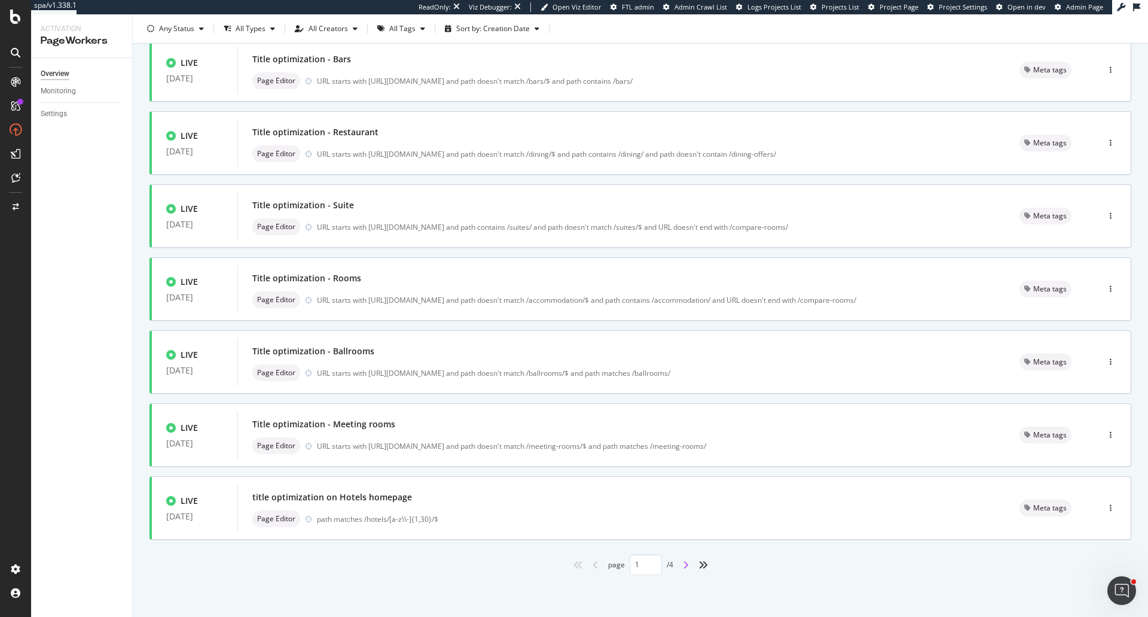
click at [683, 567] on icon "angle-right" at bounding box center [686, 565] width 6 height 10
type input "2"
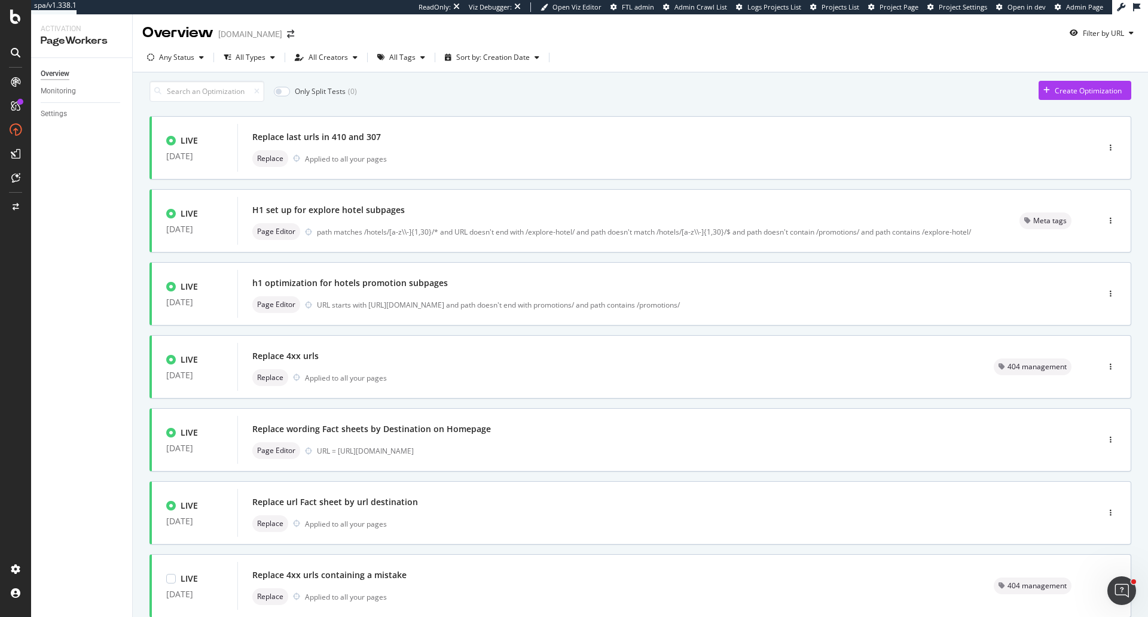
scroll to position [0, 0]
click at [1110, 297] on div at bounding box center [1111, 295] width 40 height 24
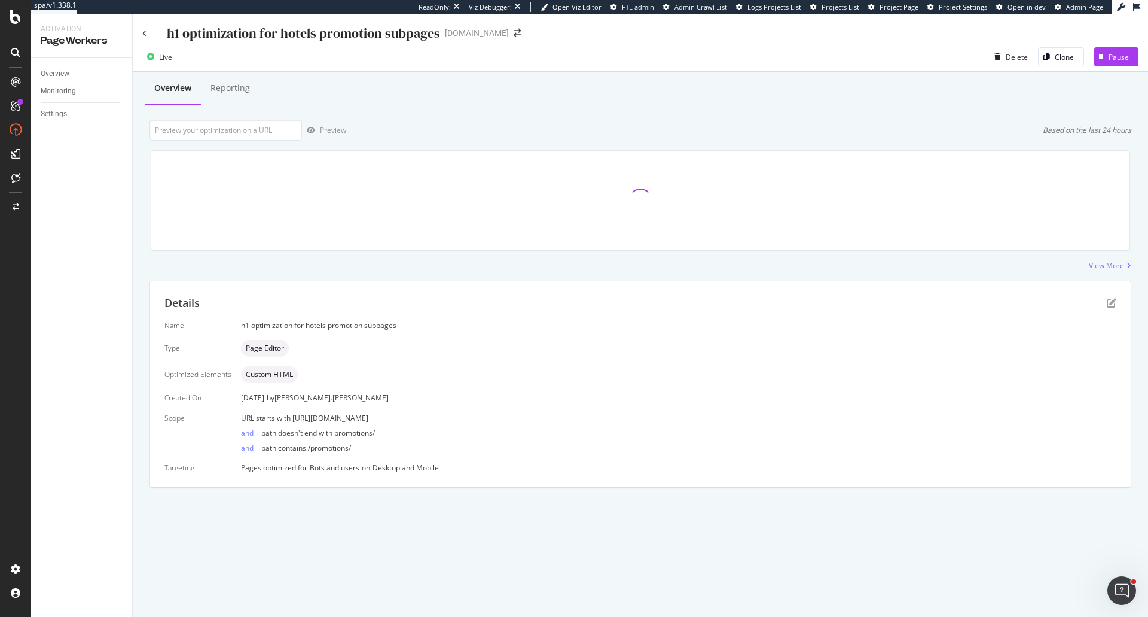
click at [145, 29] on div "h1 optimization for hotels promotion subpages" at bounding box center [291, 33] width 298 height 19
click at [145, 33] on icon at bounding box center [144, 33] width 5 height 7
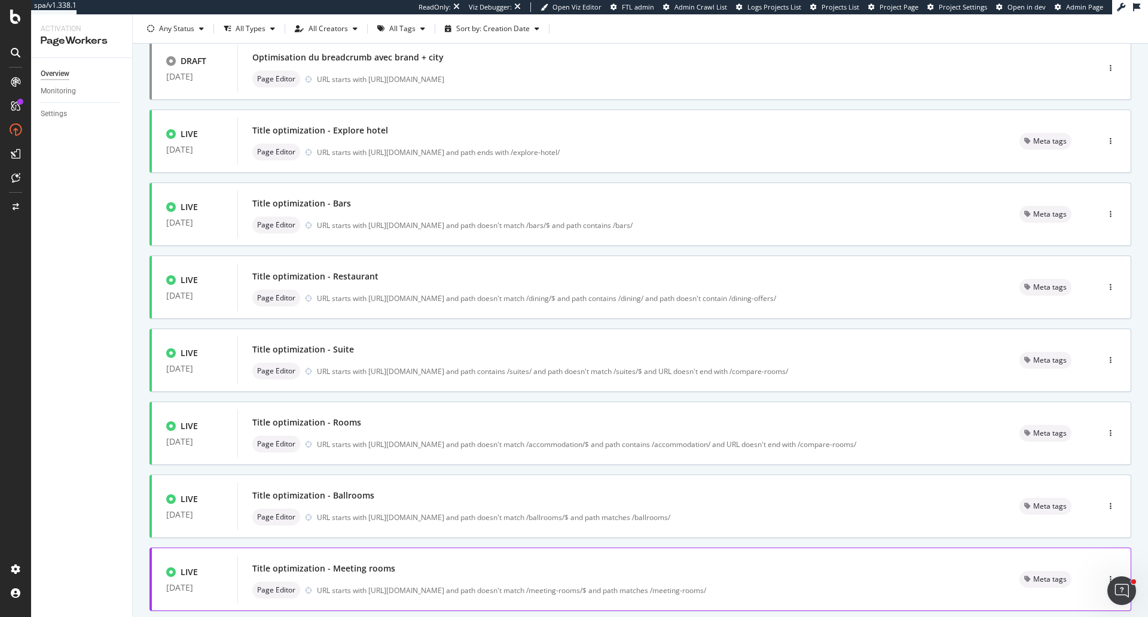
scroll to position [304, 0]
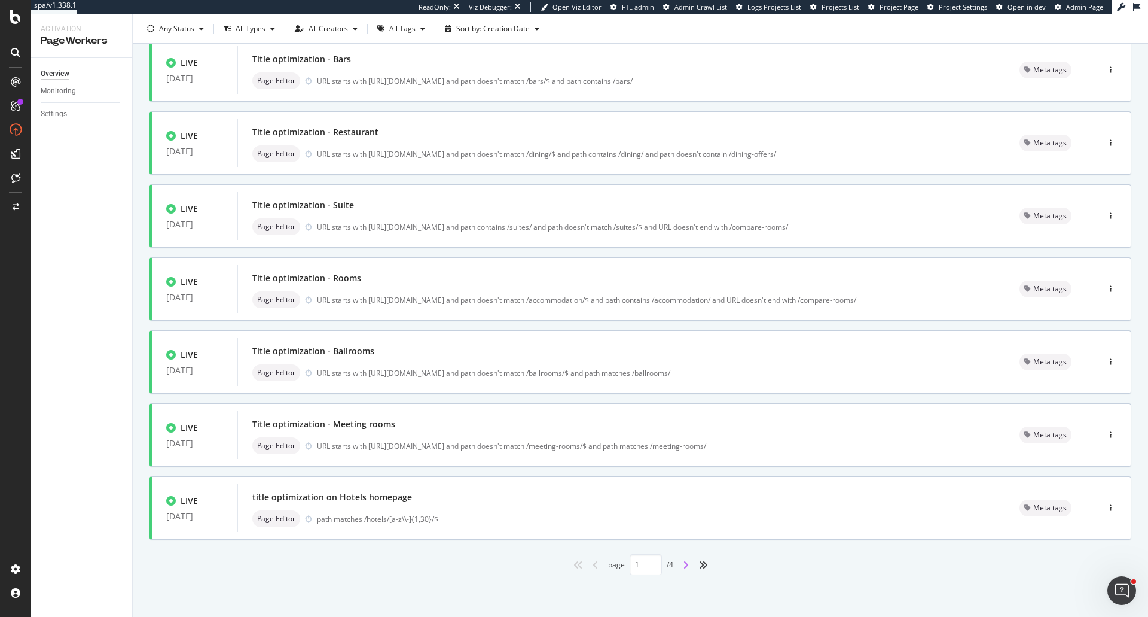
click at [683, 566] on icon "angle-right" at bounding box center [686, 565] width 6 height 10
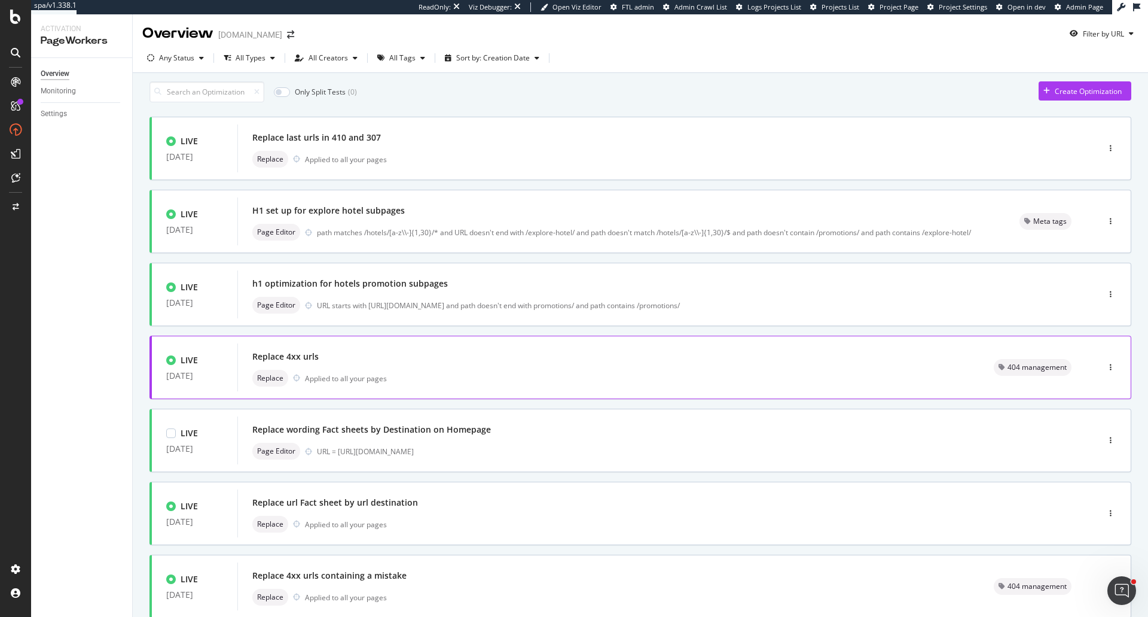
scroll to position [0, 0]
click at [1105, 298] on div "button" at bounding box center [1110, 294] width 11 height 7
click at [1084, 364] on div "Tags" at bounding box center [1086, 363] width 16 height 10
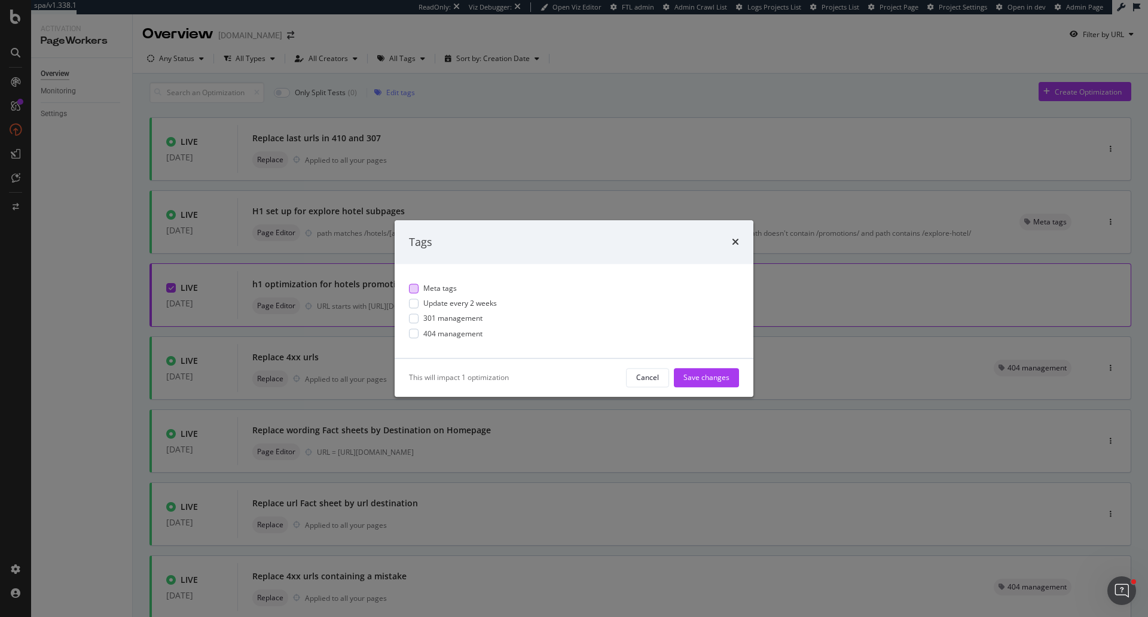
click at [420, 287] on div "Meta tags" at bounding box center [574, 288] width 330 height 10
click at [701, 374] on div "Save changes" at bounding box center [706, 378] width 46 height 10
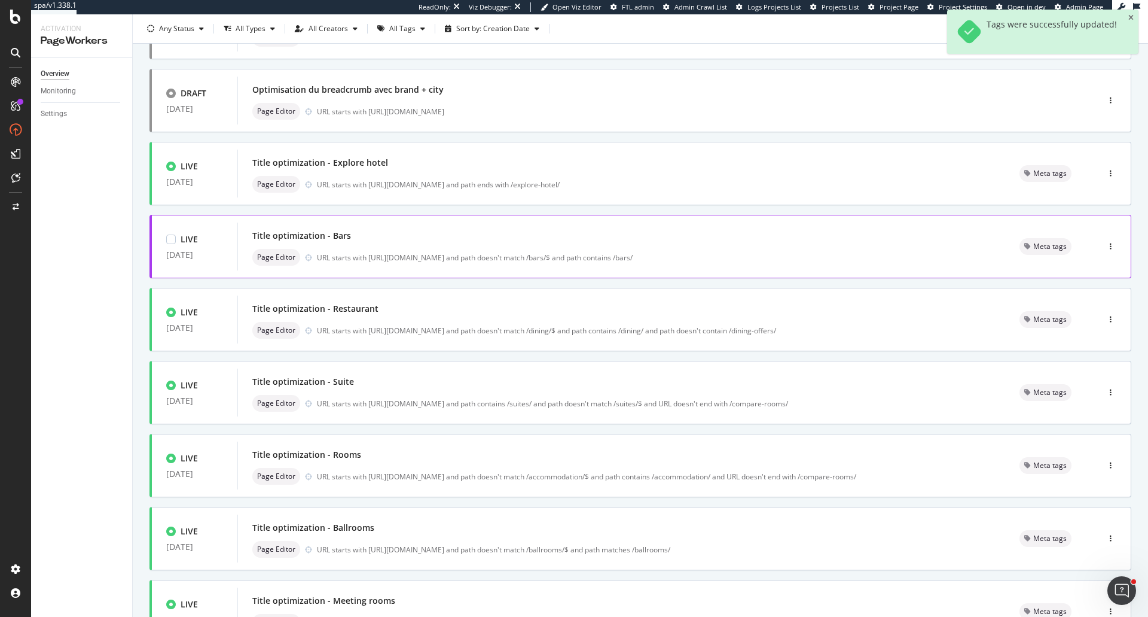
scroll to position [304, 0]
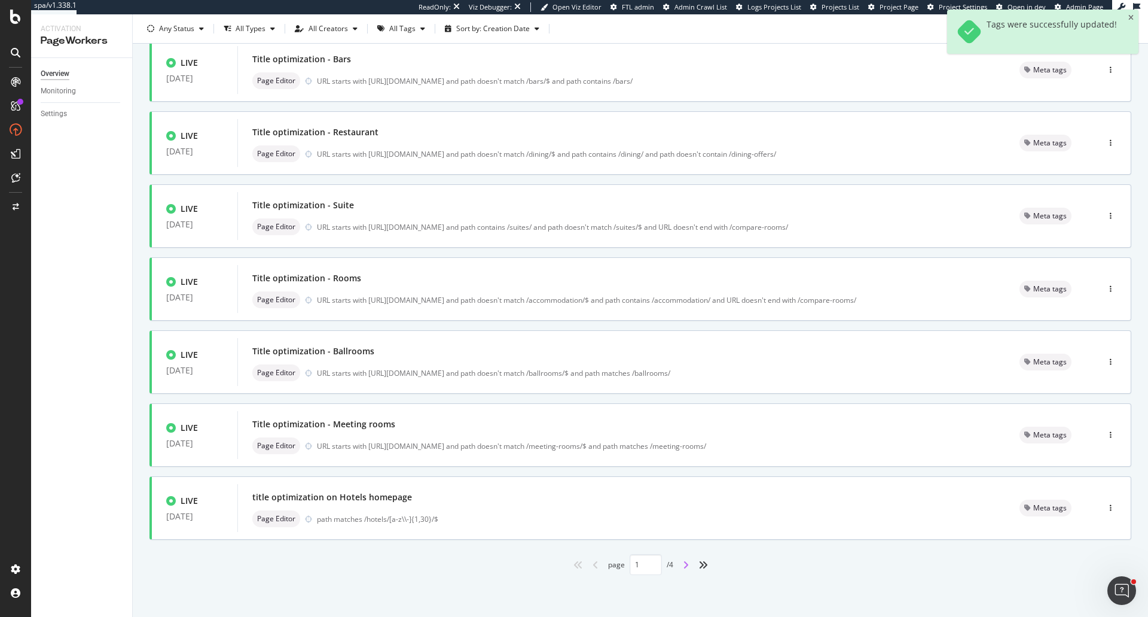
click at [683, 564] on icon "angle-right" at bounding box center [686, 565] width 6 height 10
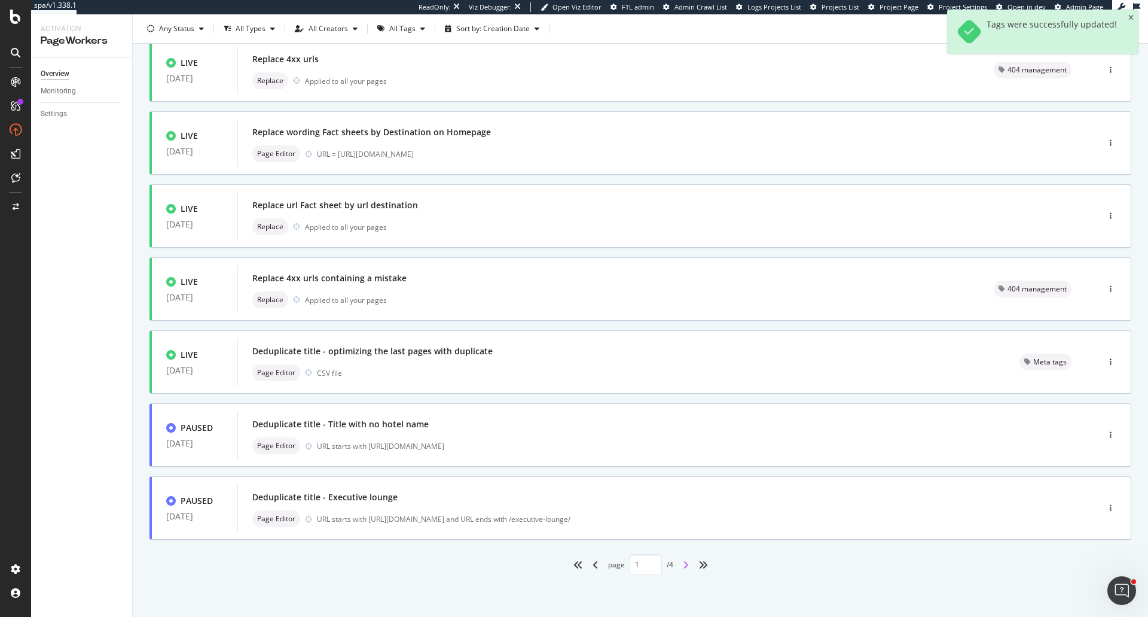
type input "2"
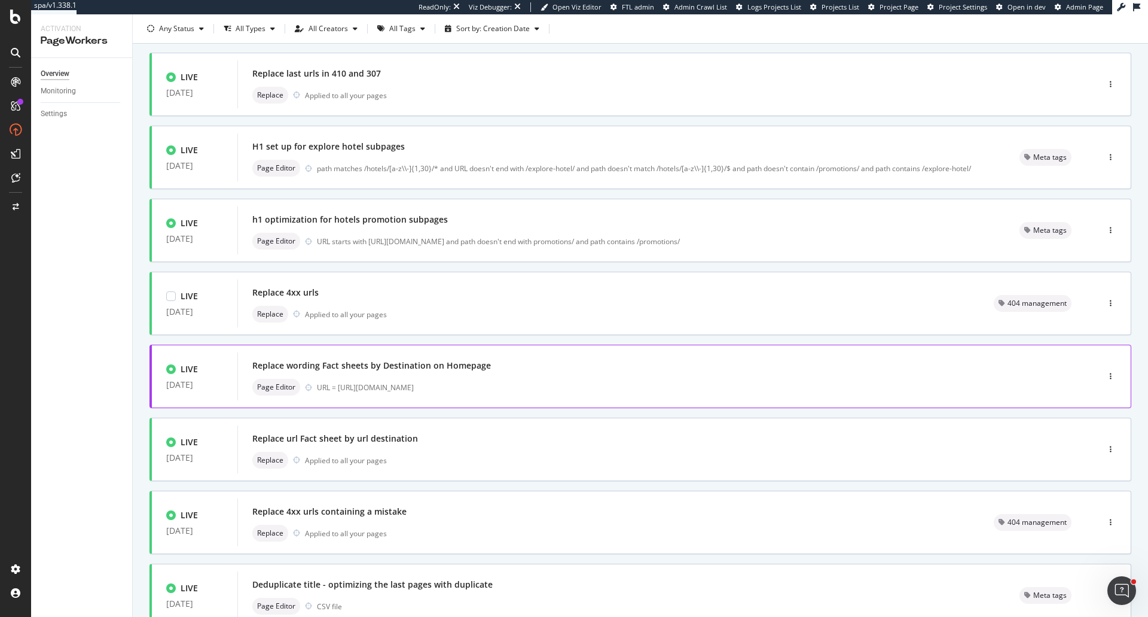
scroll to position [5, 0]
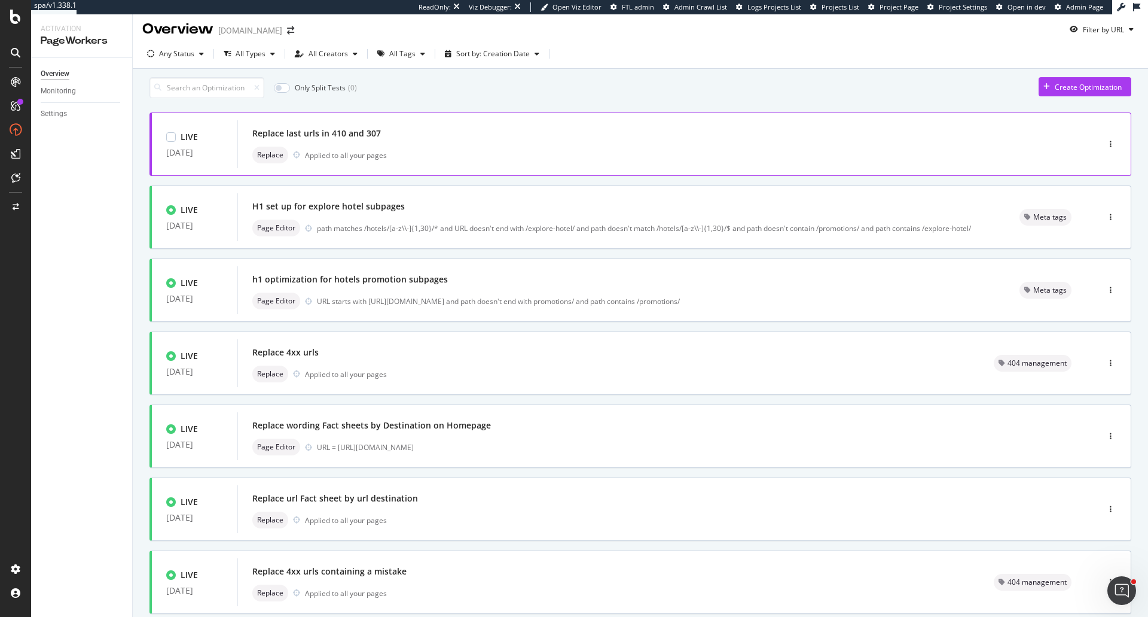
click at [1107, 144] on div at bounding box center [1111, 144] width 40 height 24
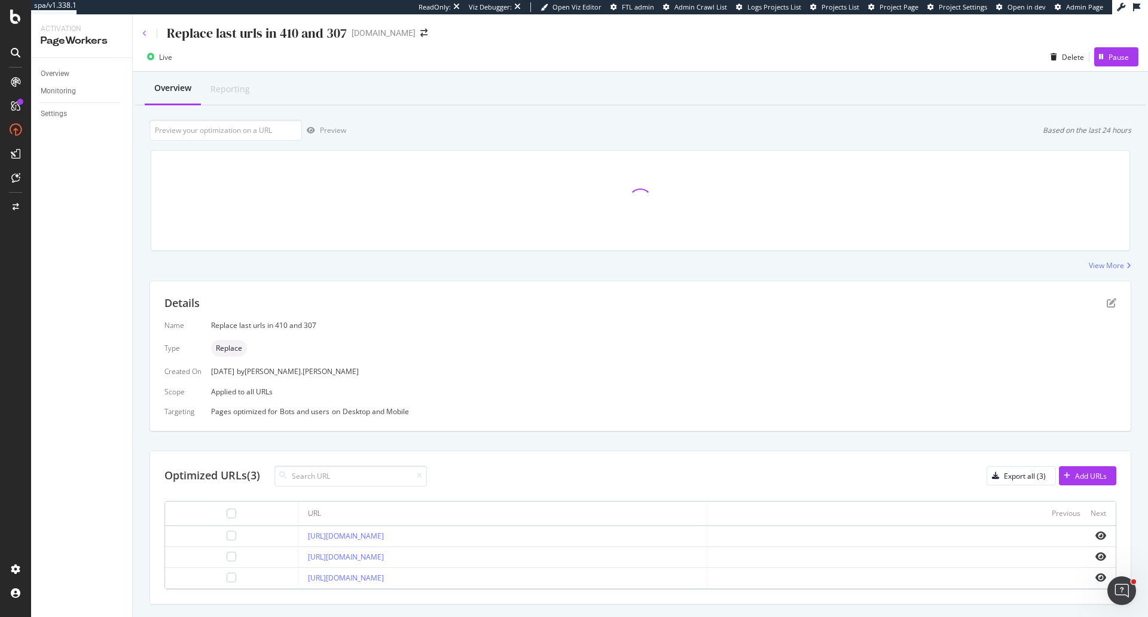
click at [145, 32] on icon at bounding box center [144, 33] width 5 height 7
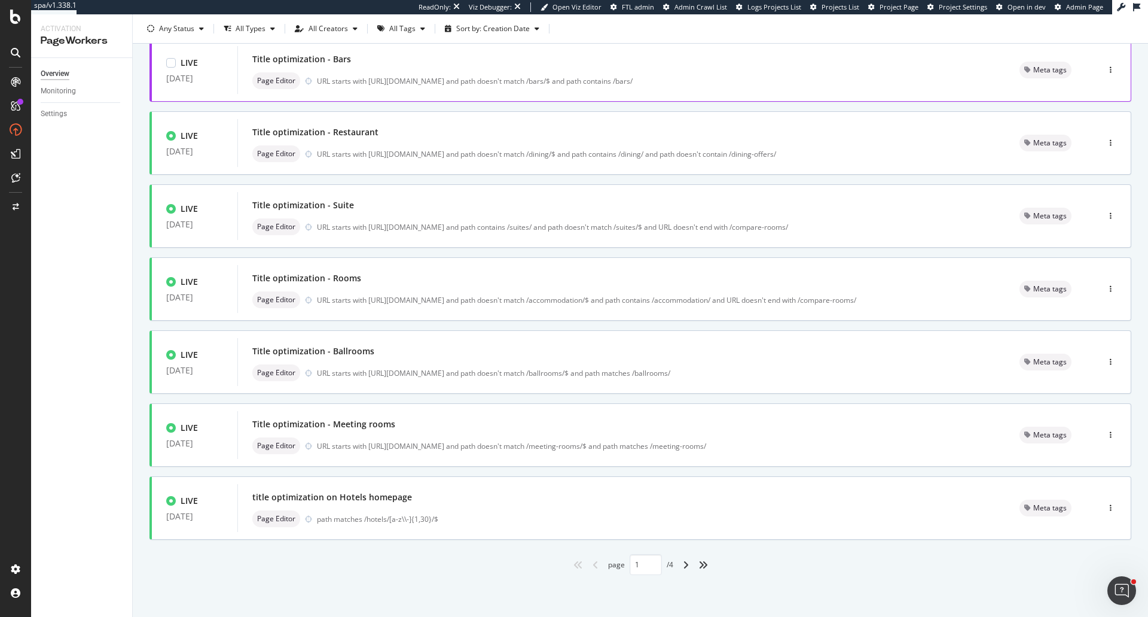
scroll to position [304, 0]
click at [698, 564] on icon "angles-right" at bounding box center [703, 565] width 10 height 10
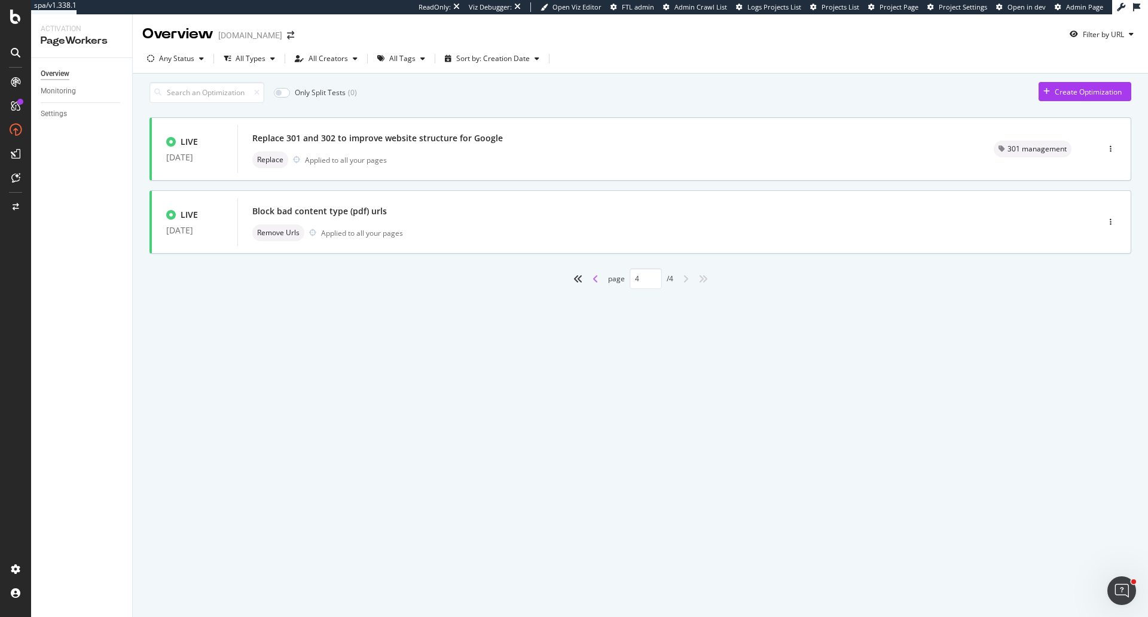
click at [593, 283] on icon "angle-left" at bounding box center [596, 279] width 6 height 10
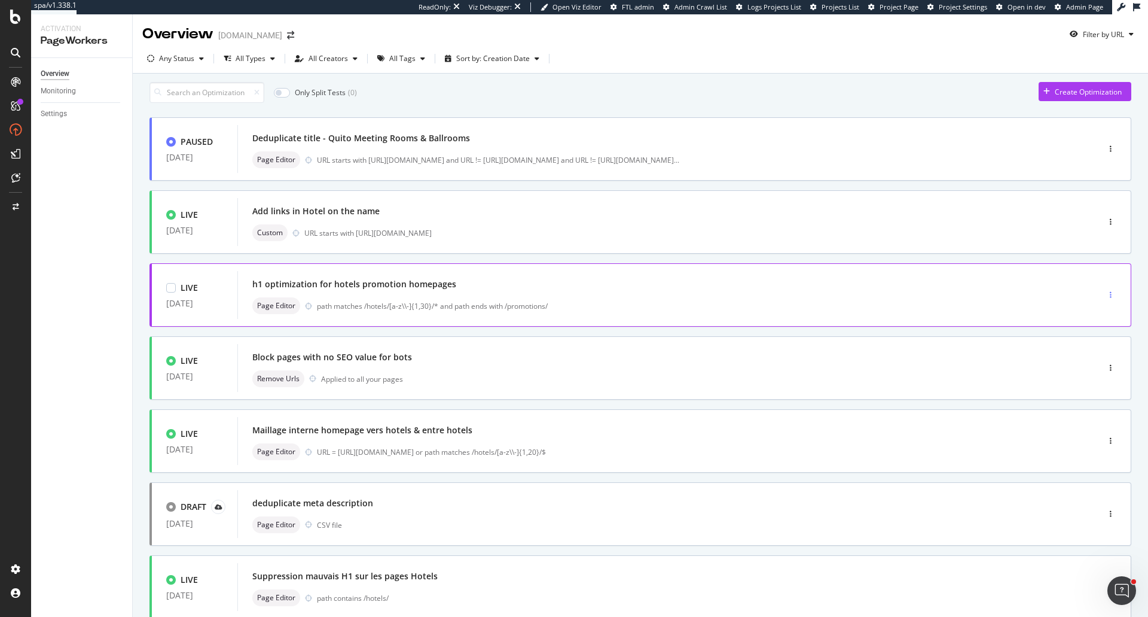
click at [1105, 298] on div "button" at bounding box center [1110, 294] width 11 height 7
click at [1083, 364] on div "Tags" at bounding box center [1086, 363] width 16 height 10
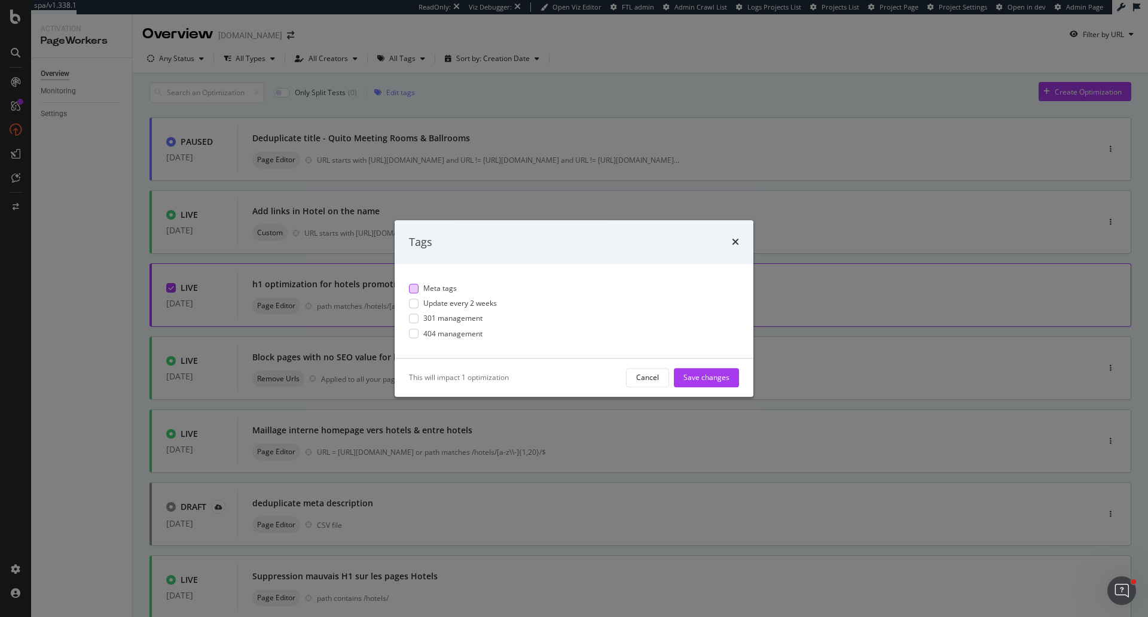
click at [441, 288] on span "Meta tags" at bounding box center [439, 288] width 33 height 10
click at [713, 376] on div "Save changes" at bounding box center [706, 378] width 46 height 10
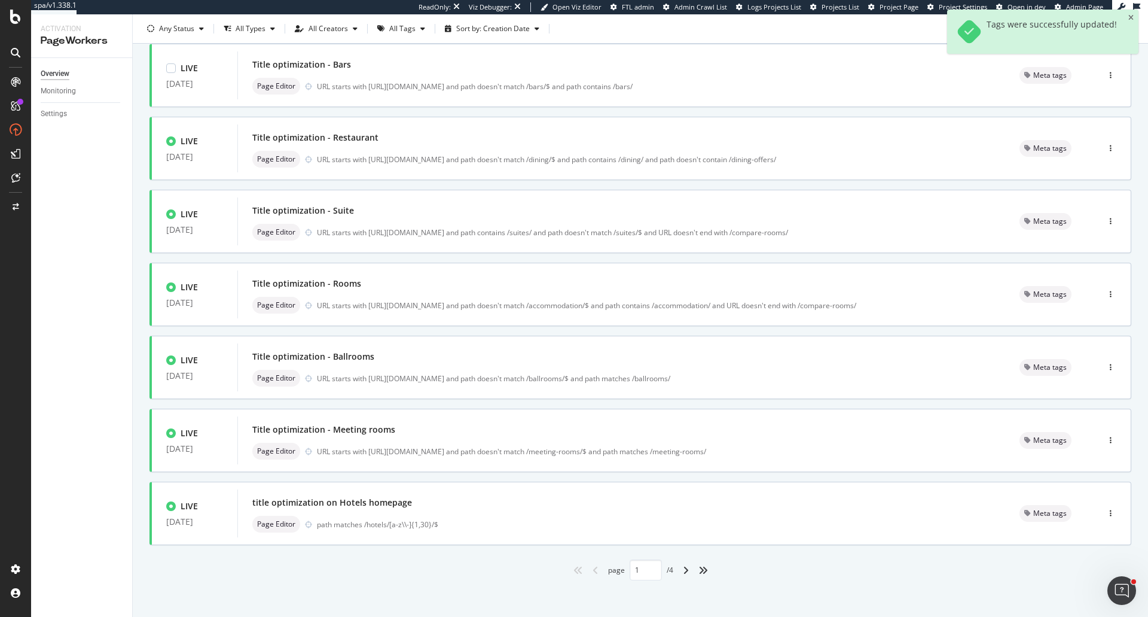
scroll to position [304, 0]
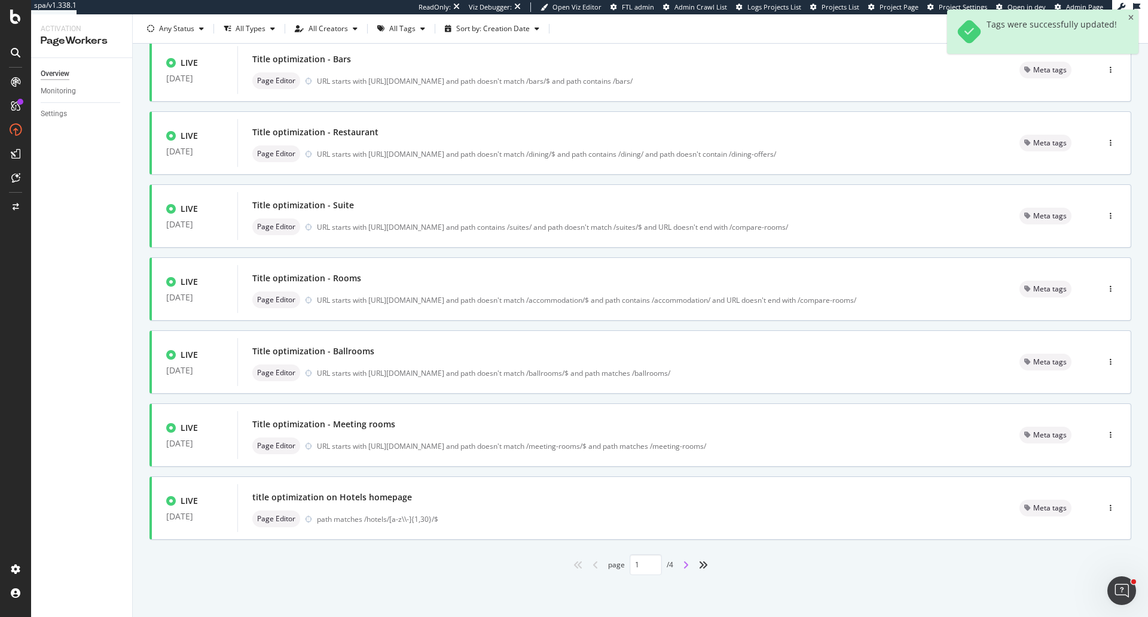
click at [685, 562] on icon "angle-right" at bounding box center [686, 565] width 6 height 10
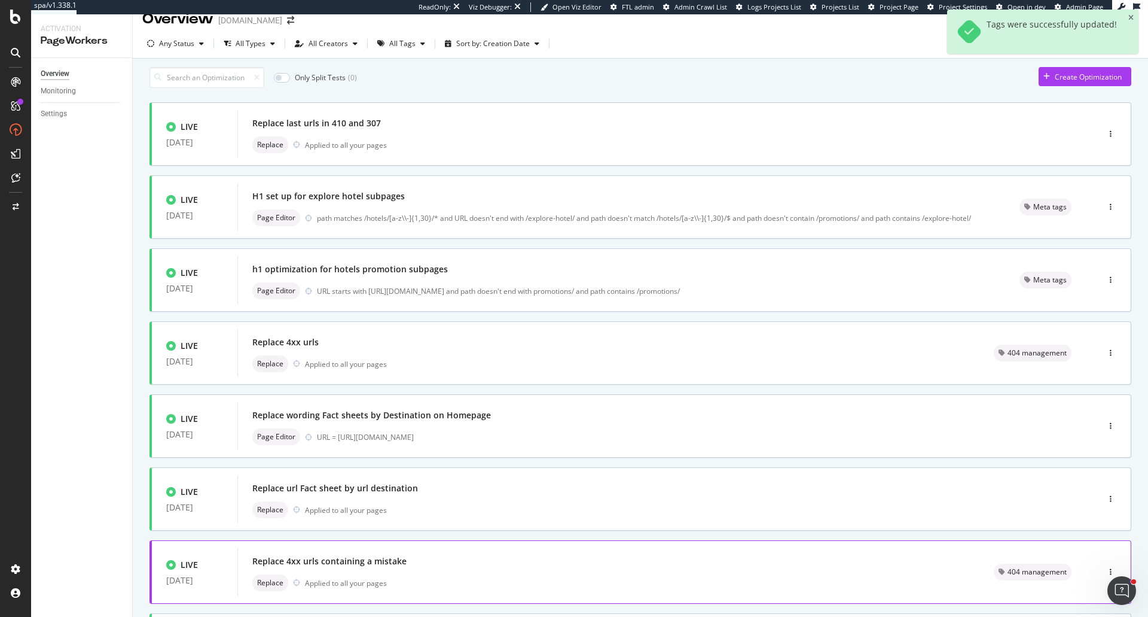
scroll to position [0, 0]
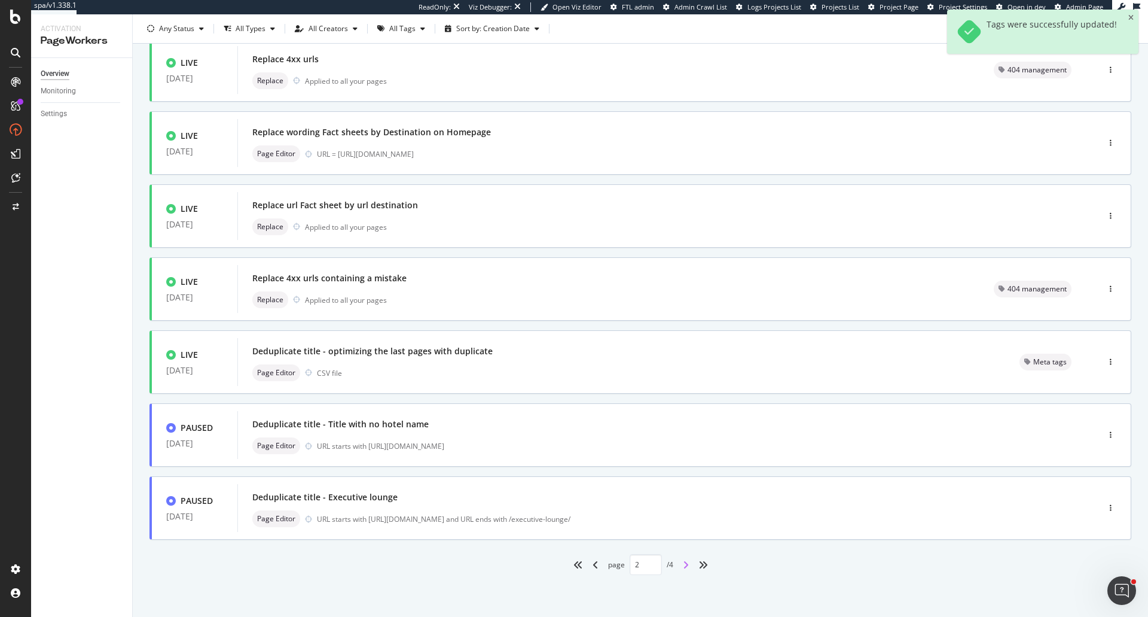
click at [683, 564] on icon "angle-right" at bounding box center [686, 565] width 6 height 10
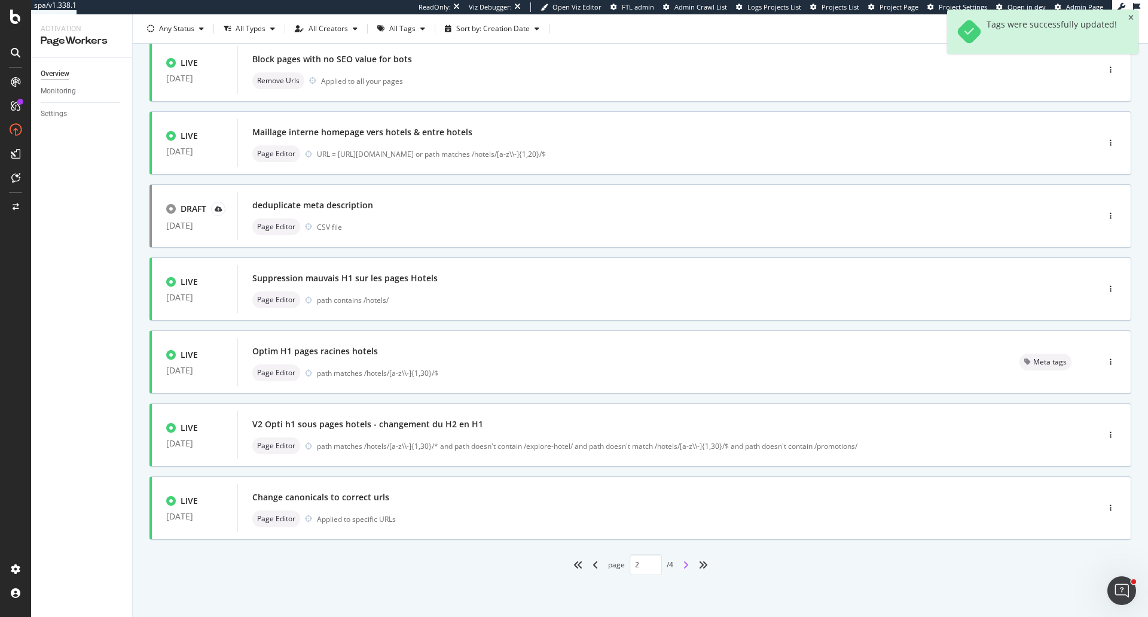
type input "3"
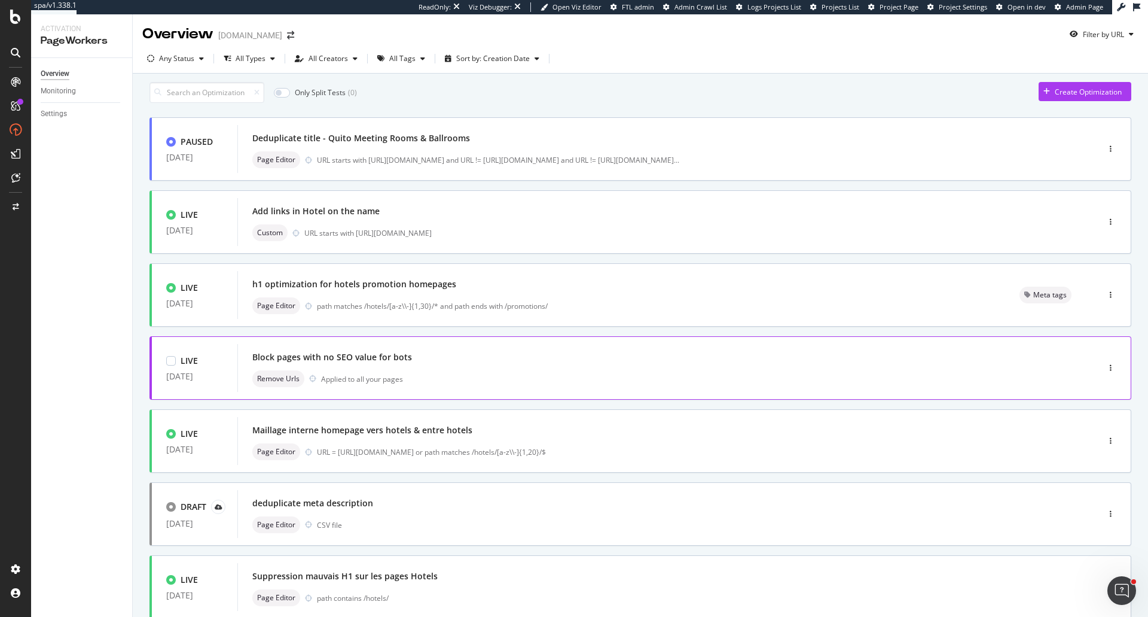
click at [473, 373] on div "Block pages with no SEO value for bots Remove Urls Applied to all your pages" at bounding box center [649, 368] width 795 height 38
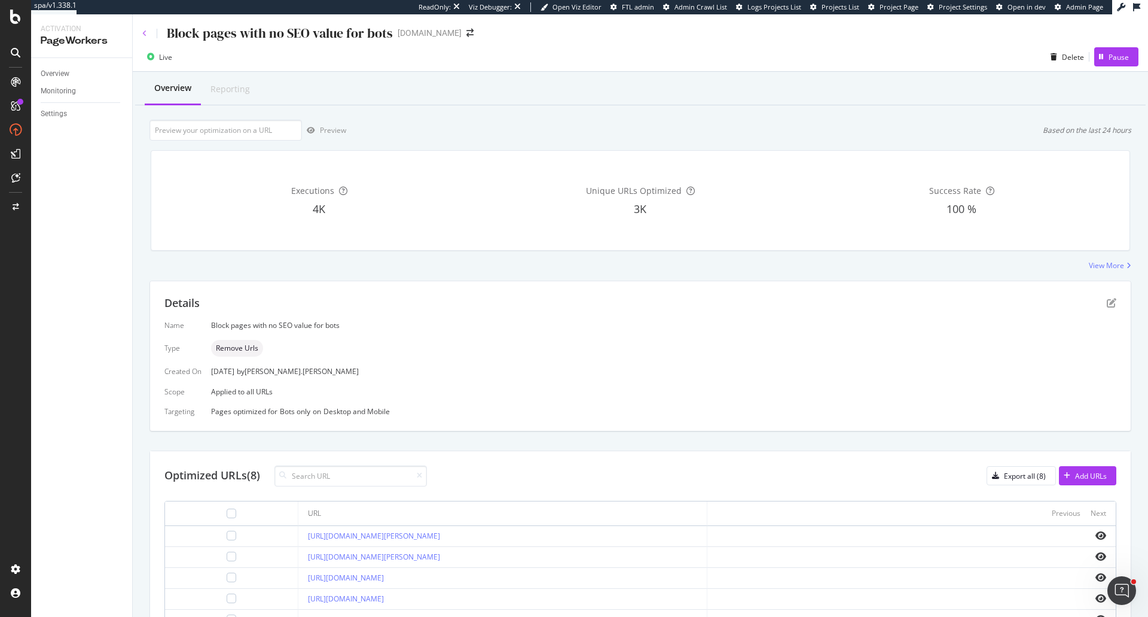
click at [146, 34] on icon at bounding box center [144, 33] width 5 height 7
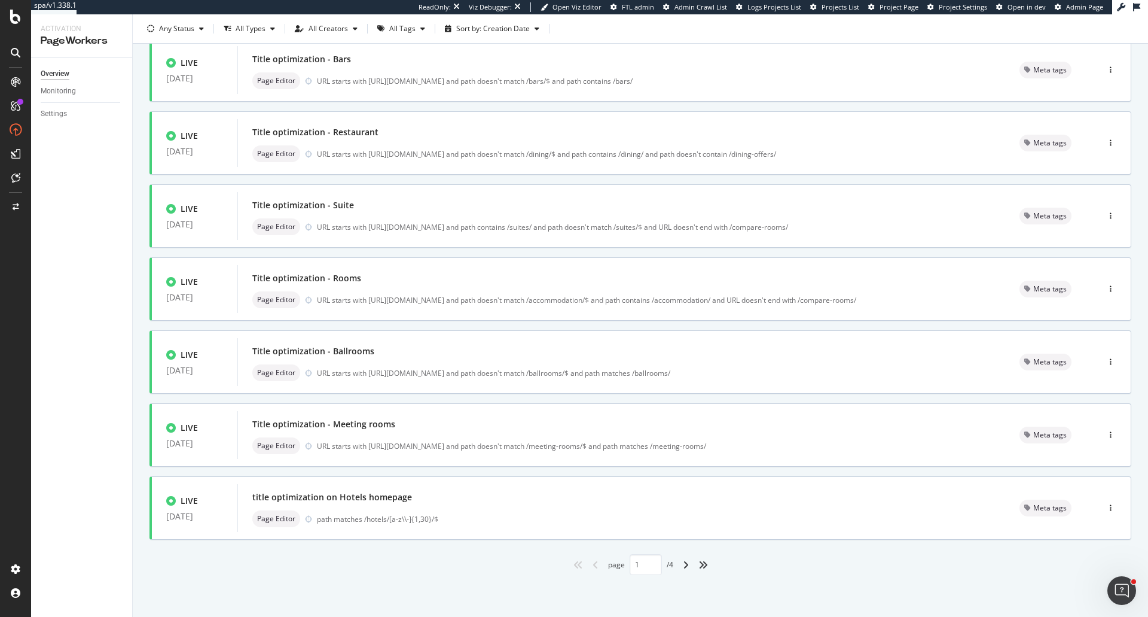
click at [678, 565] on div "angle-right" at bounding box center [686, 564] width 16 height 19
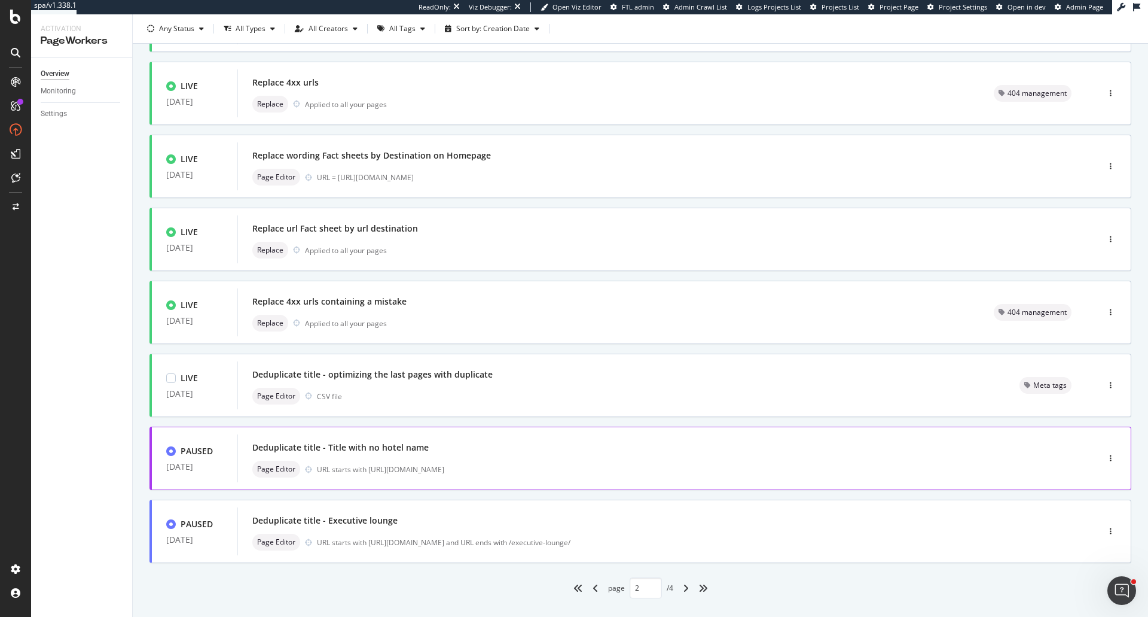
scroll to position [276, 0]
click at [683, 591] on icon "angle-right" at bounding box center [686, 587] width 6 height 10
type input "3"
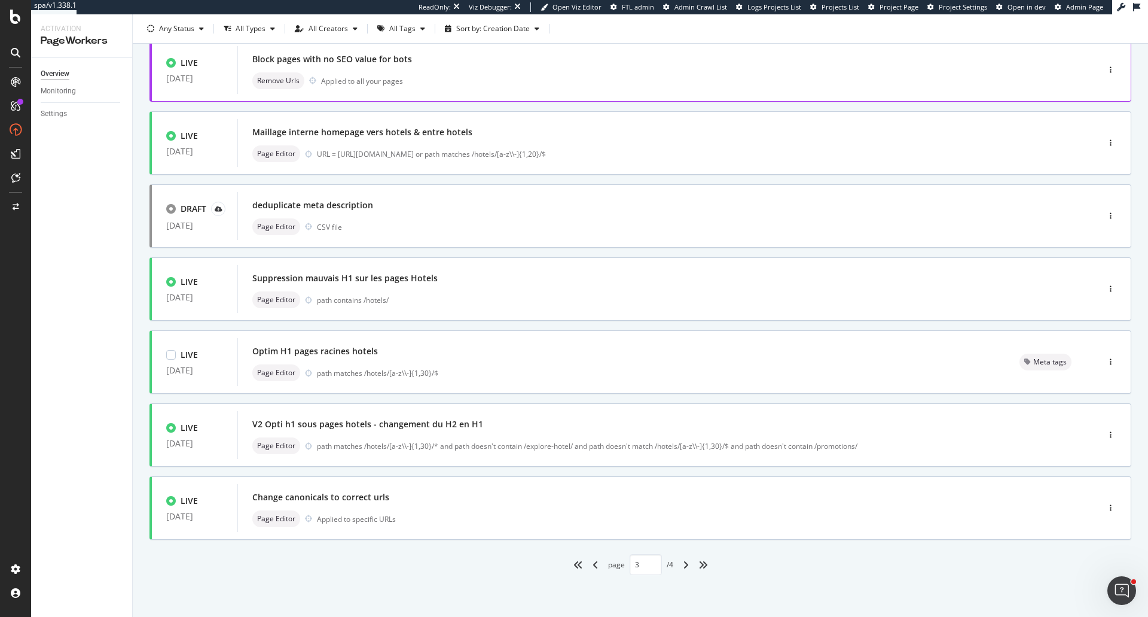
scroll to position [304, 0]
click at [569, 507] on div "Change canonicals to correct urls Page Editor Applied to specific URLs" at bounding box center [649, 508] width 795 height 38
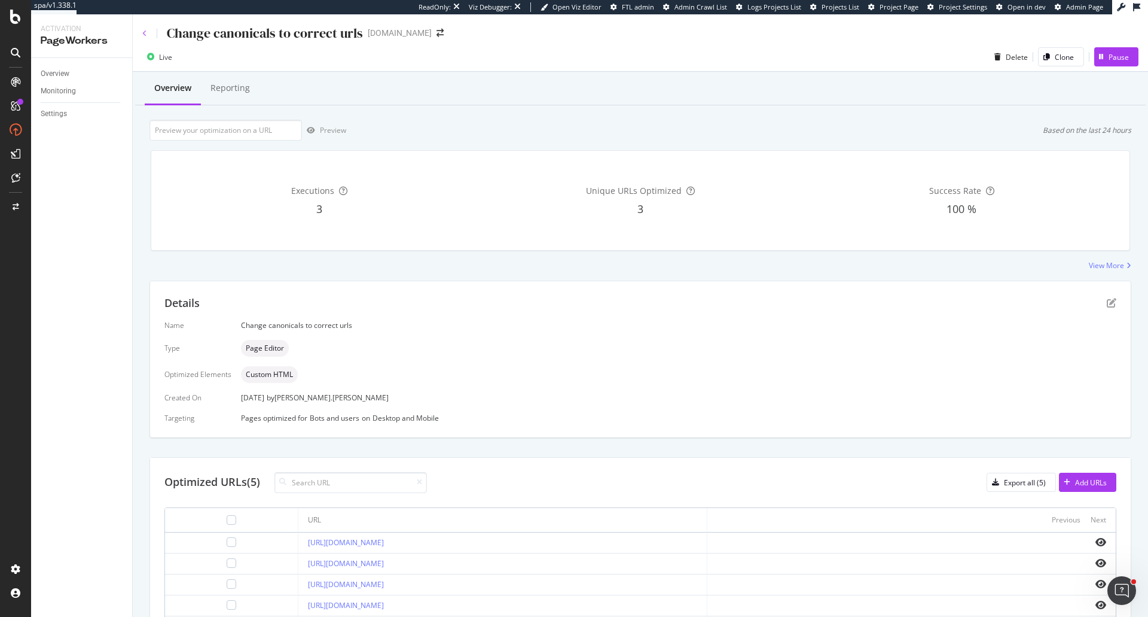
click at [144, 34] on icon at bounding box center [144, 33] width 5 height 7
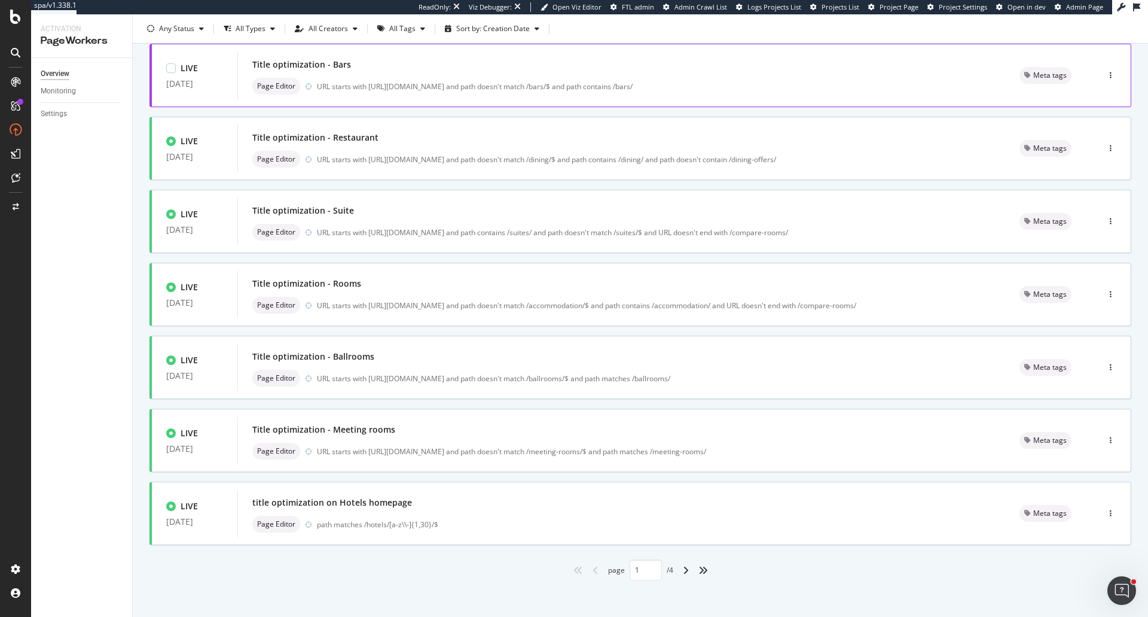
scroll to position [304, 0]
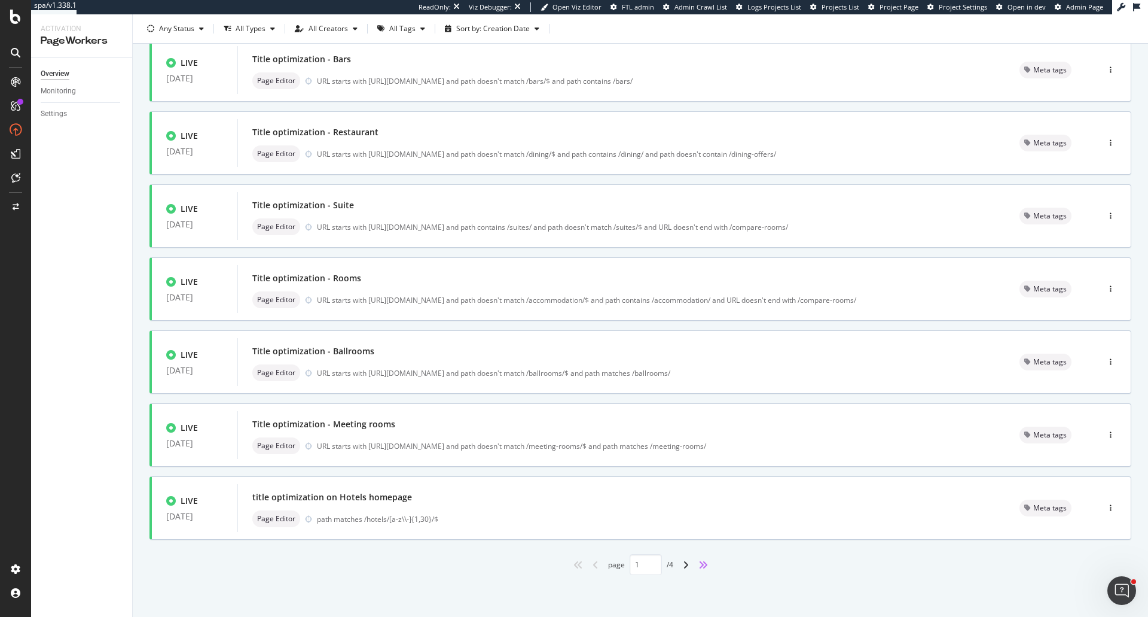
click at [698, 563] on icon "angles-right" at bounding box center [703, 565] width 10 height 10
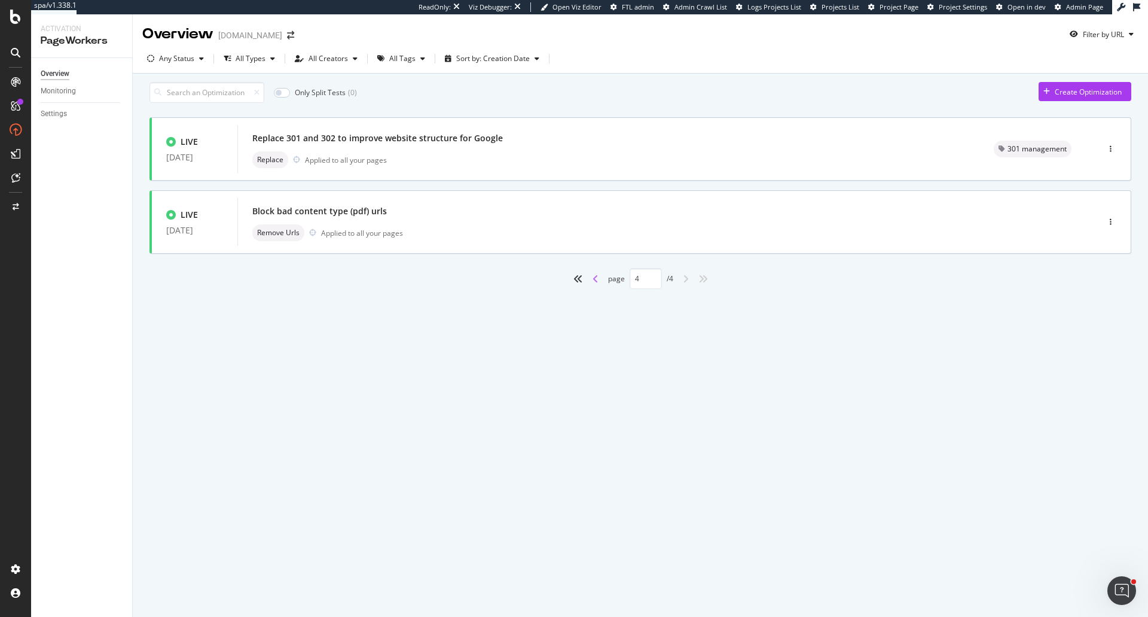
click at [596, 282] on icon "angle-left" at bounding box center [596, 279] width 6 height 10
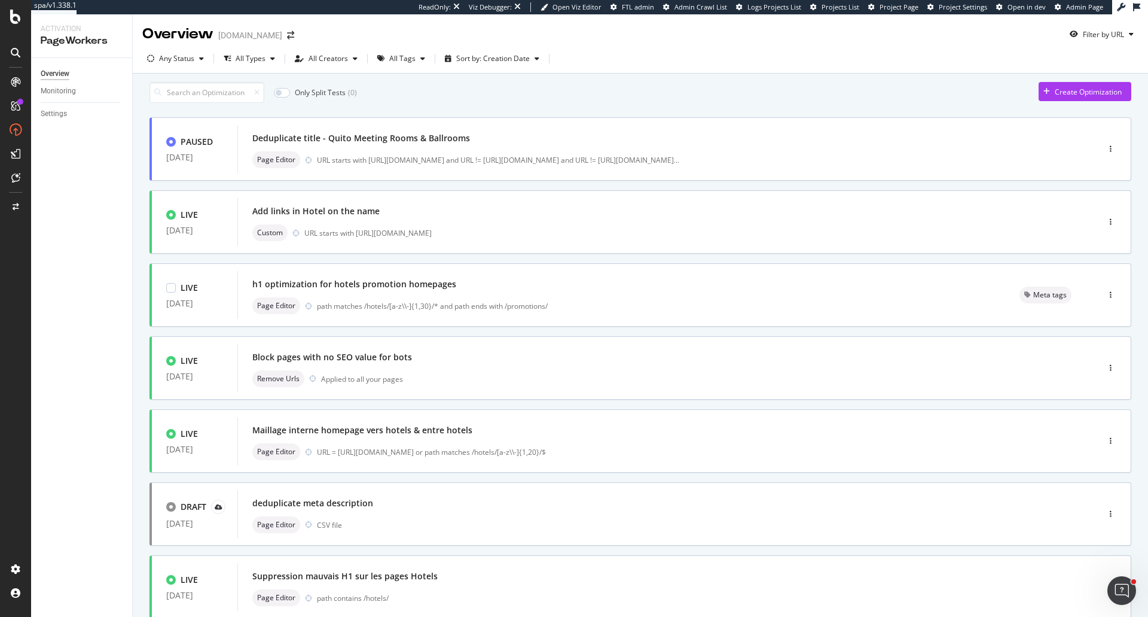
type input "3"
click at [524, 218] on div "Add links in Hotel on the name" at bounding box center [649, 211] width 795 height 17
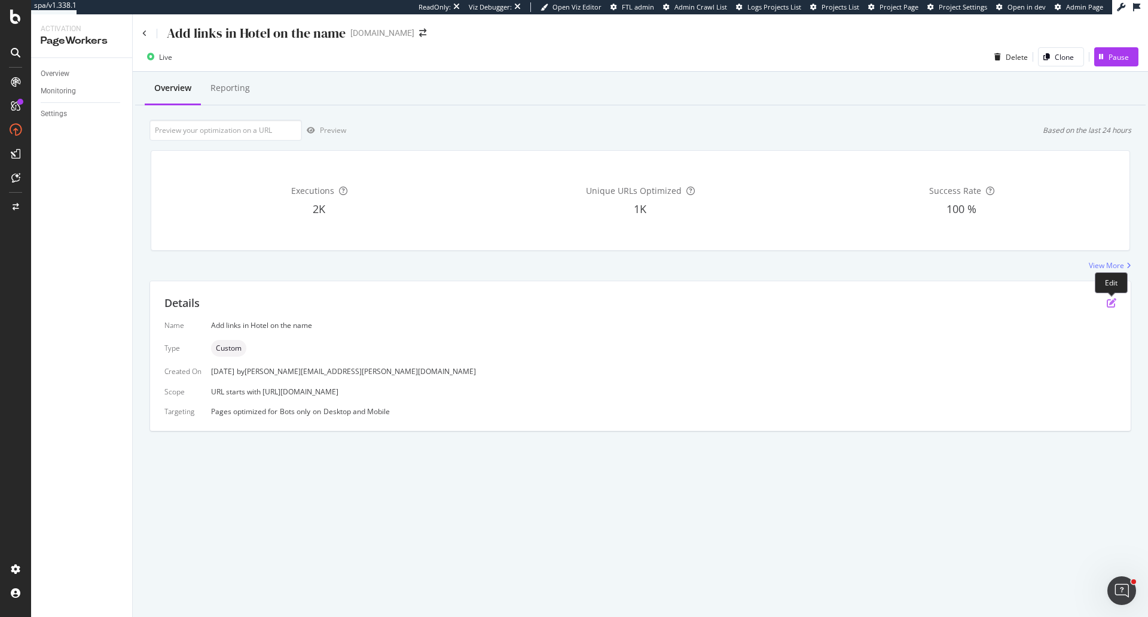
click at [1109, 302] on icon "pen-to-square" at bounding box center [1112, 303] width 10 height 10
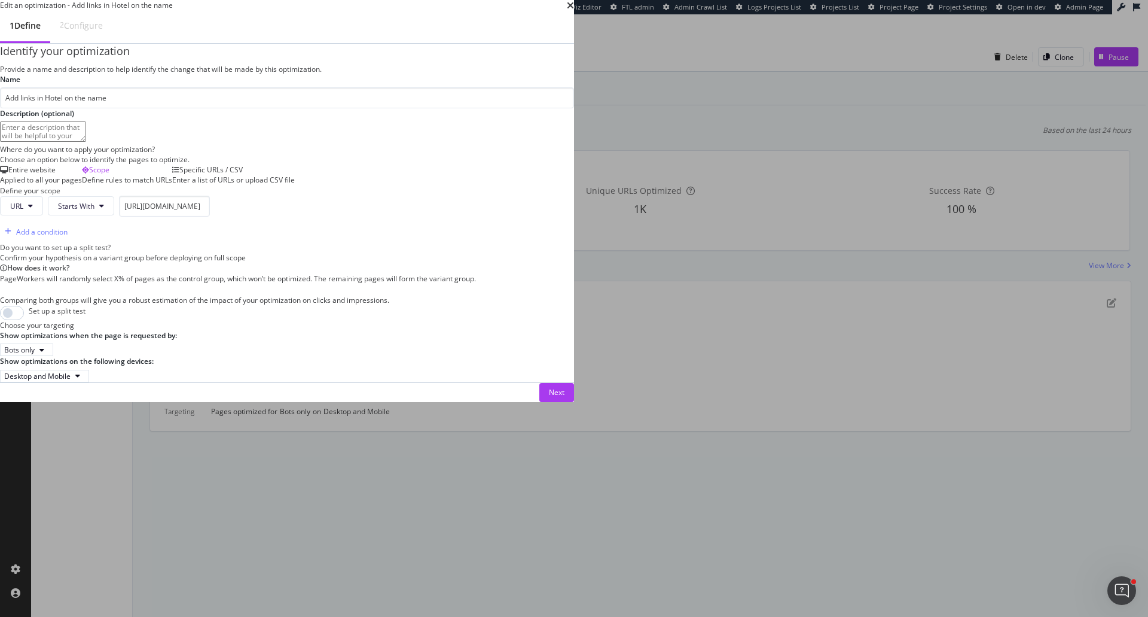
scroll to position [212, 0]
click at [564, 397] on div "Next" at bounding box center [557, 392] width 16 height 10
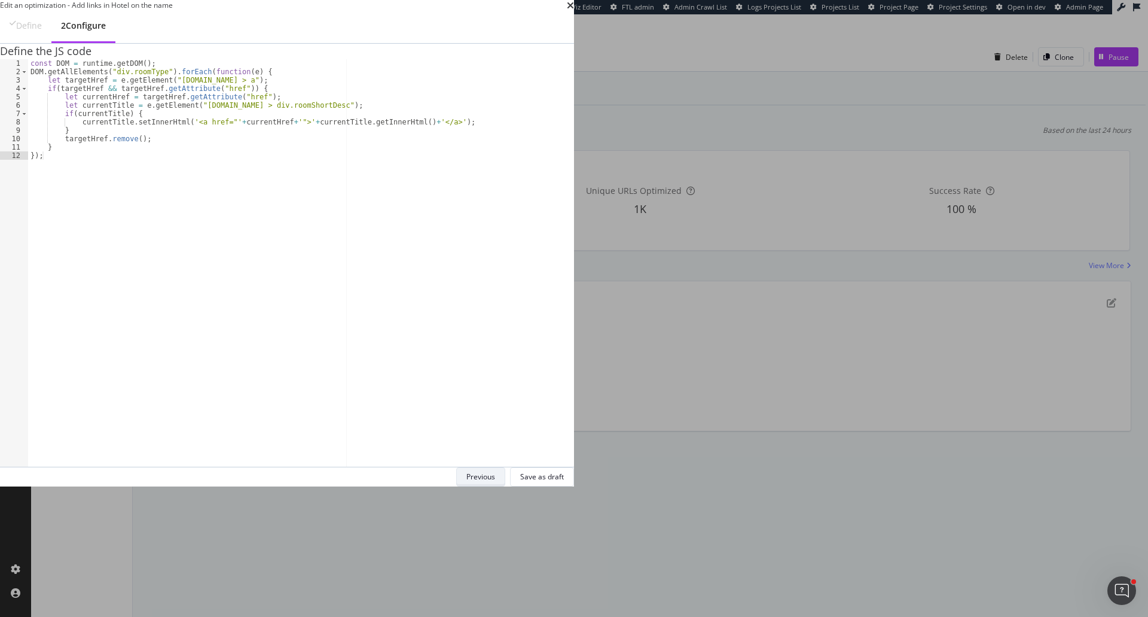
scroll to position [0, 0]
click at [574, 10] on icon "times" at bounding box center [570, 6] width 7 height 10
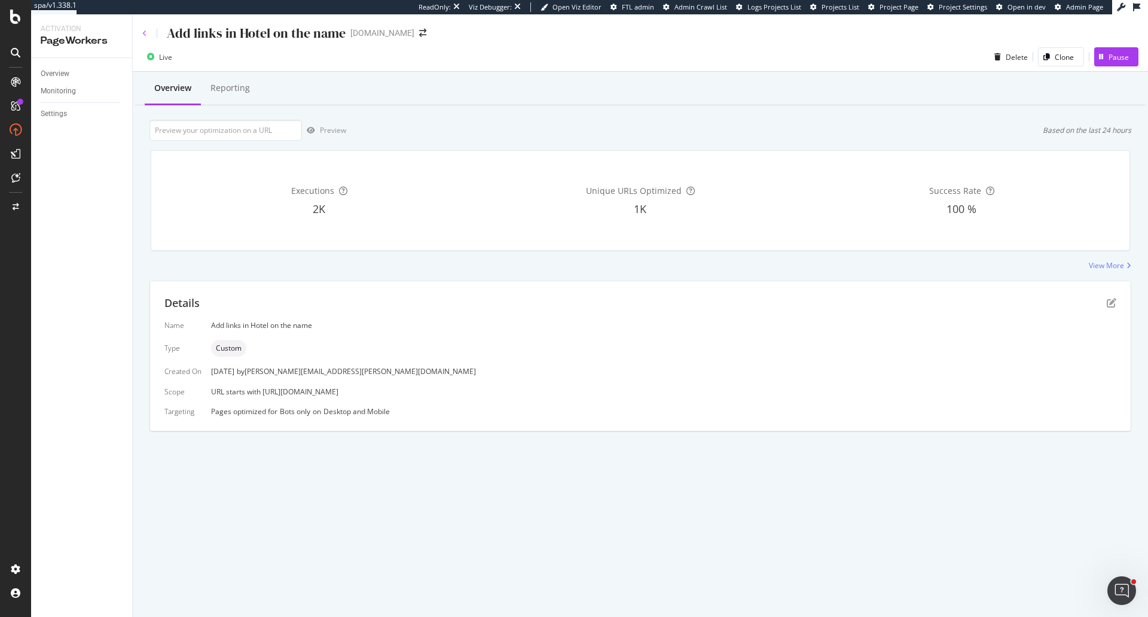
click at [142, 33] on icon at bounding box center [144, 33] width 5 height 7
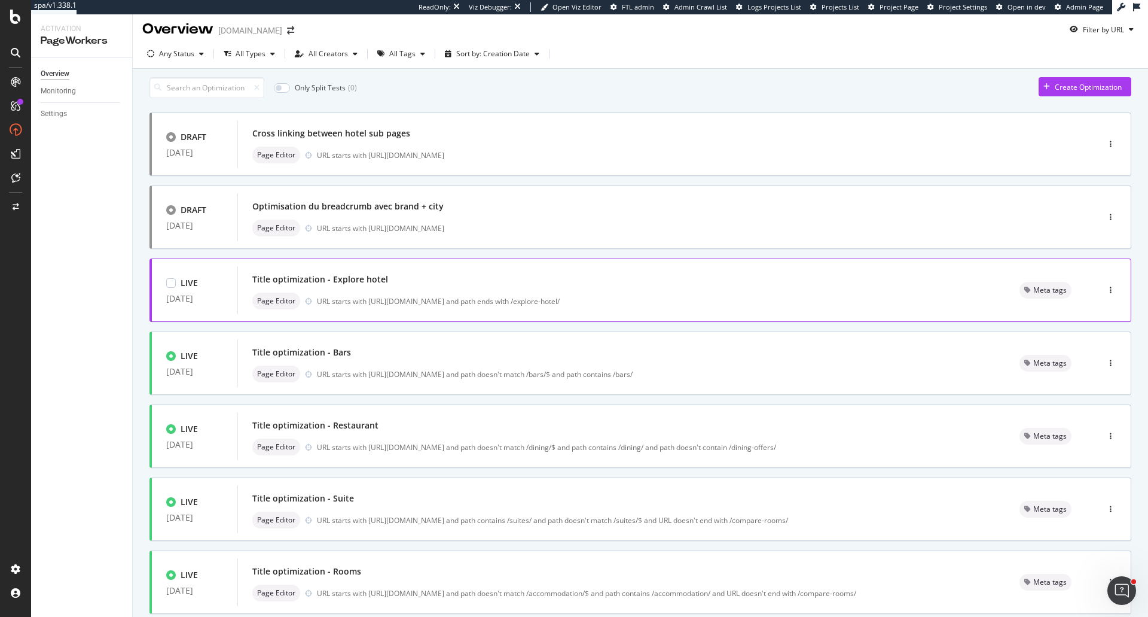
scroll to position [304, 0]
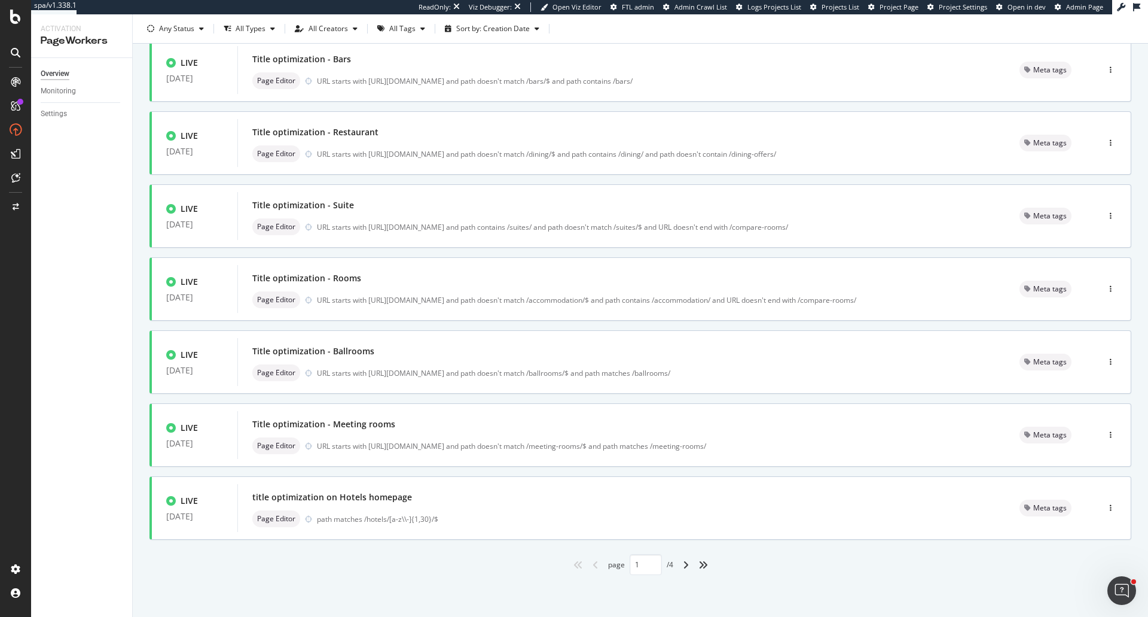
click at [686, 564] on div "angle-right" at bounding box center [686, 564] width 16 height 19
type input "2"
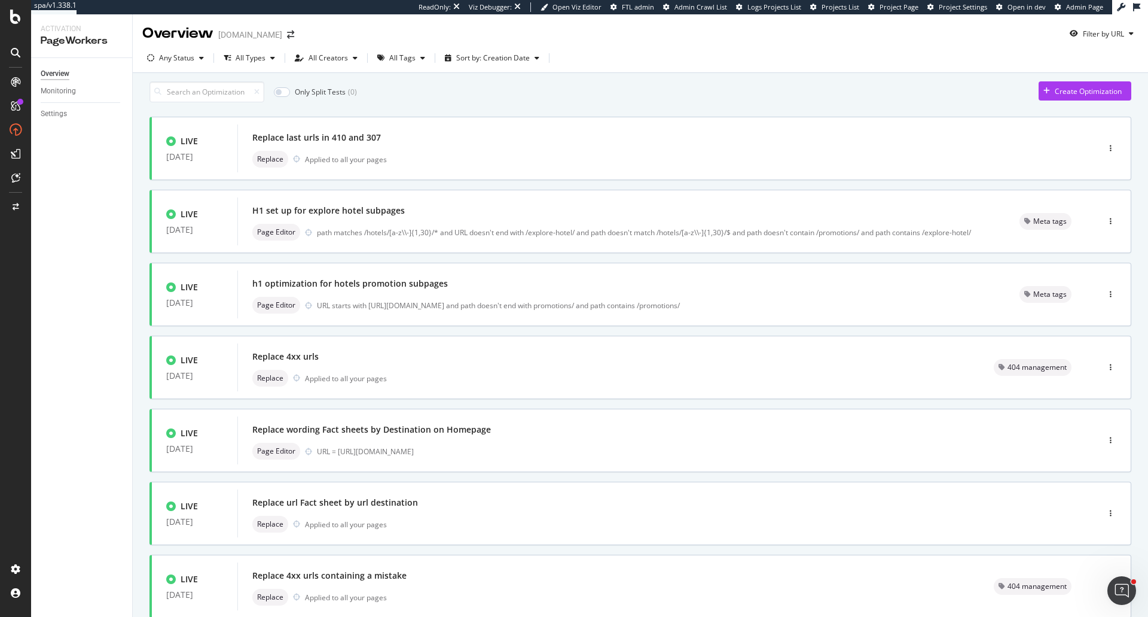
scroll to position [0, 0]
click at [1095, 153] on div at bounding box center [1111, 149] width 40 height 24
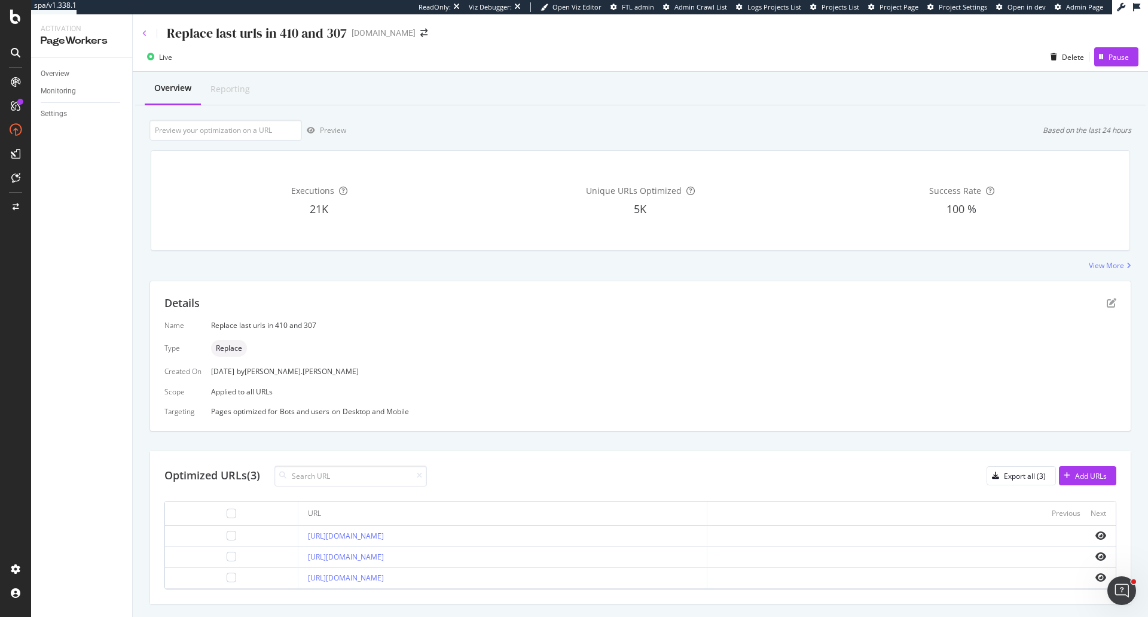
click at [146, 35] on icon at bounding box center [144, 33] width 5 height 7
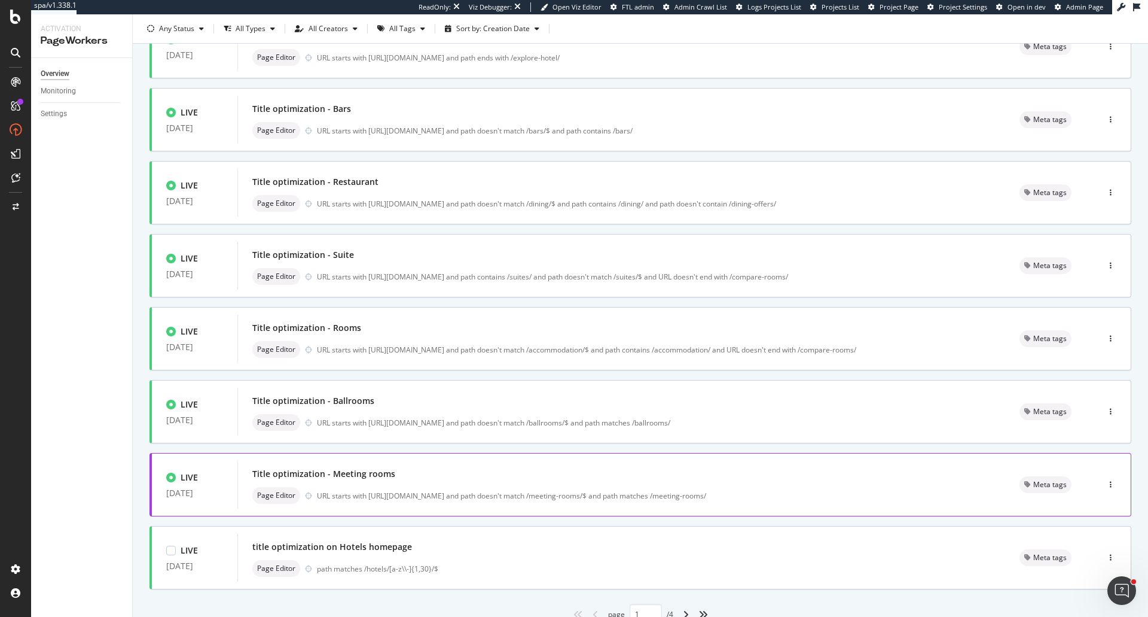
scroll to position [304, 0]
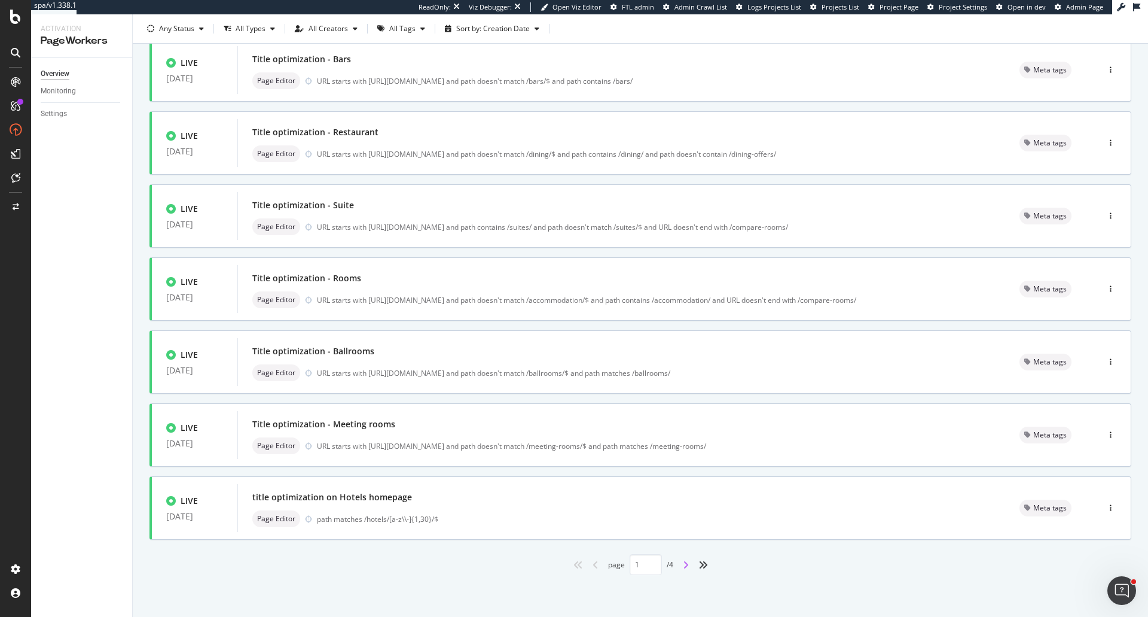
click at [683, 562] on icon "angle-right" at bounding box center [686, 565] width 6 height 10
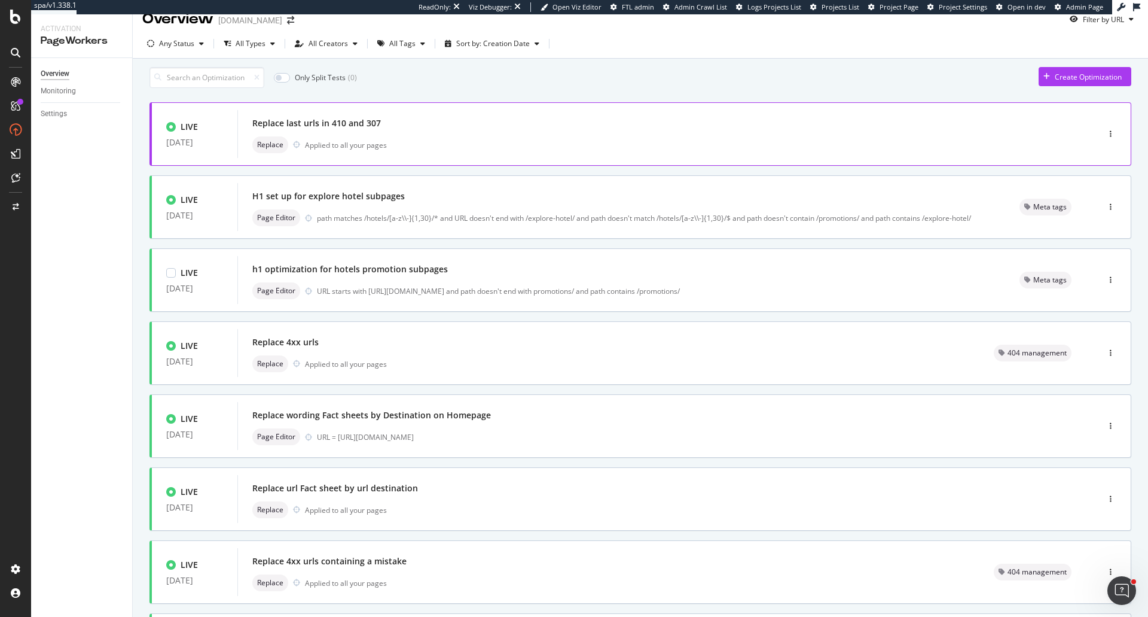
scroll to position [0, 0]
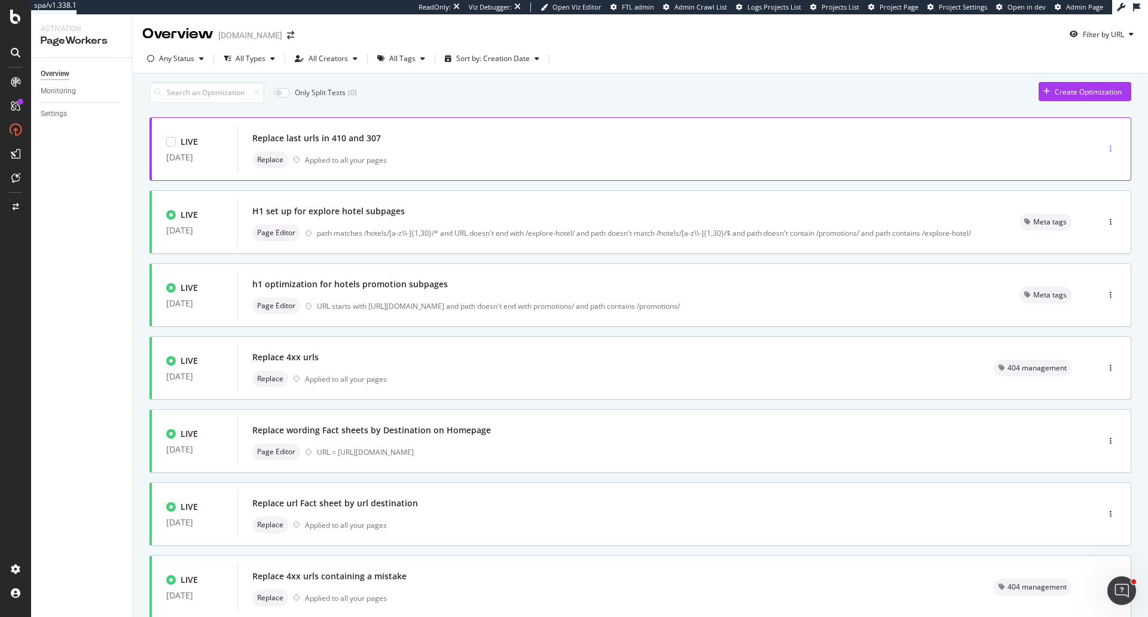
click at [1110, 152] on icon "button" at bounding box center [1111, 148] width 2 height 7
click at [1080, 209] on div "Edit Pause Tags Delete" at bounding box center [1081, 207] width 60 height 84
click at [1081, 218] on div "Tags" at bounding box center [1086, 217] width 16 height 10
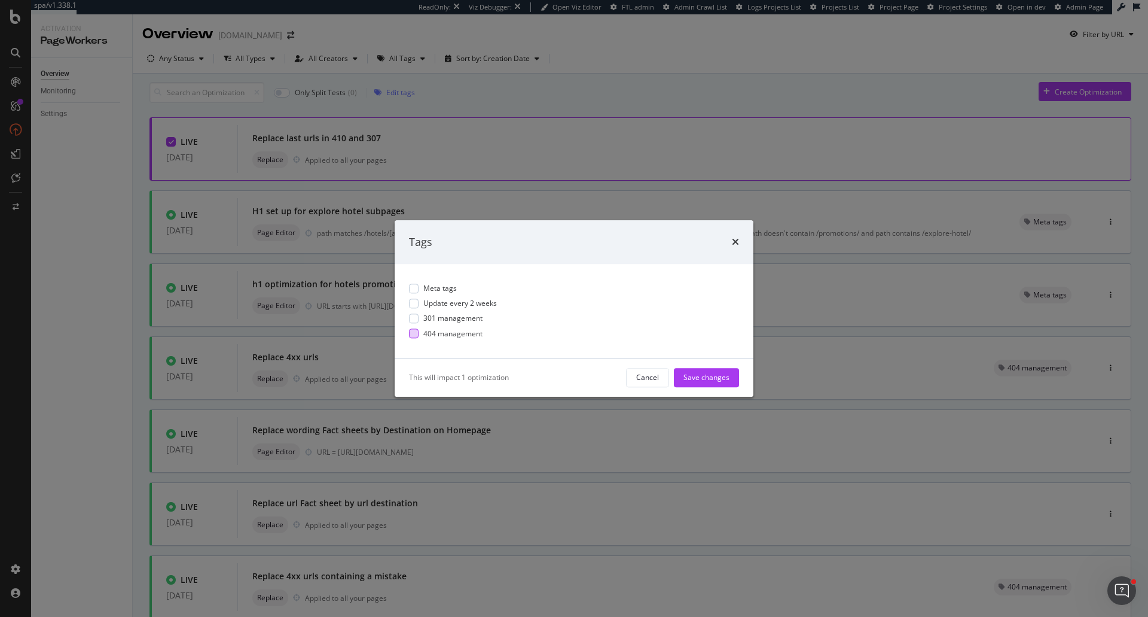
click at [467, 329] on span "404 management" at bounding box center [452, 333] width 59 height 10
click at [701, 381] on div "Save changes" at bounding box center [706, 378] width 46 height 10
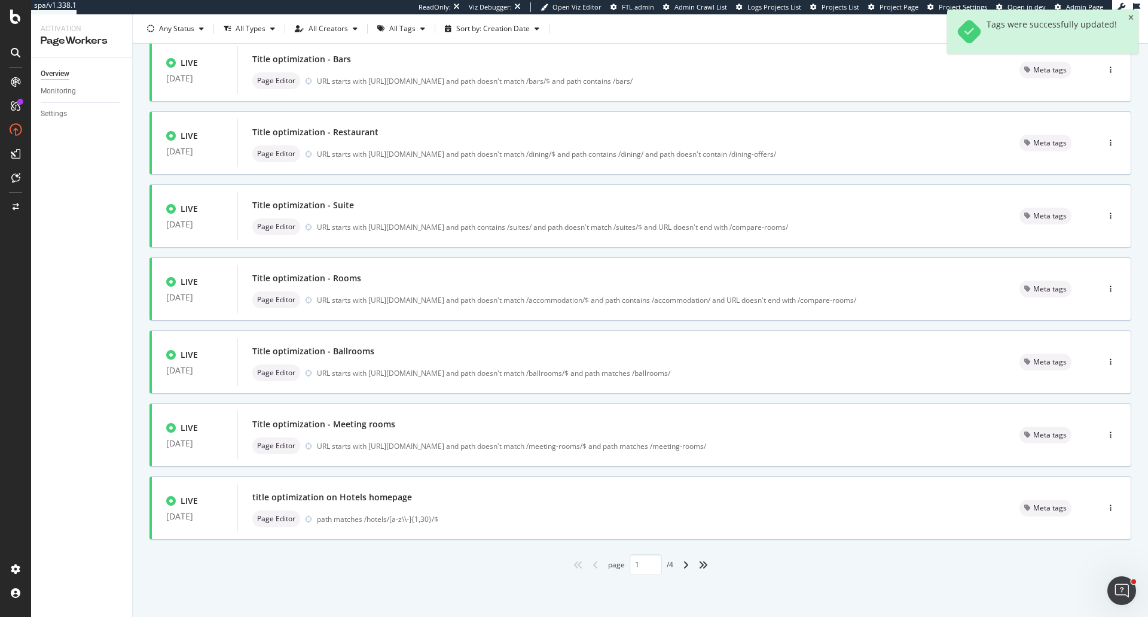
scroll to position [304, 0]
click at [683, 568] on icon "angle-right" at bounding box center [686, 565] width 6 height 10
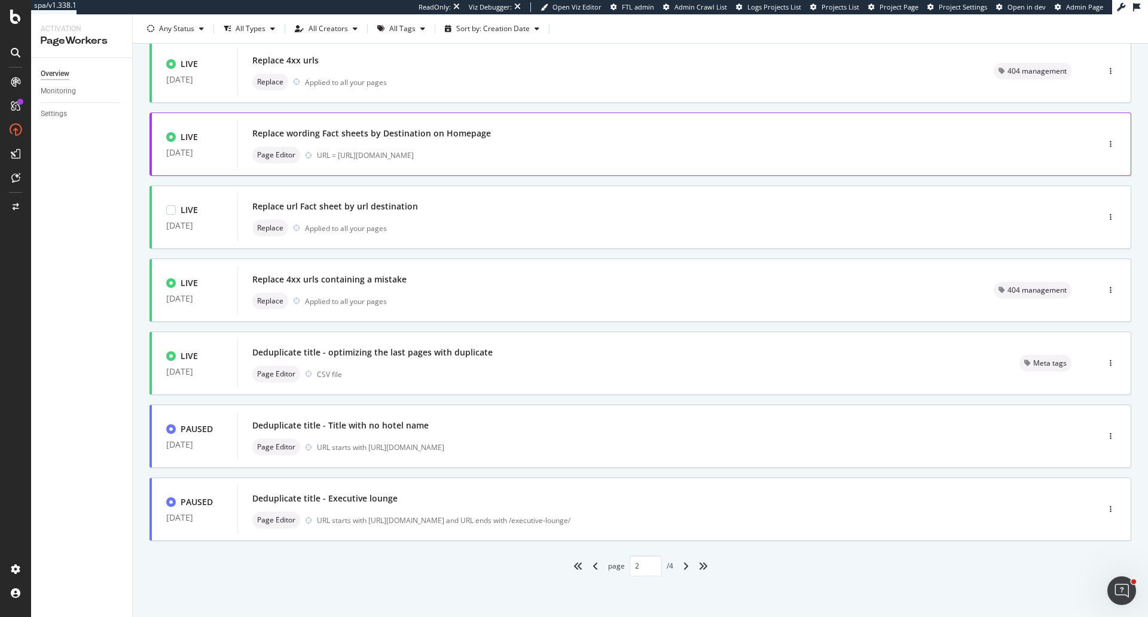
scroll to position [299, 0]
click at [1105, 438] on div "button" at bounding box center [1110, 434] width 11 height 7
click at [1088, 501] on div "Tags" at bounding box center [1081, 501] width 16 height 10
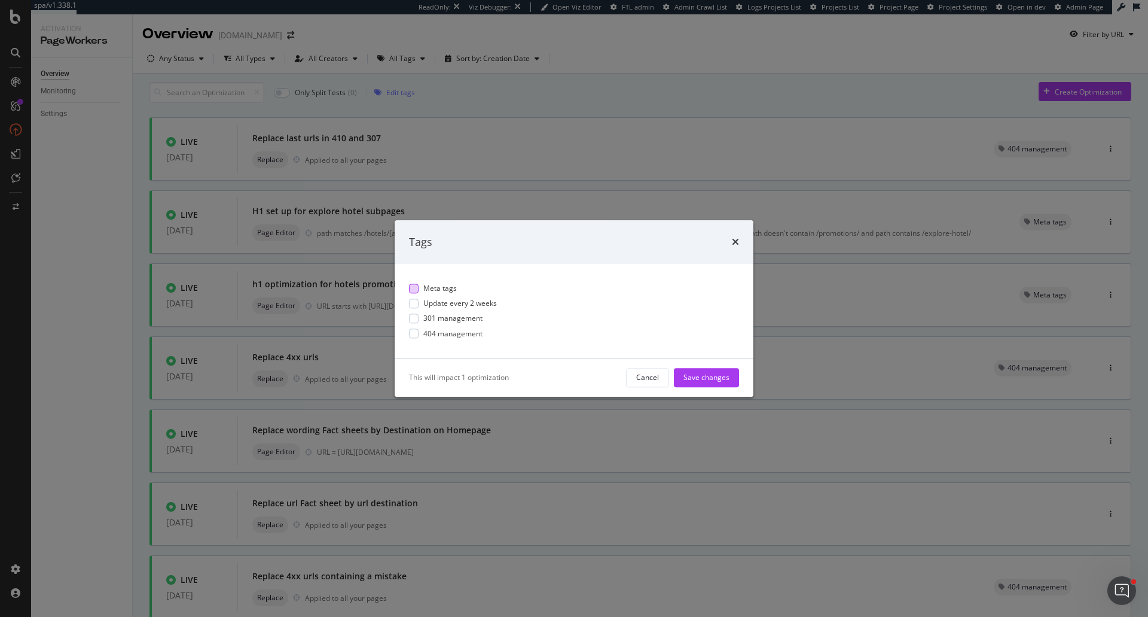
click at [435, 291] on span "Meta tags" at bounding box center [439, 288] width 33 height 10
click at [710, 375] on div "Save changes" at bounding box center [706, 378] width 46 height 10
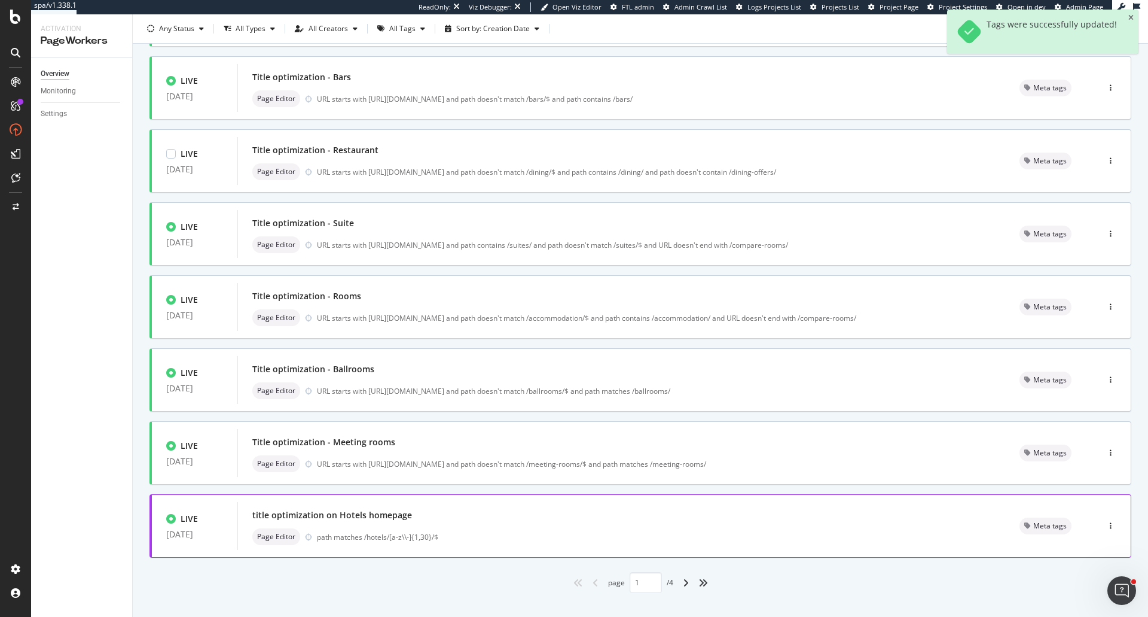
scroll to position [304, 0]
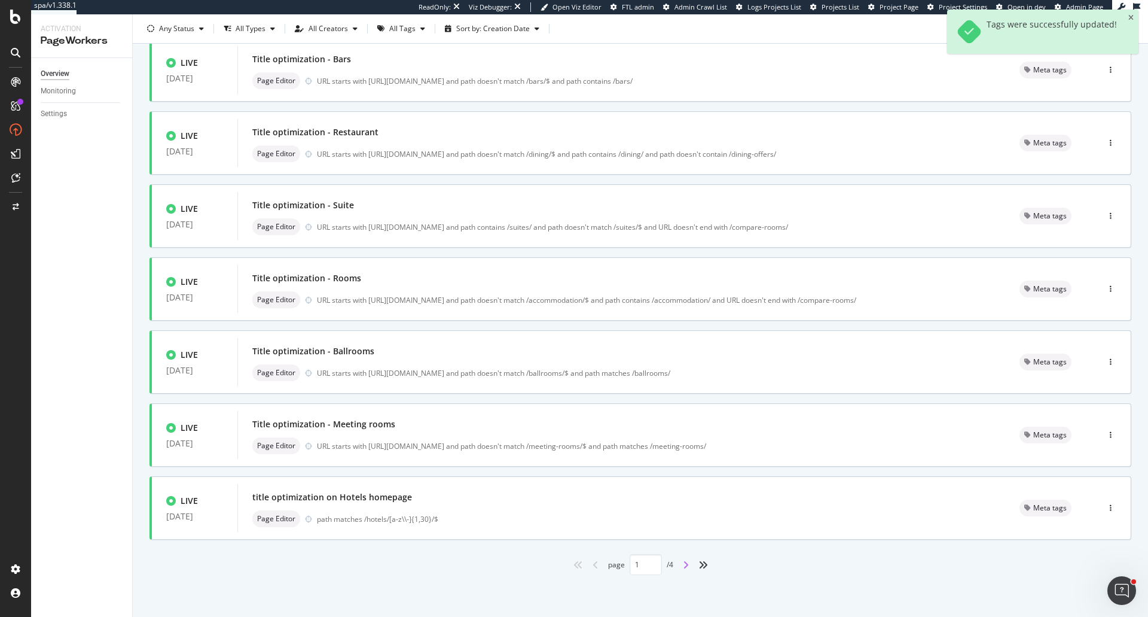
click at [683, 562] on icon "angle-right" at bounding box center [686, 565] width 6 height 10
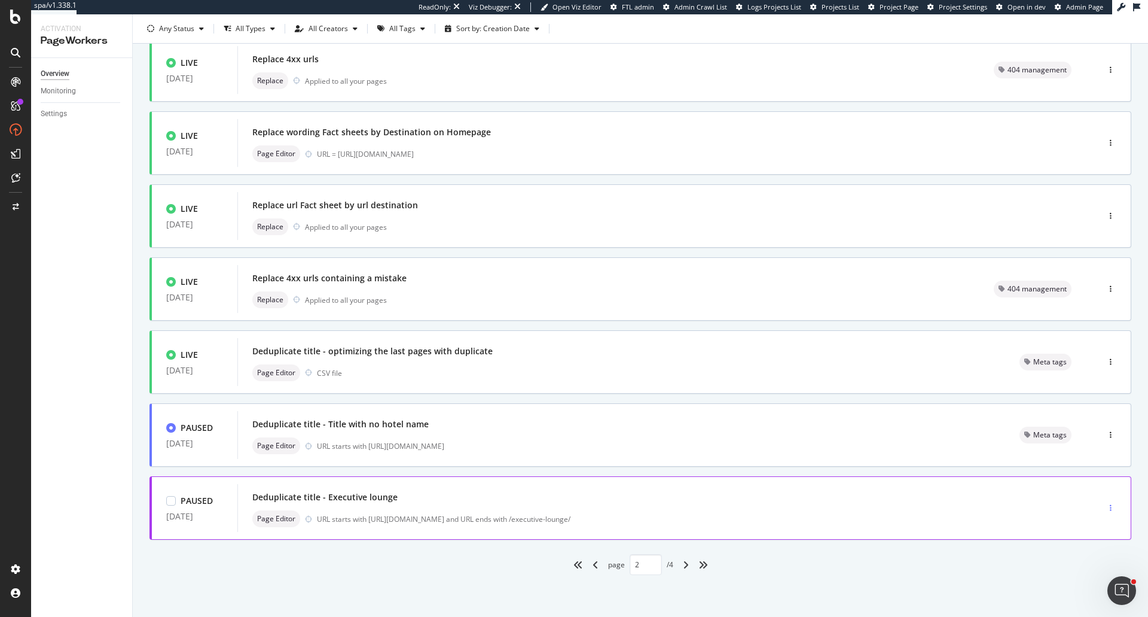
click at [1110, 508] on icon "button" at bounding box center [1111, 507] width 2 height 7
click at [1101, 442] on div "Tags" at bounding box center [1079, 445] width 60 height 15
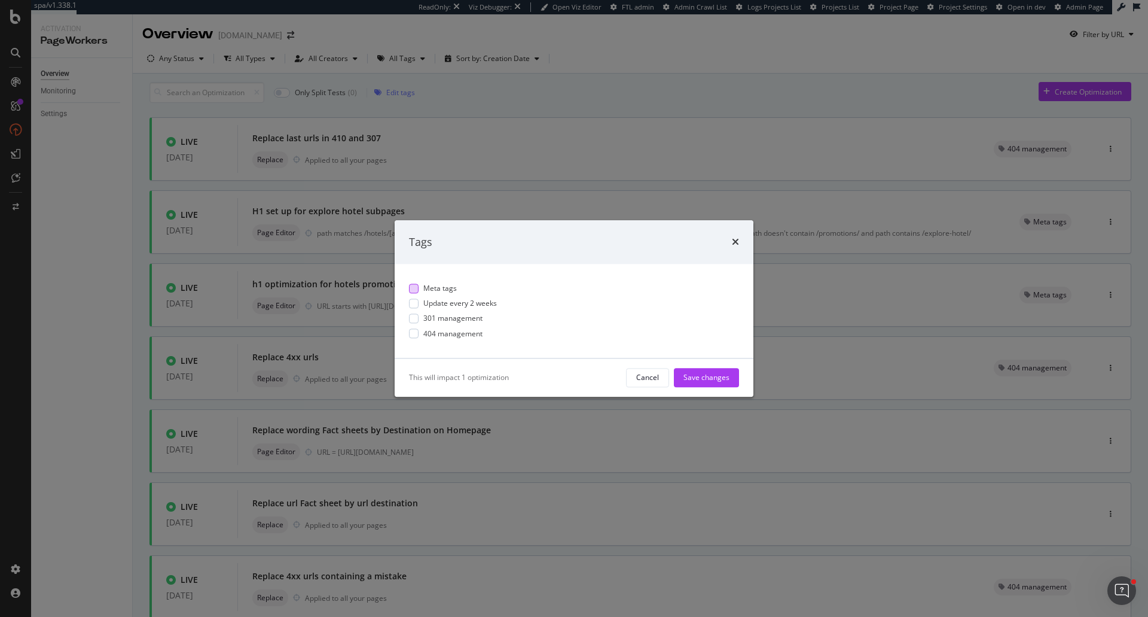
click at [434, 288] on span "Meta tags" at bounding box center [439, 288] width 33 height 10
click at [710, 380] on div "Save changes" at bounding box center [706, 378] width 46 height 10
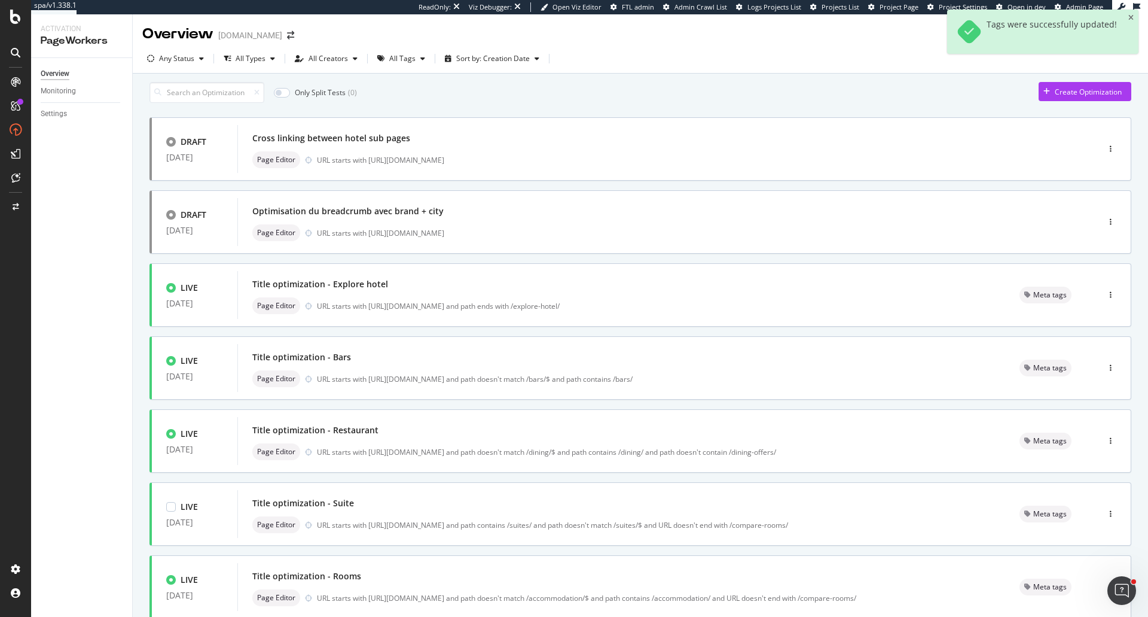
scroll to position [304, 0]
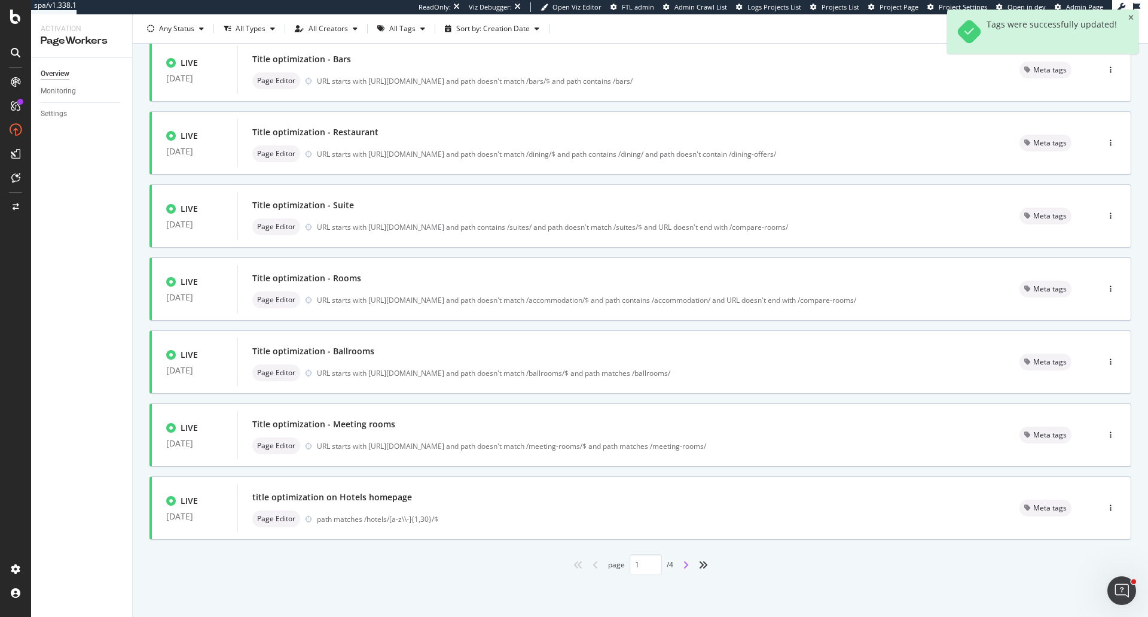
click at [685, 564] on icon "angle-right" at bounding box center [686, 565] width 6 height 10
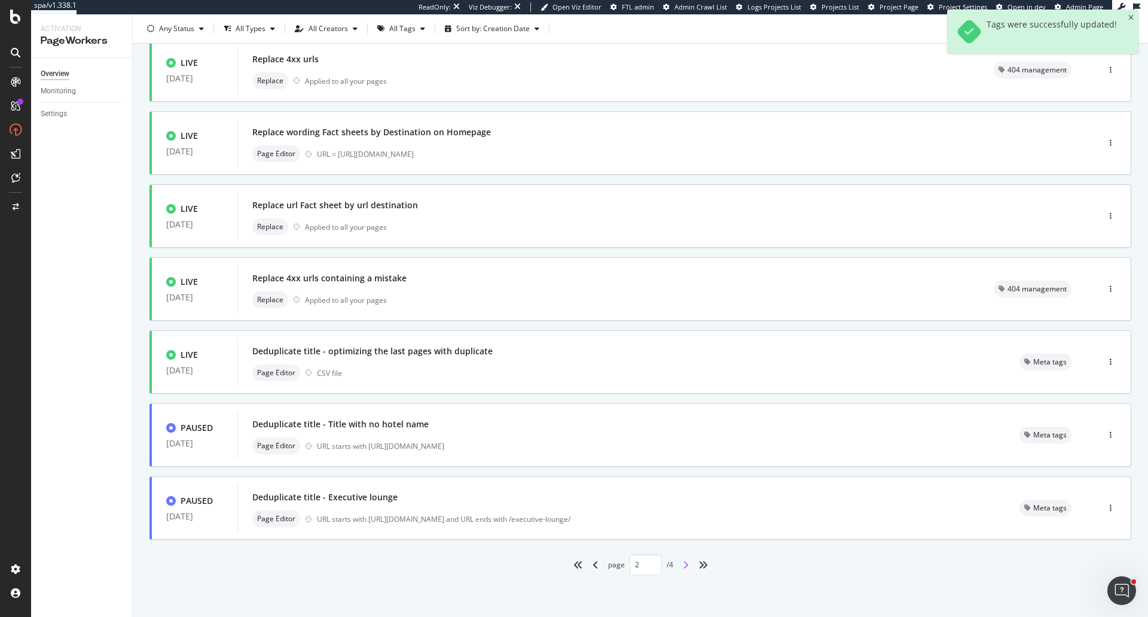
click at [683, 569] on icon "angle-right" at bounding box center [686, 565] width 6 height 10
type input "3"
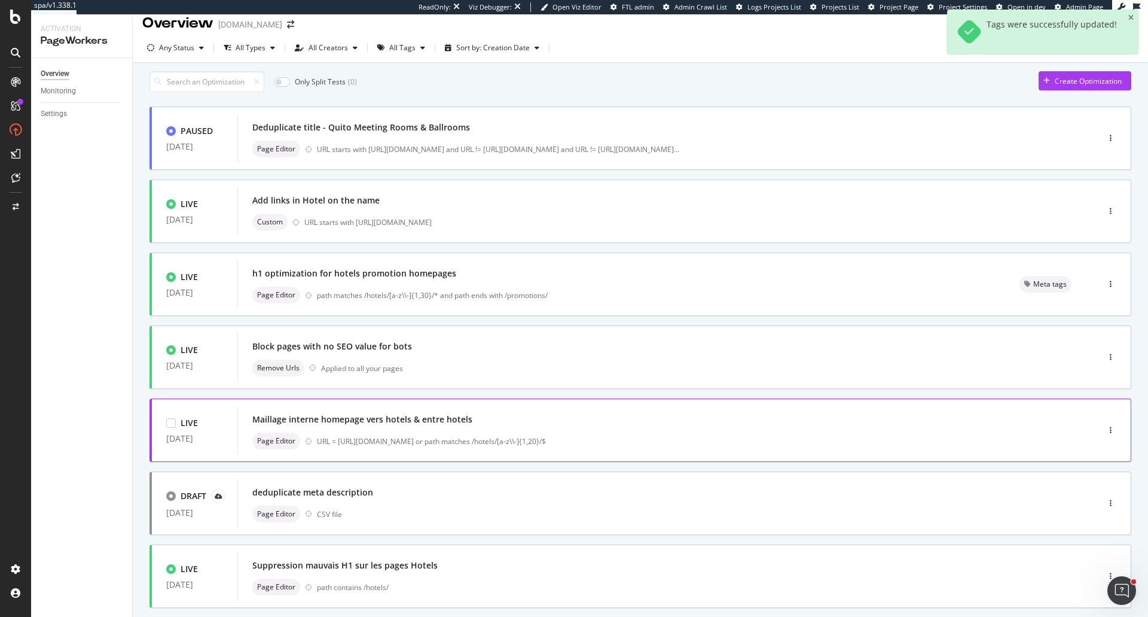
scroll to position [0, 0]
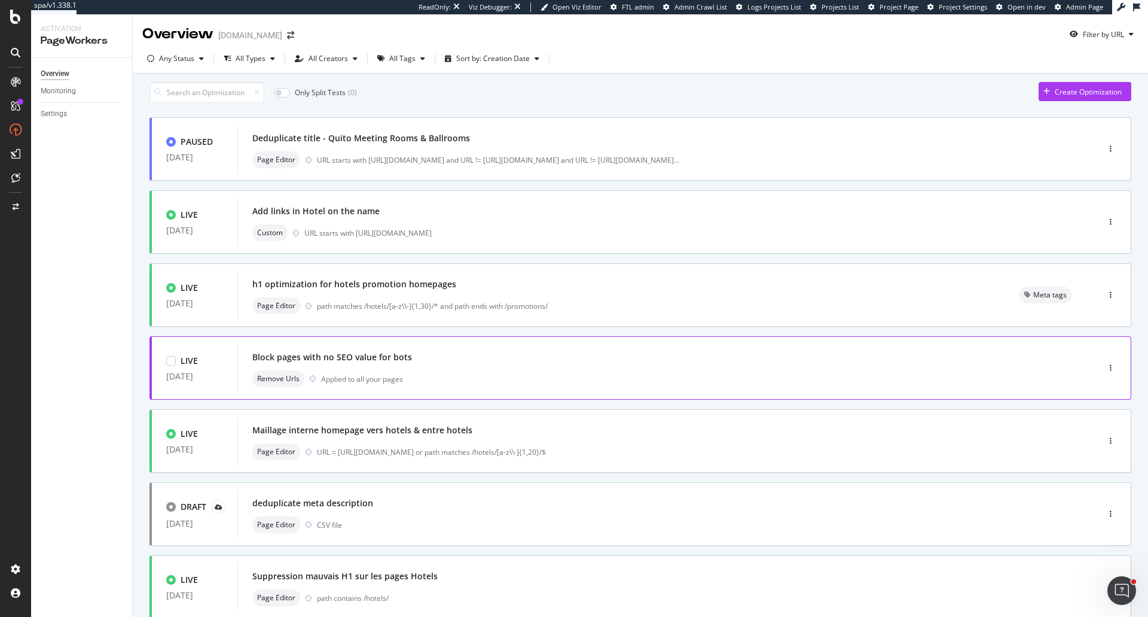
click at [517, 387] on div "Remove Urls Applied to all your pages" at bounding box center [649, 378] width 795 height 17
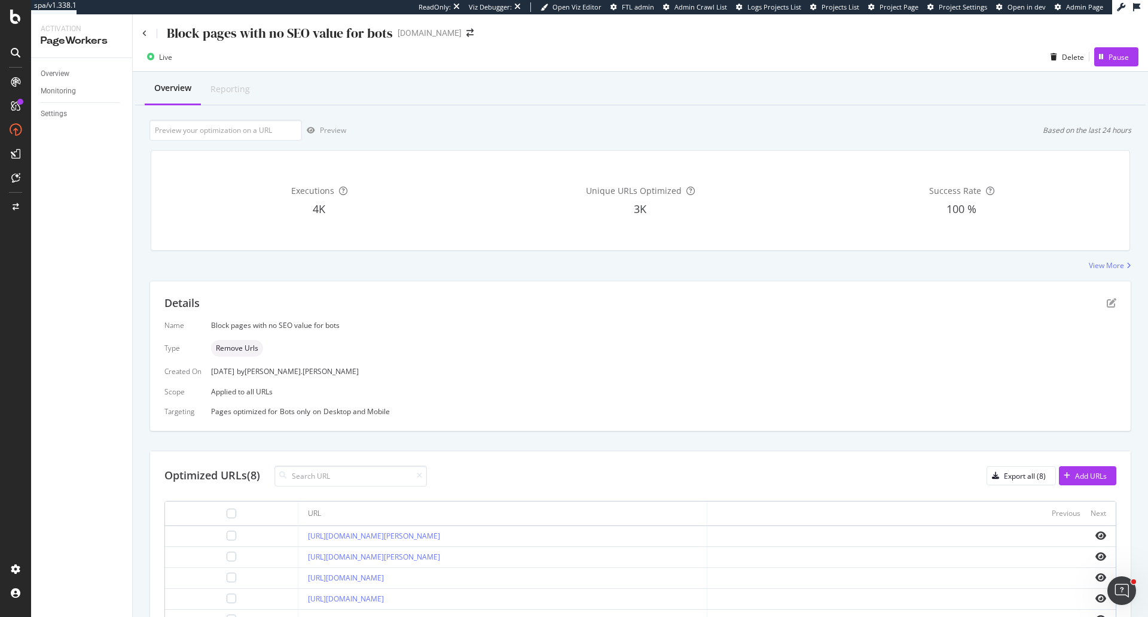
click at [145, 26] on div "Block pages with no SEO value for bots" at bounding box center [267, 33] width 251 height 19
click at [147, 34] on icon at bounding box center [144, 33] width 5 height 7
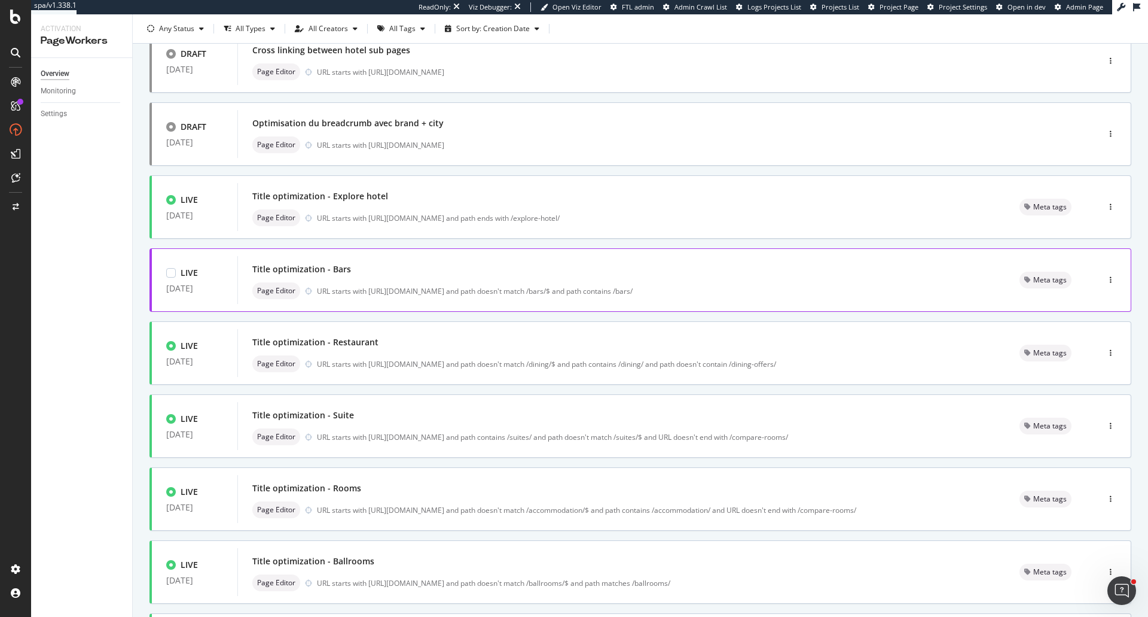
scroll to position [304, 0]
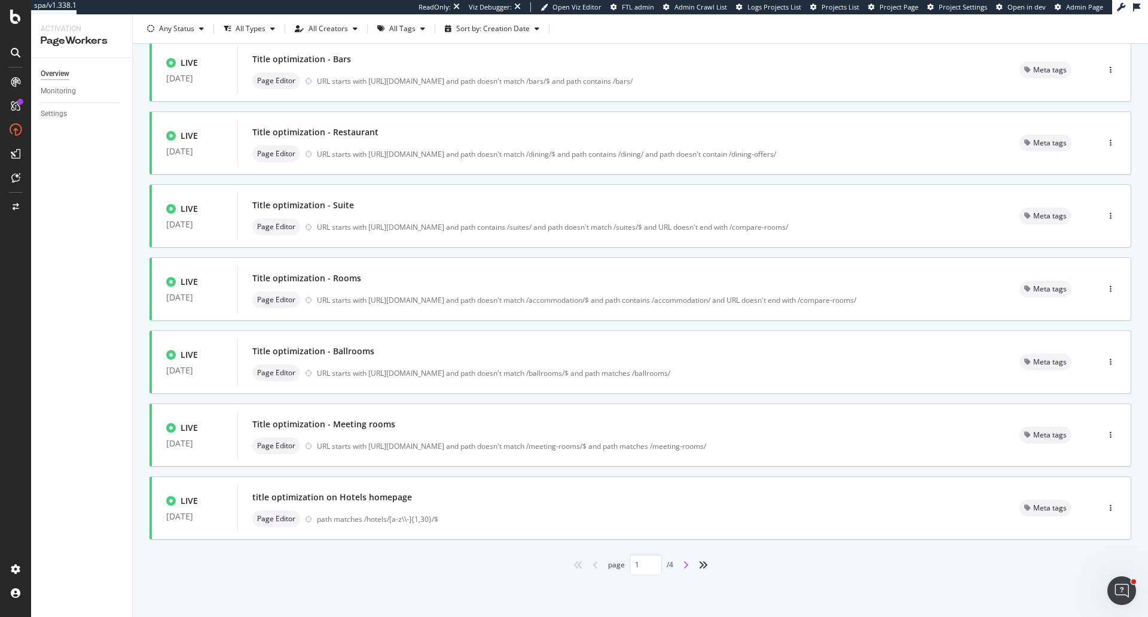
click at [684, 561] on icon "angle-right" at bounding box center [686, 565] width 6 height 10
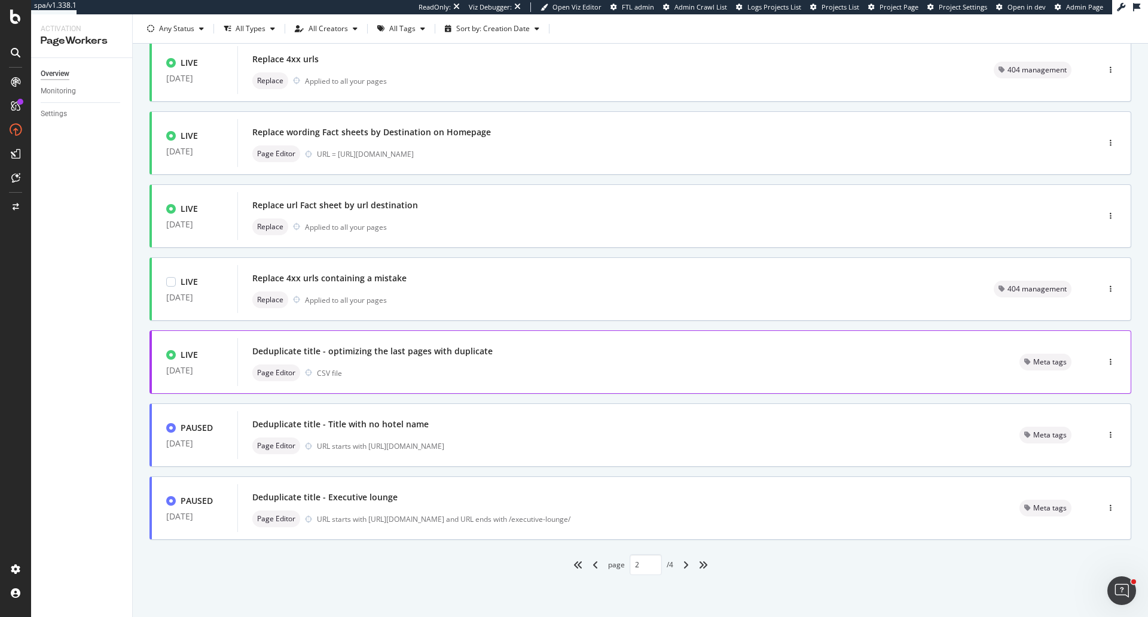
click at [684, 564] on icon "angle-right" at bounding box center [686, 565] width 6 height 10
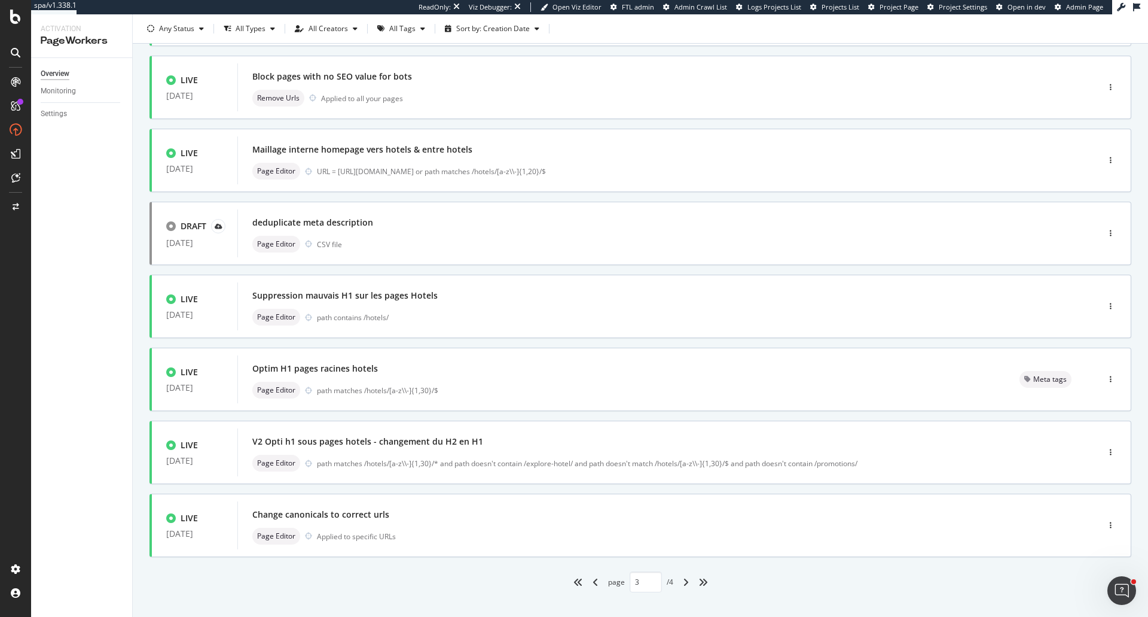
scroll to position [299, 0]
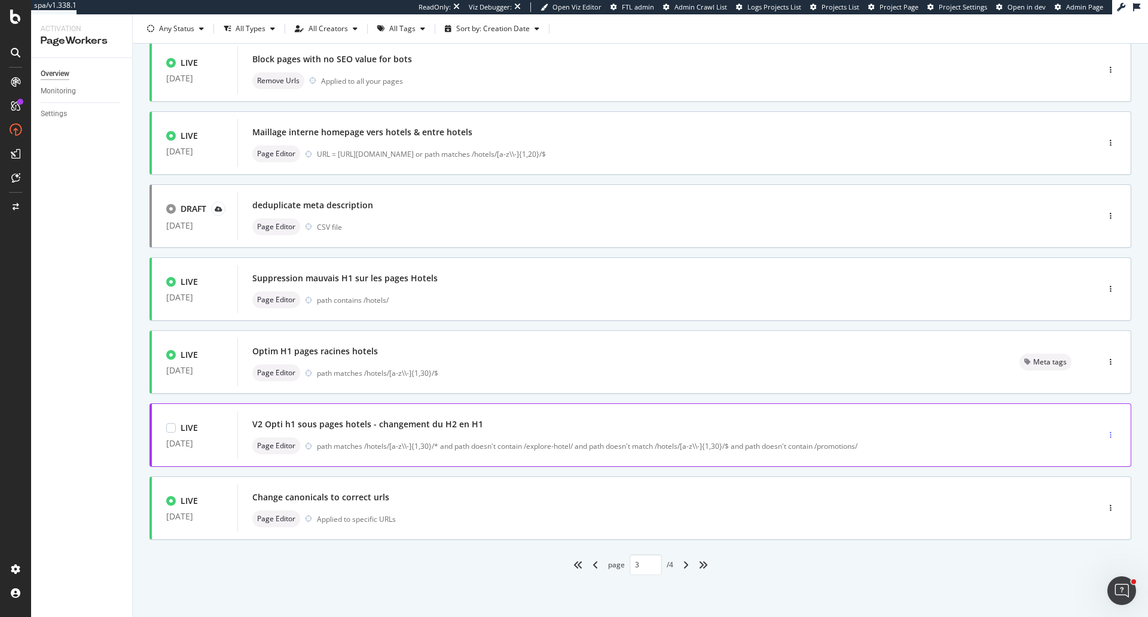
click at [1105, 438] on div "button" at bounding box center [1110, 434] width 11 height 7
click at [1085, 500] on div "Tags" at bounding box center [1086, 501] width 16 height 10
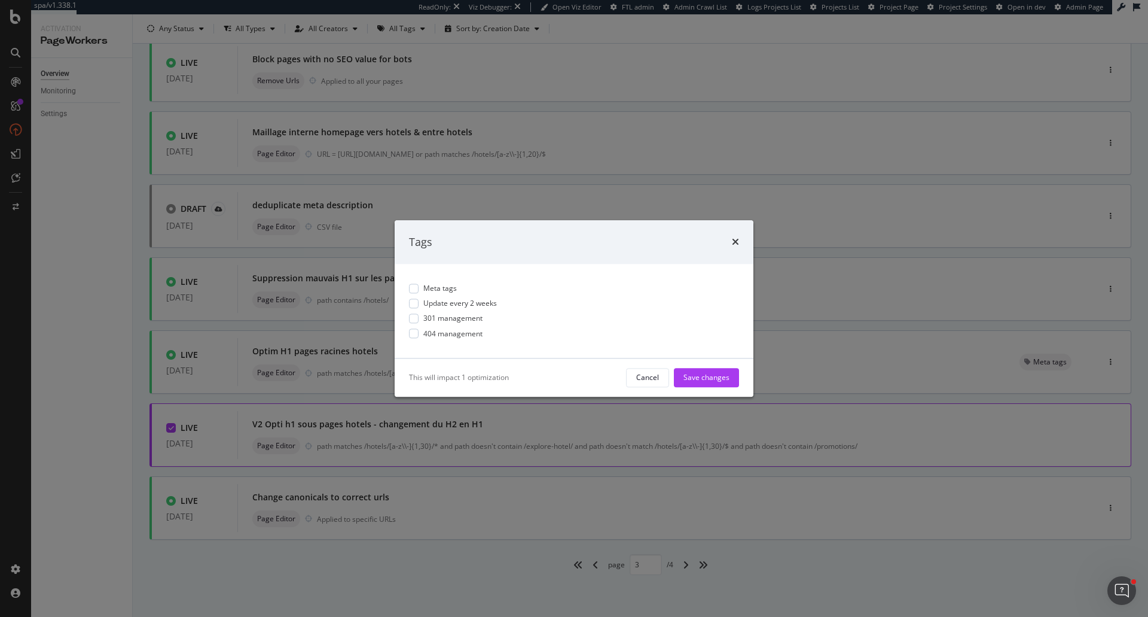
scroll to position [0, 0]
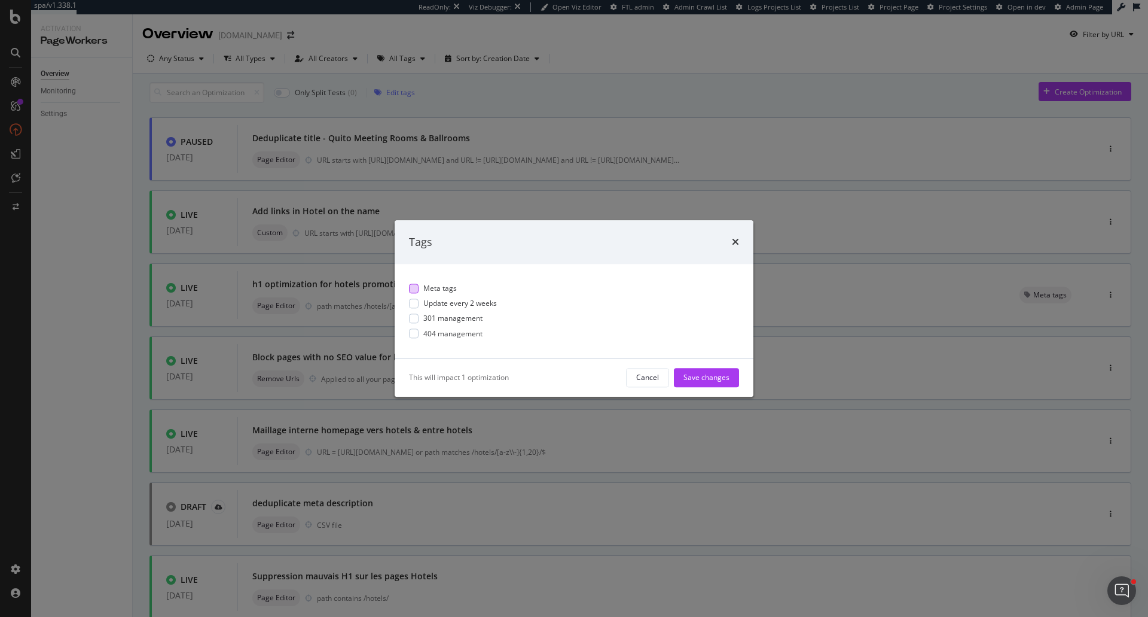
click at [444, 292] on span "Meta tags" at bounding box center [439, 288] width 33 height 10
click at [694, 379] on div "Save changes" at bounding box center [706, 378] width 46 height 10
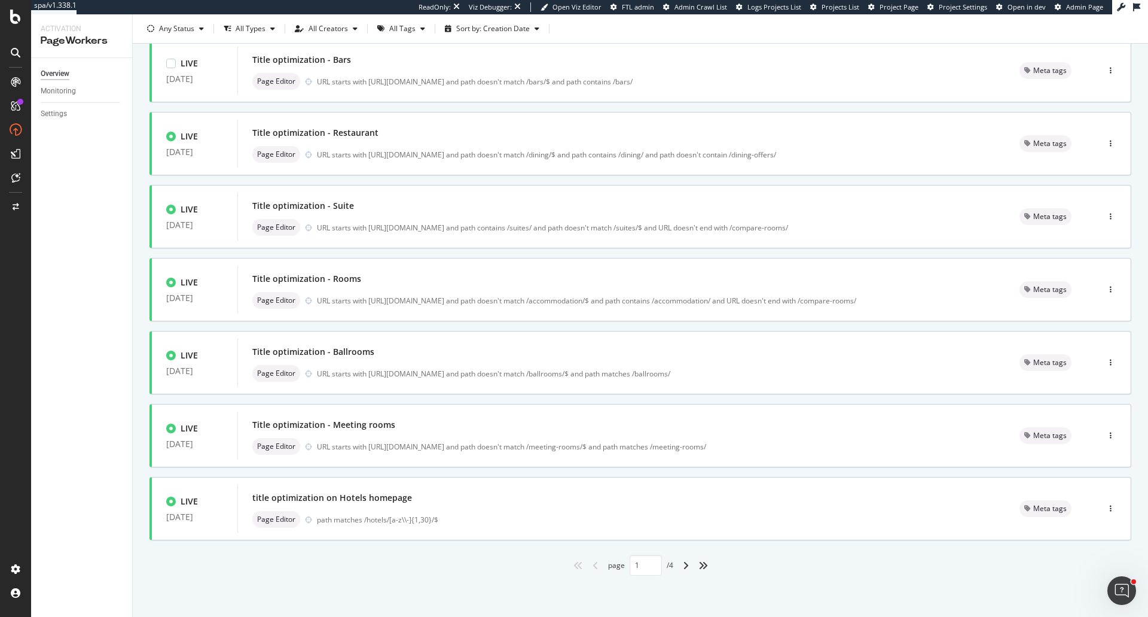
scroll to position [304, 0]
click at [700, 565] on icon "angles-right" at bounding box center [703, 565] width 10 height 10
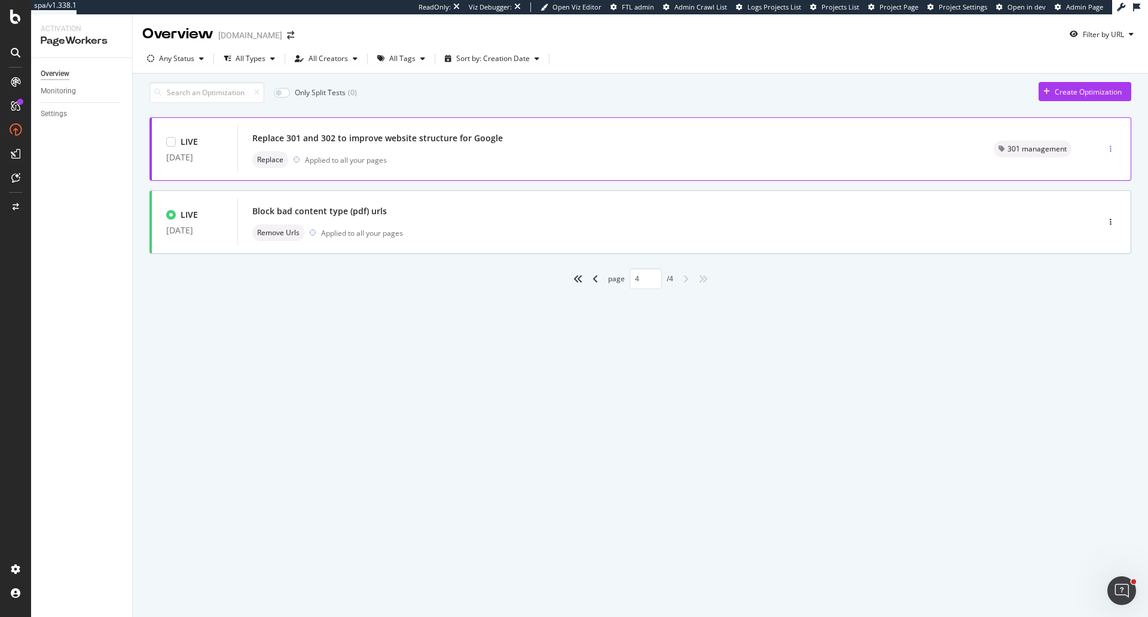
click at [1113, 152] on div "button" at bounding box center [1110, 148] width 11 height 7
click at [1099, 222] on div "Tags" at bounding box center [1095, 217] width 16 height 10
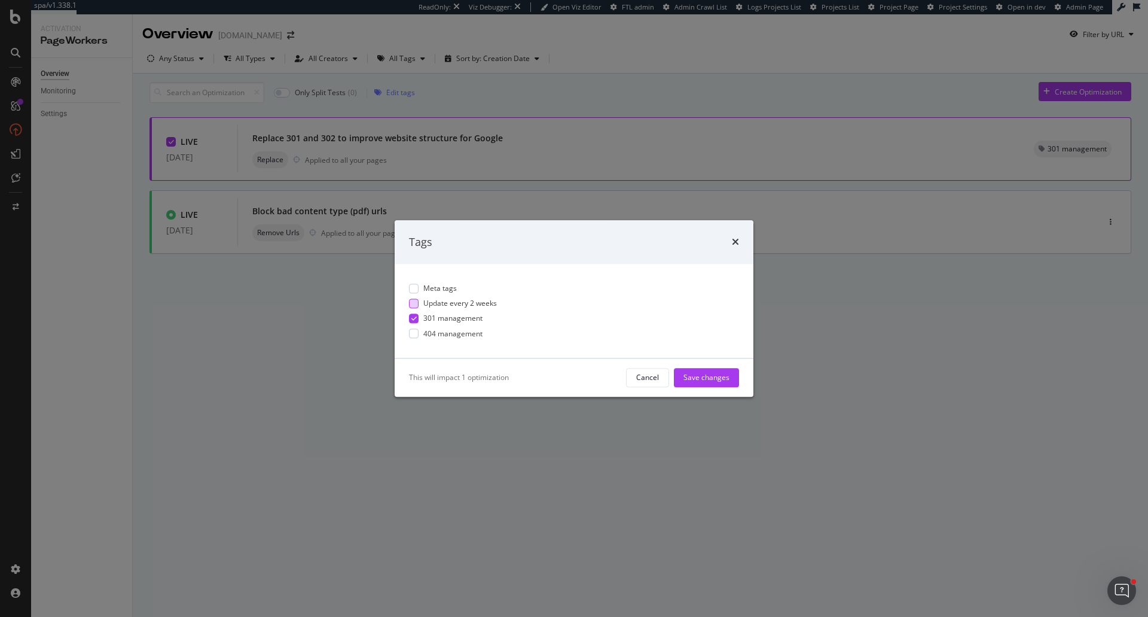
click at [466, 306] on span "Update every 2 weeks" at bounding box center [460, 303] width 74 height 10
click at [697, 375] on div "Save changes" at bounding box center [706, 378] width 46 height 10
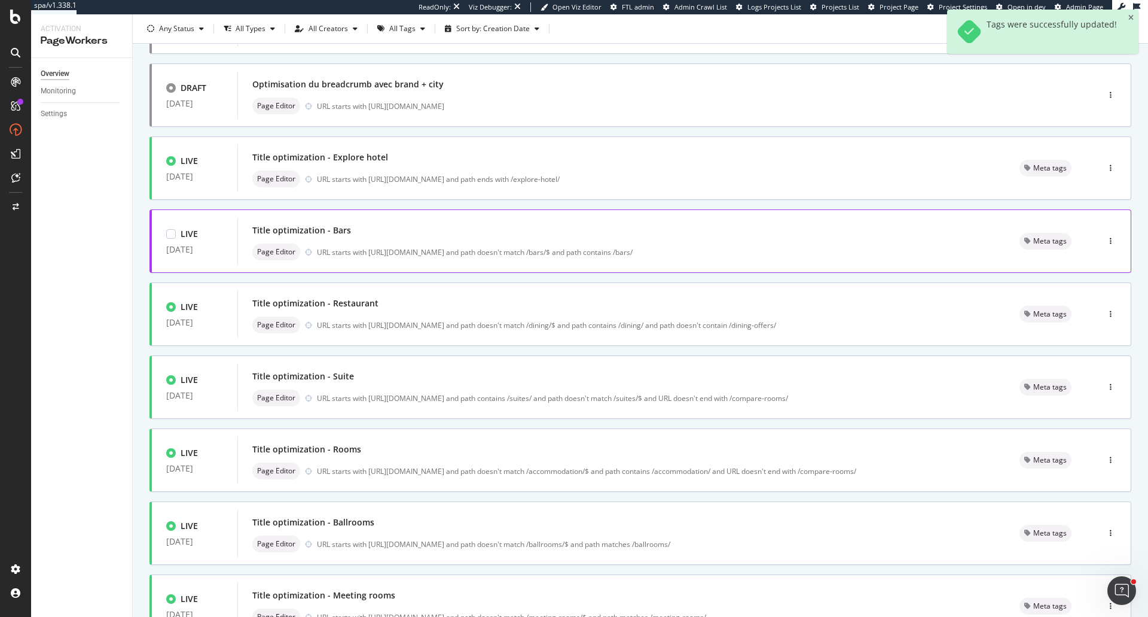
scroll to position [304, 0]
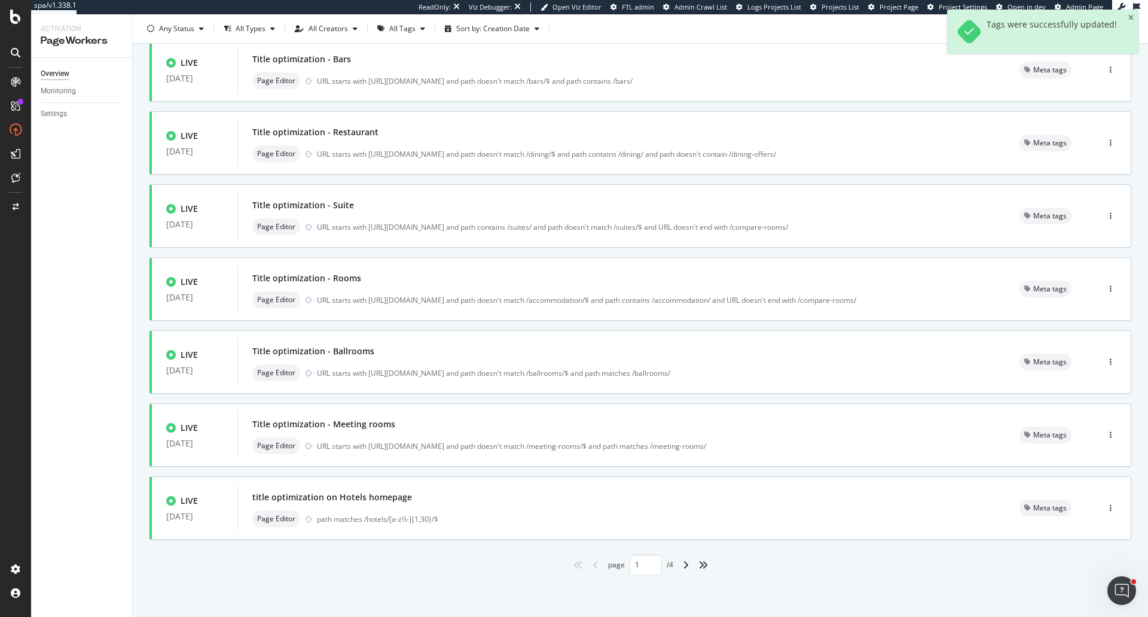
click at [678, 564] on div "angle-right" at bounding box center [686, 564] width 16 height 19
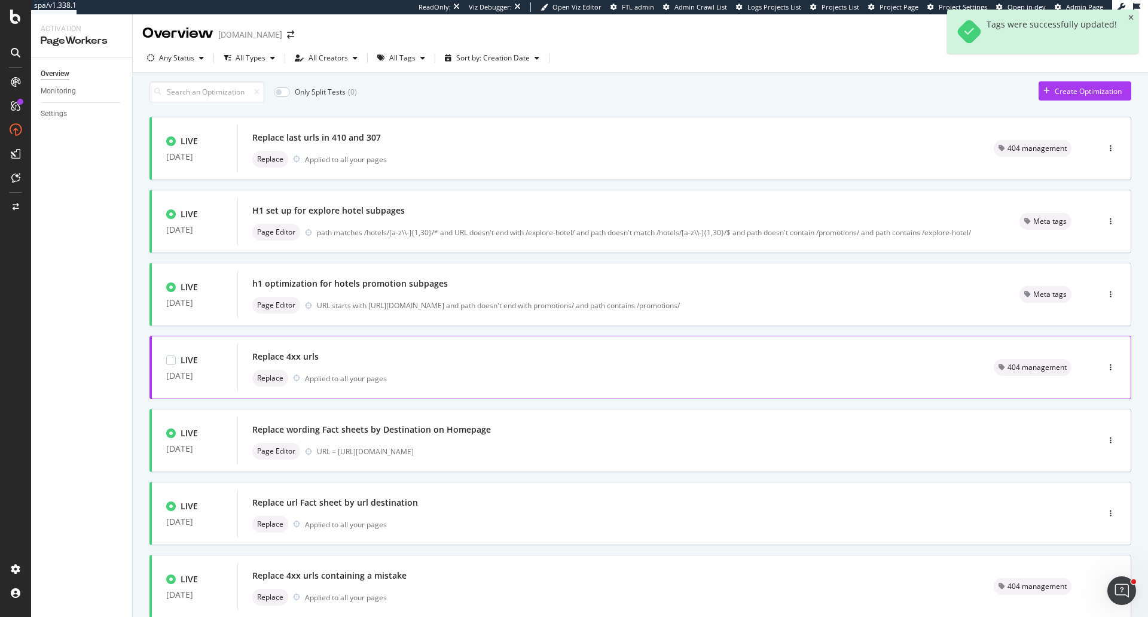
scroll to position [0, 0]
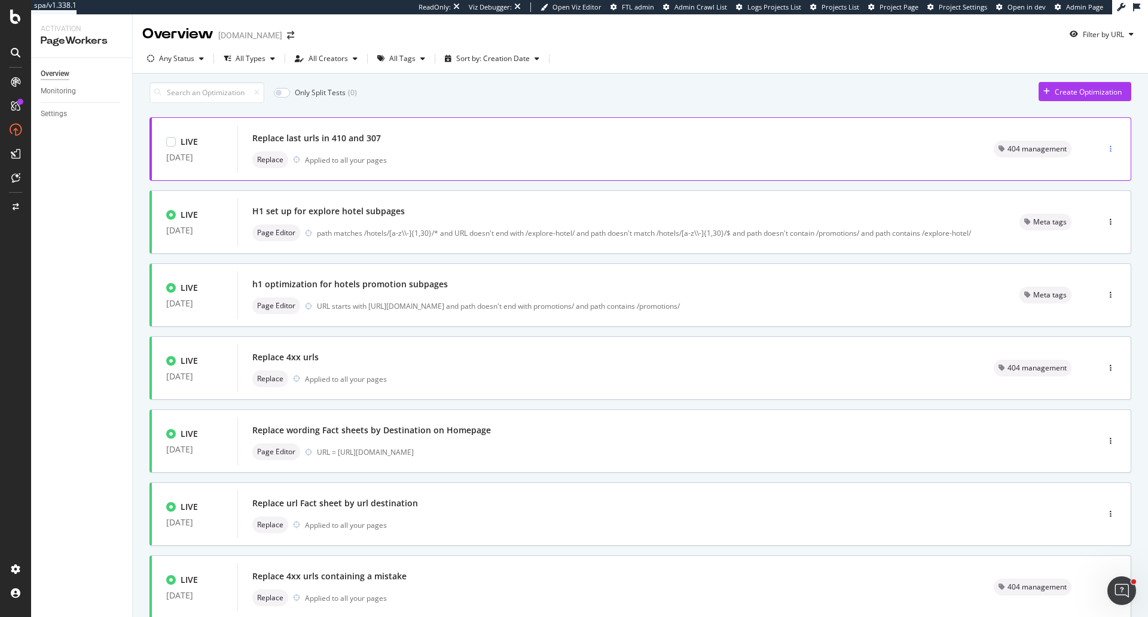
click at [1105, 152] on div "button" at bounding box center [1110, 148] width 11 height 7
click at [1078, 213] on div "Tags" at bounding box center [1086, 217] width 16 height 10
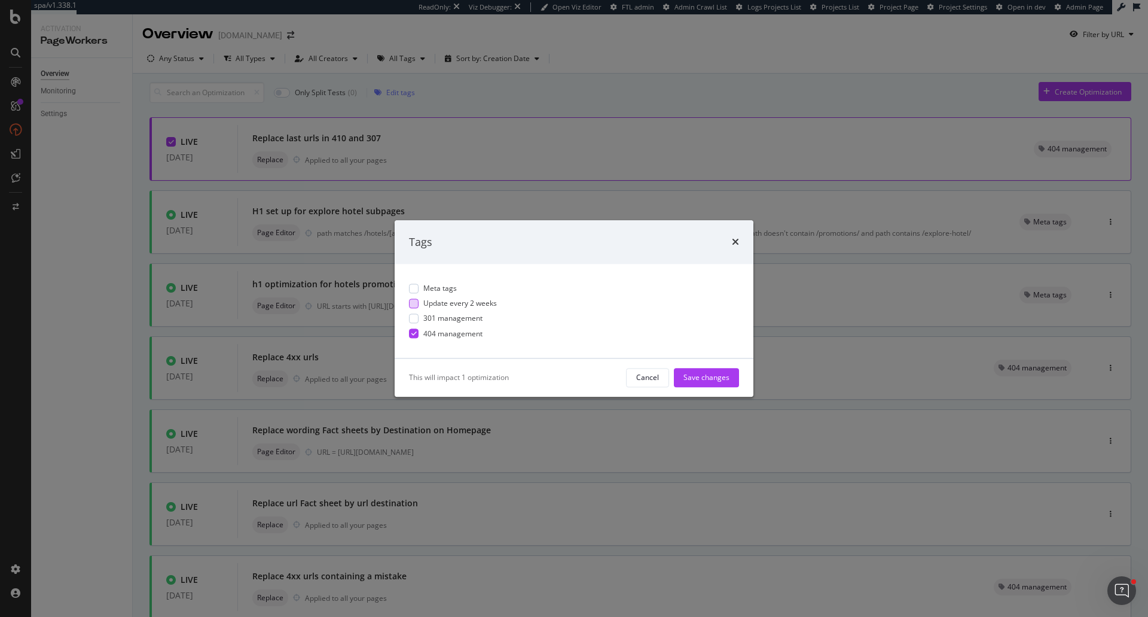
click at [468, 307] on span "Update every 2 weeks" at bounding box center [460, 303] width 74 height 10
click at [707, 377] on div "Save changes" at bounding box center [706, 378] width 46 height 10
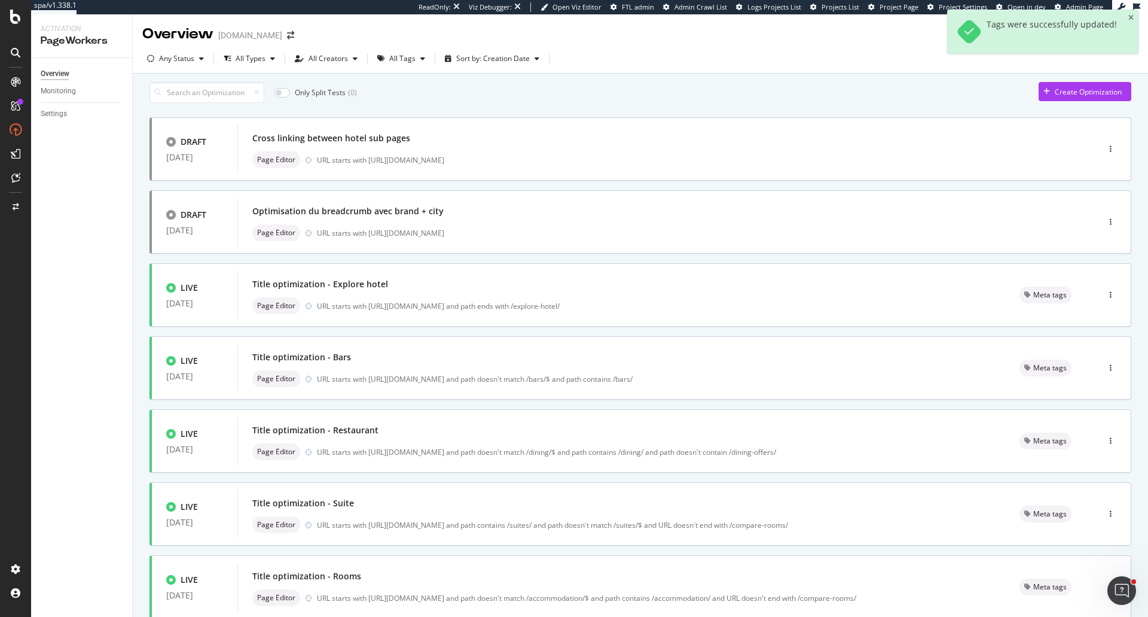
type input "1"
